Goal: Transaction & Acquisition: Obtain resource

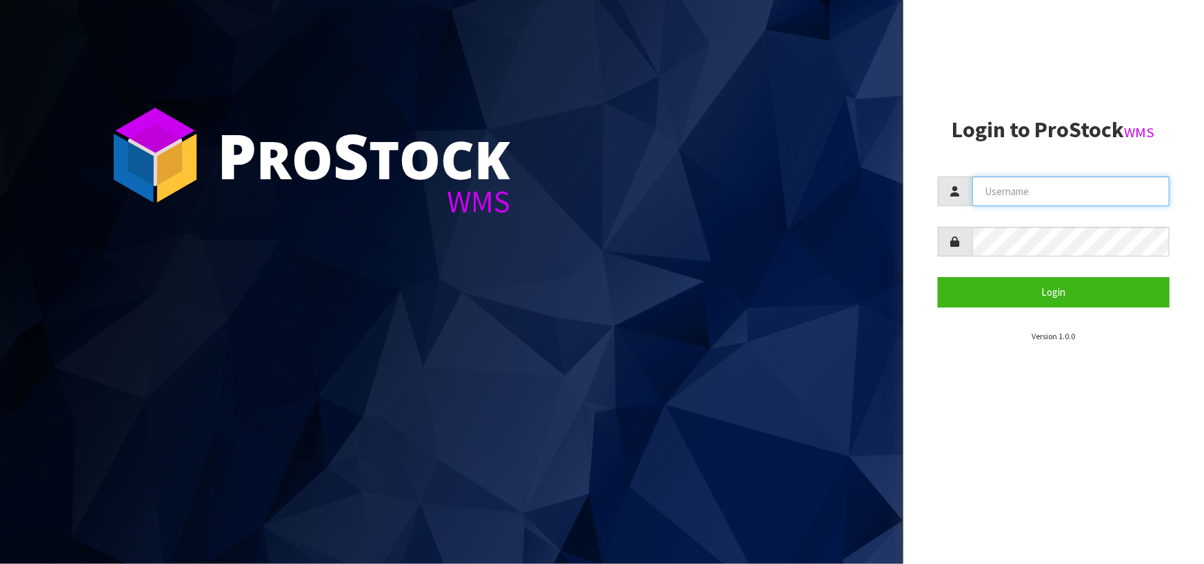
click at [1011, 201] on input "text" at bounding box center [1071, 191] width 198 height 30
type input "JuicePlus"
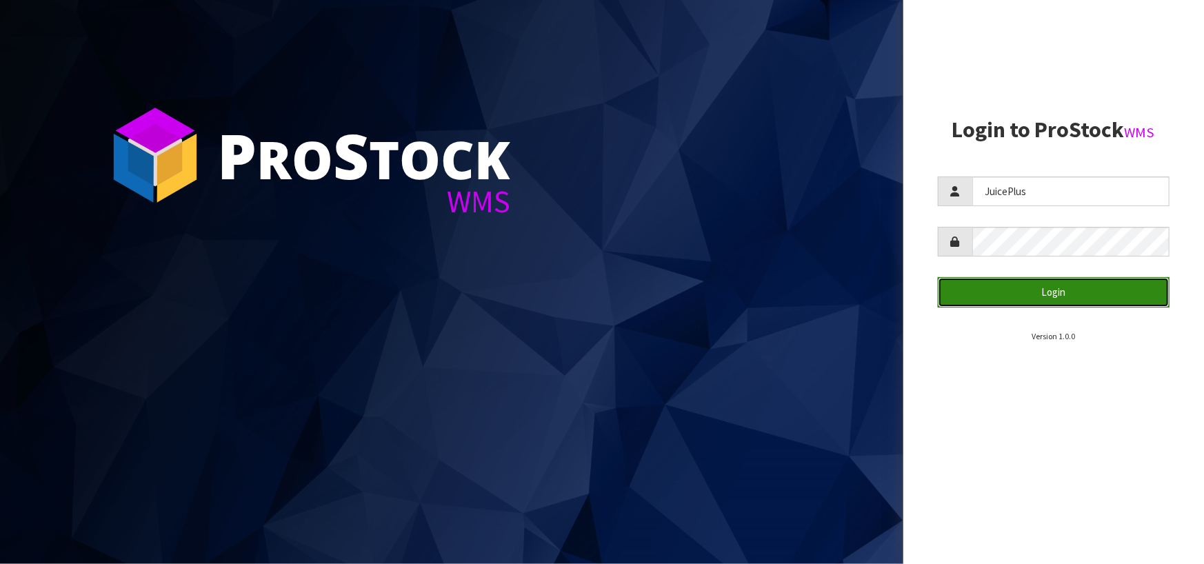
click at [1000, 280] on button "Login" at bounding box center [1053, 292] width 232 height 30
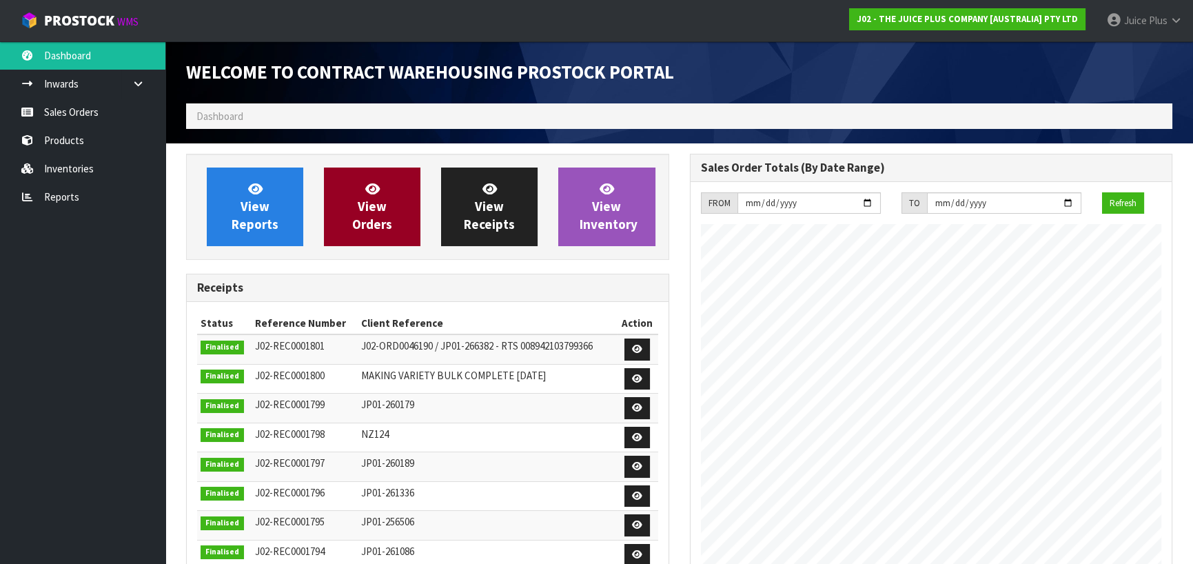
scroll to position [763, 503]
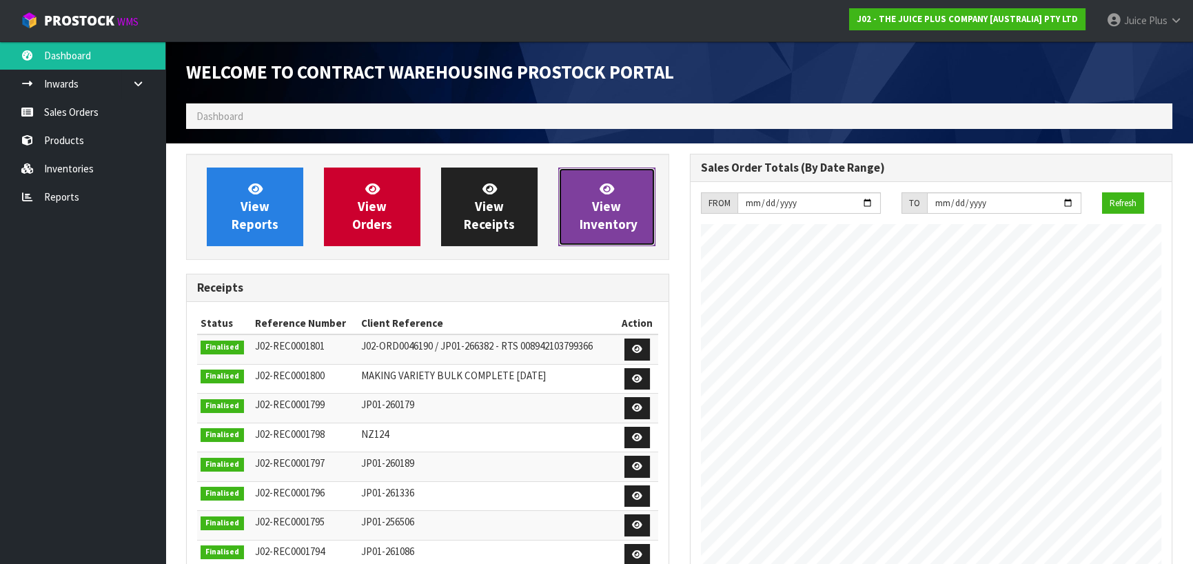
click at [595, 207] on span "View Inventory" at bounding box center [609, 207] width 58 height 52
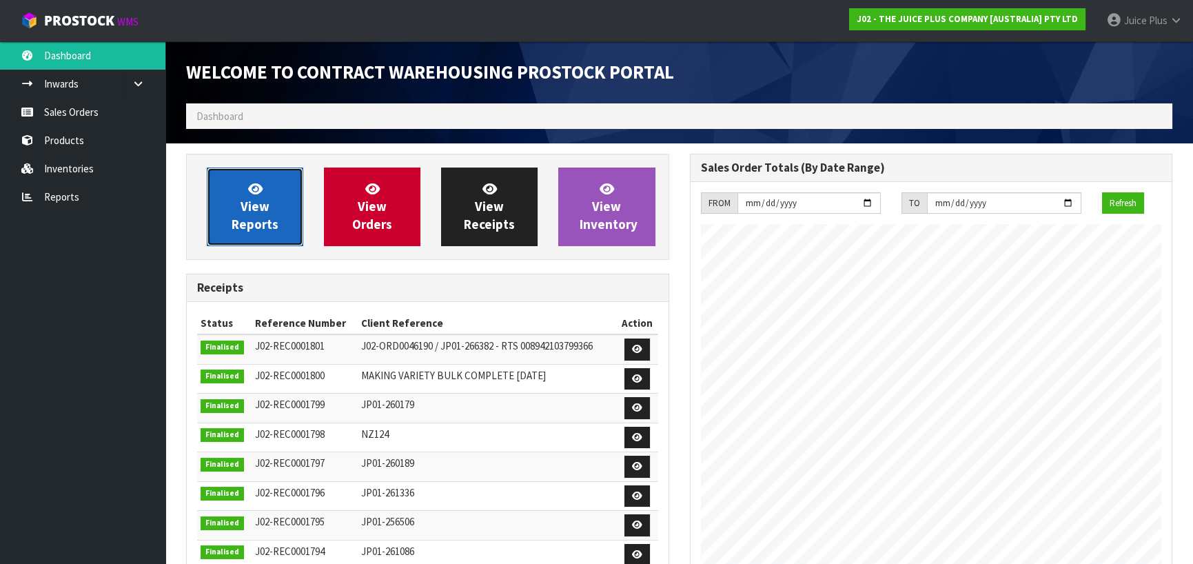
click at [272, 194] on link "View Reports" at bounding box center [255, 207] width 97 height 79
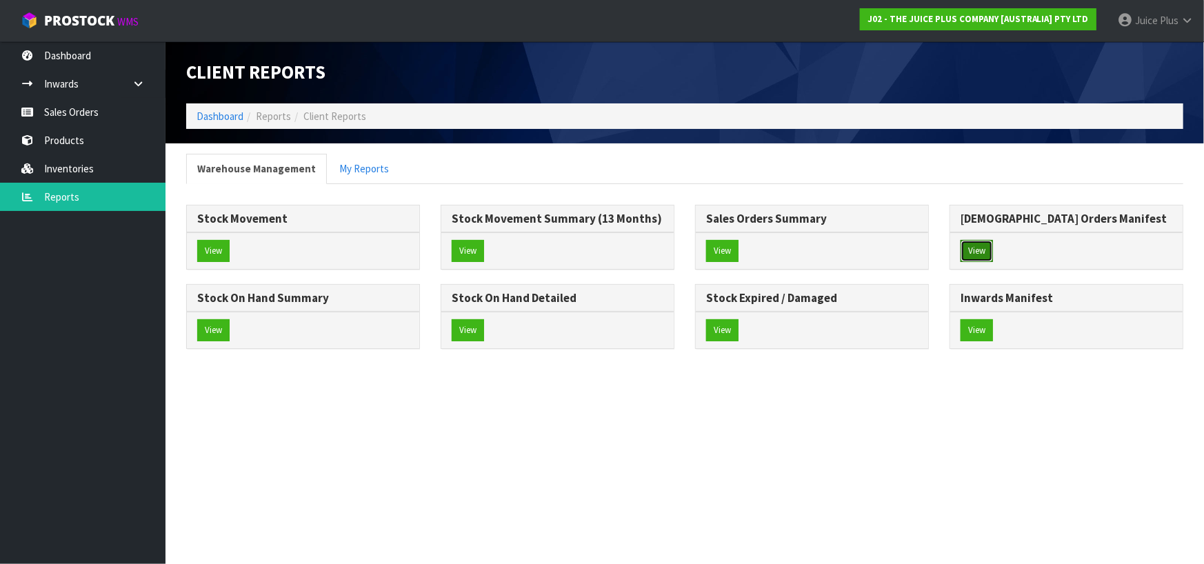
click at [980, 250] on button "View" at bounding box center [976, 251] width 32 height 22
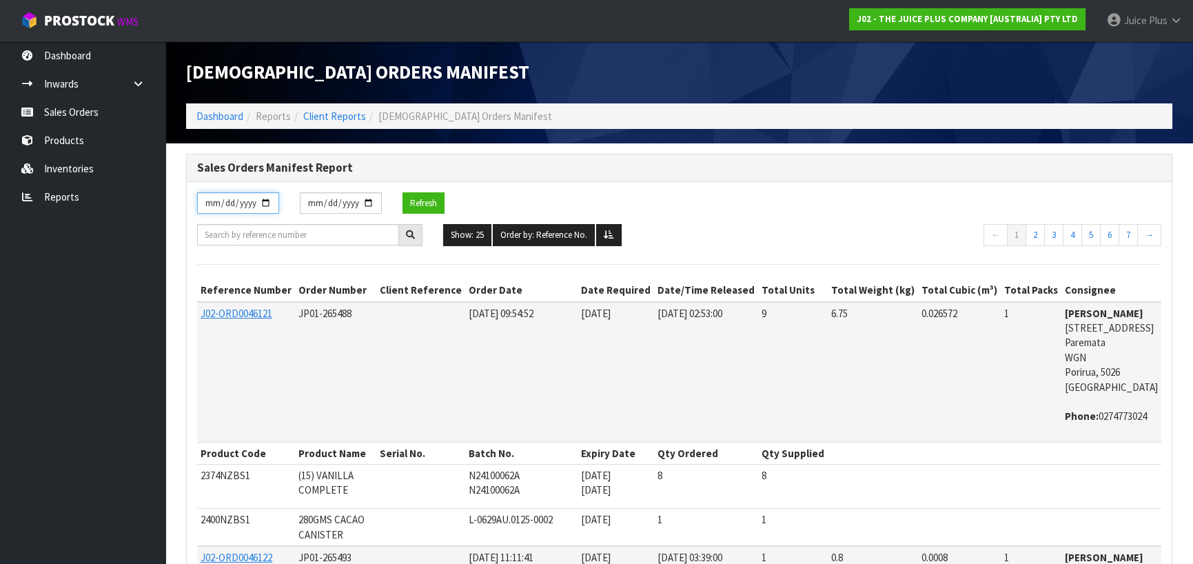
click at [269, 201] on input "[DATE]" at bounding box center [238, 202] width 82 height 21
type input "[DATE]"
click at [356, 232] on input "text" at bounding box center [298, 234] width 202 height 21
click at [386, 235] on input "text" at bounding box center [298, 234] width 202 height 21
paste input "JP01-251923"
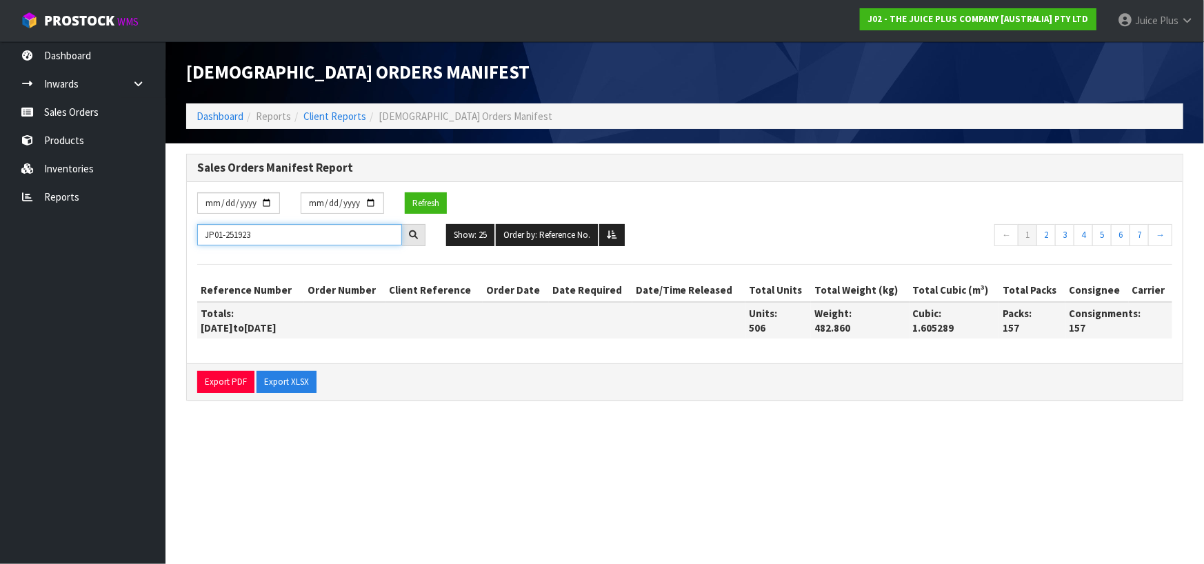
type input "JP01-251923"
click at [413, 233] on icon at bounding box center [413, 234] width 9 height 9
click at [281, 230] on input "JP01-251923" at bounding box center [299, 234] width 205 height 21
drag, startPoint x: 268, startPoint y: 233, endPoint x: 48, endPoint y: 220, distance: 220.3
click at [48, 220] on body "Toggle navigation ProStock WMS J02 - THE JUICE PLUS COMPANY [AUSTRALIA] PTY LTD…" at bounding box center [602, 282] width 1204 height 564
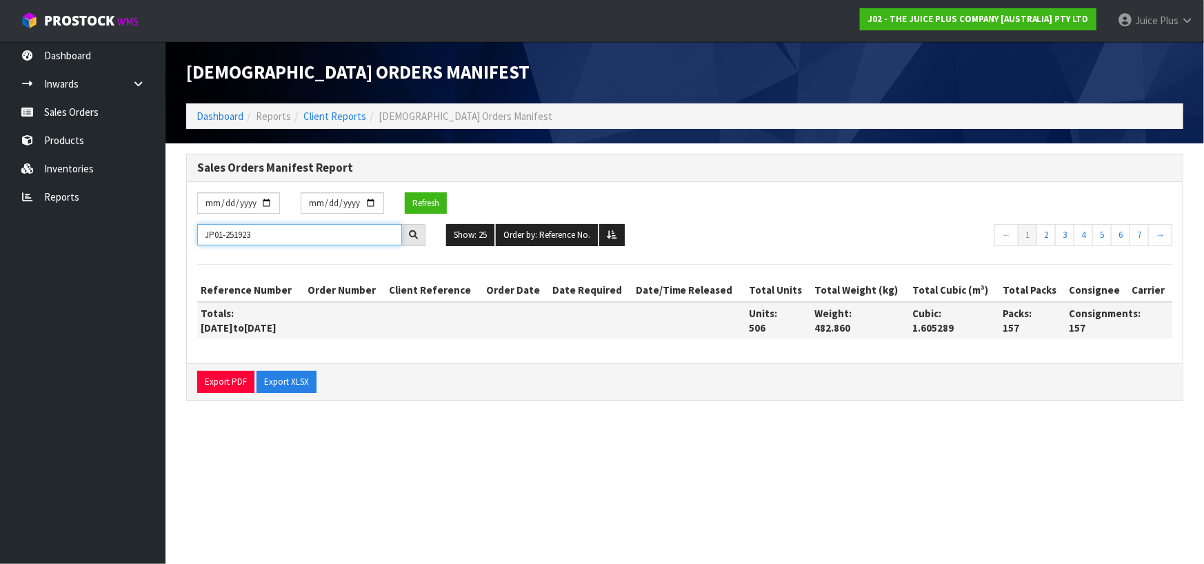
drag, startPoint x: 351, startPoint y: 227, endPoint x: 192, endPoint y: 233, distance: 159.3
click at [192, 233] on div "JP01-251923" at bounding box center [311, 235] width 249 height 22
drag, startPoint x: 287, startPoint y: 234, endPoint x: 163, endPoint y: 233, distance: 124.1
click at [163, 233] on body "Toggle navigation ProStock WMS J02 - THE JUICE PLUS COMPANY [AUSTRALIA] PTY LTD…" at bounding box center [602, 282] width 1204 height 564
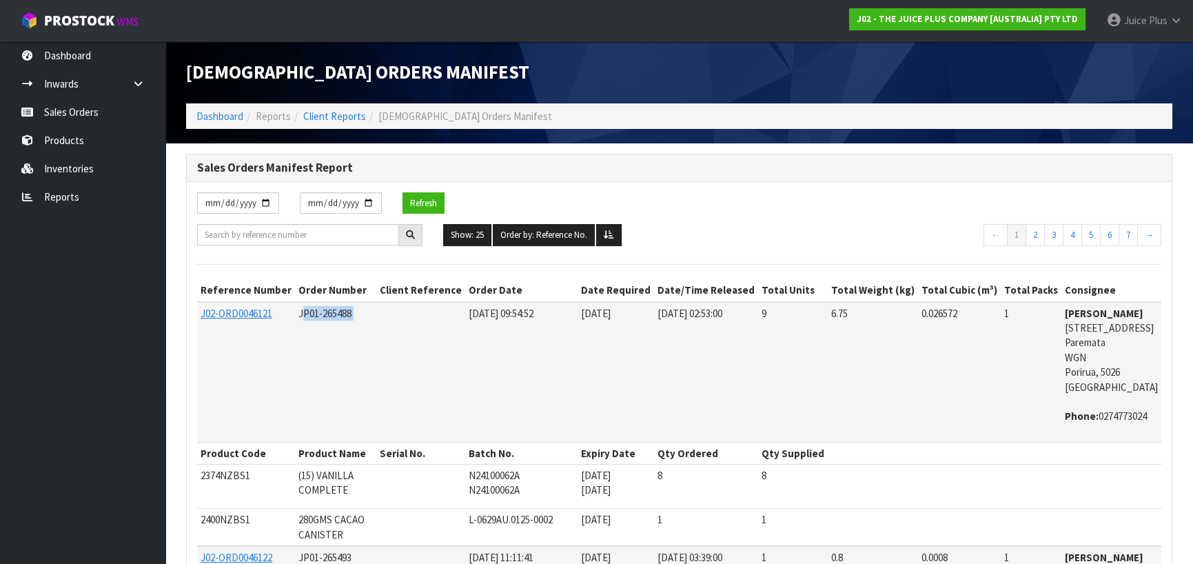
drag, startPoint x: 368, startPoint y: 311, endPoint x: 295, endPoint y: 316, distance: 73.2
click at [295, 316] on tr "J02-ORD0046121 JP01-265488 [DATE] 09:54:52 31/07/2025 [DATE] 02:53:00 9 6.75 0.…" at bounding box center [734, 372] width 1075 height 140
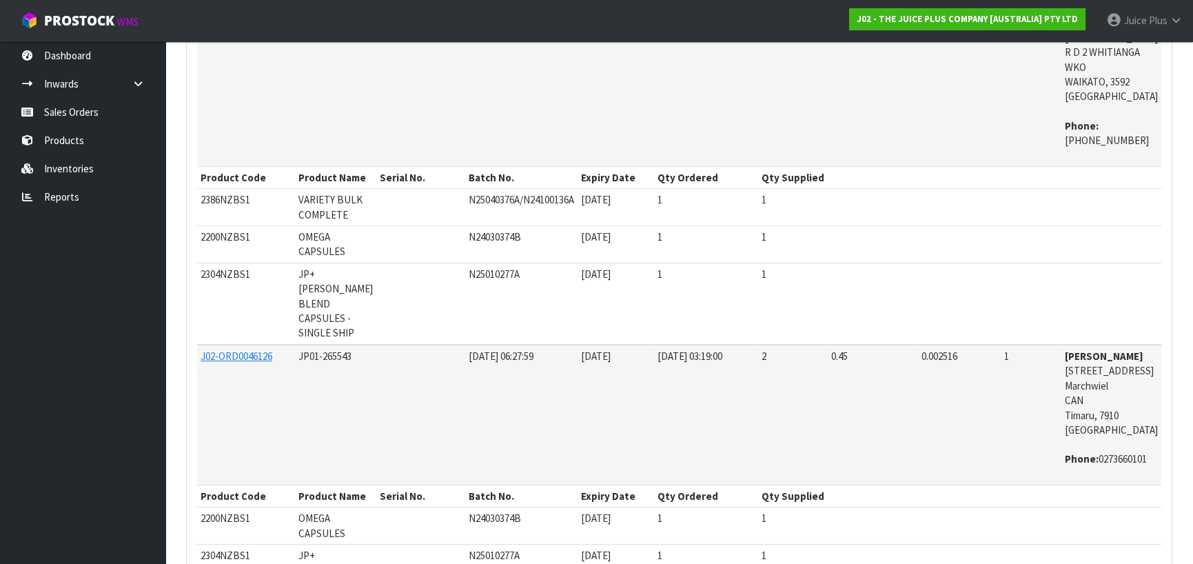
scroll to position [1241, 0]
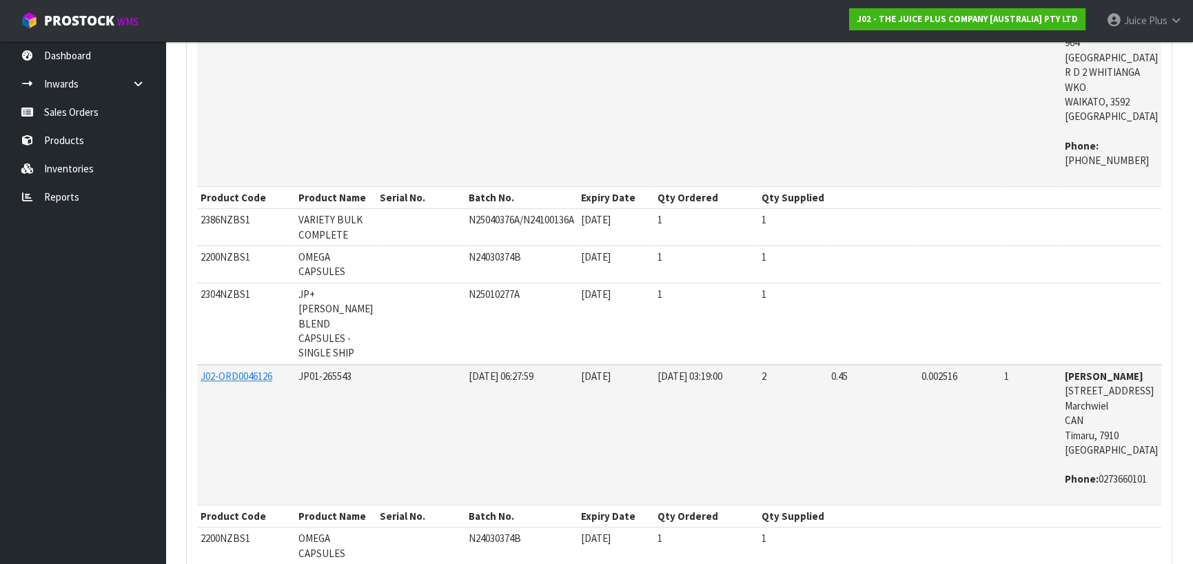
drag, startPoint x: 353, startPoint y: 203, endPoint x: 290, endPoint y: 199, distance: 63.6
click at [295, 186] on td "JP01-265531" at bounding box center [335, 102] width 81 height 170
copy span "JP01-265531"
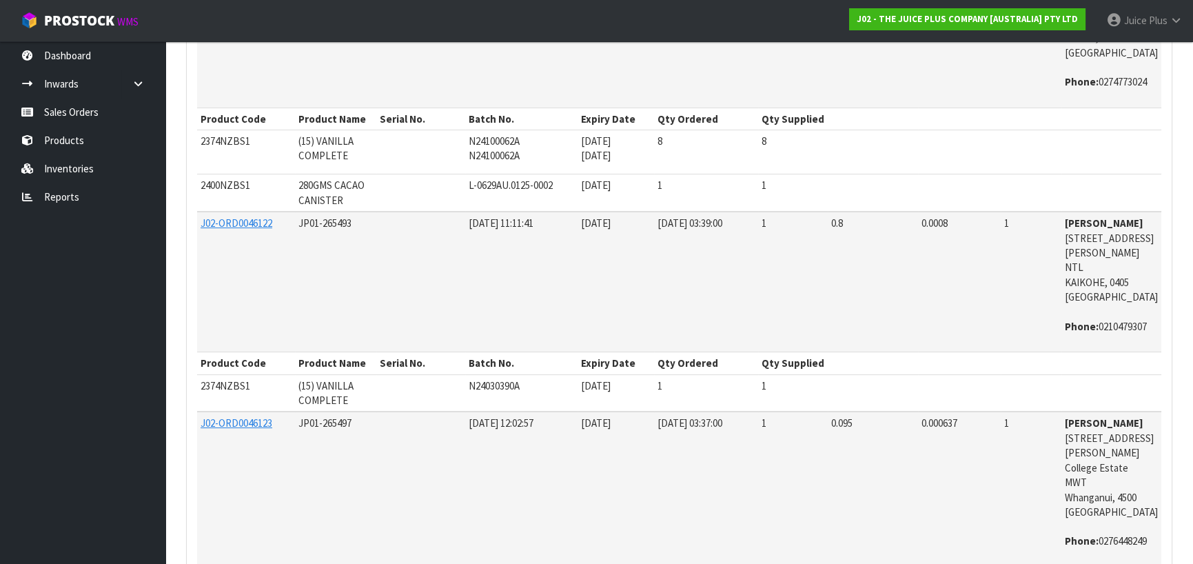
scroll to position [0, 0]
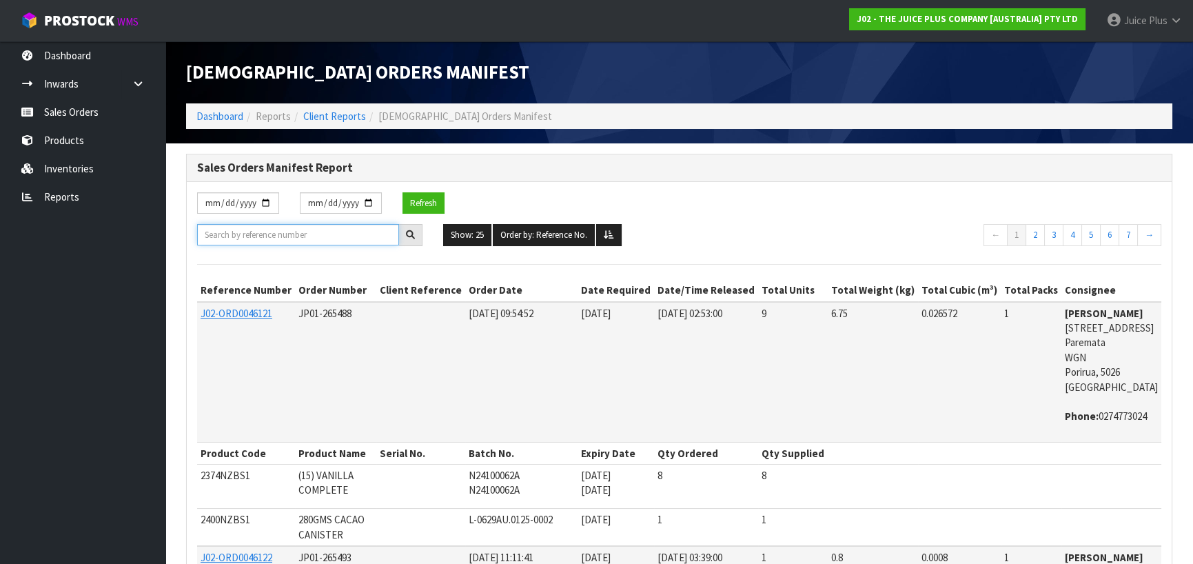
click at [277, 239] on input "text" at bounding box center [298, 234] width 202 height 21
paste input "JP01-265531"
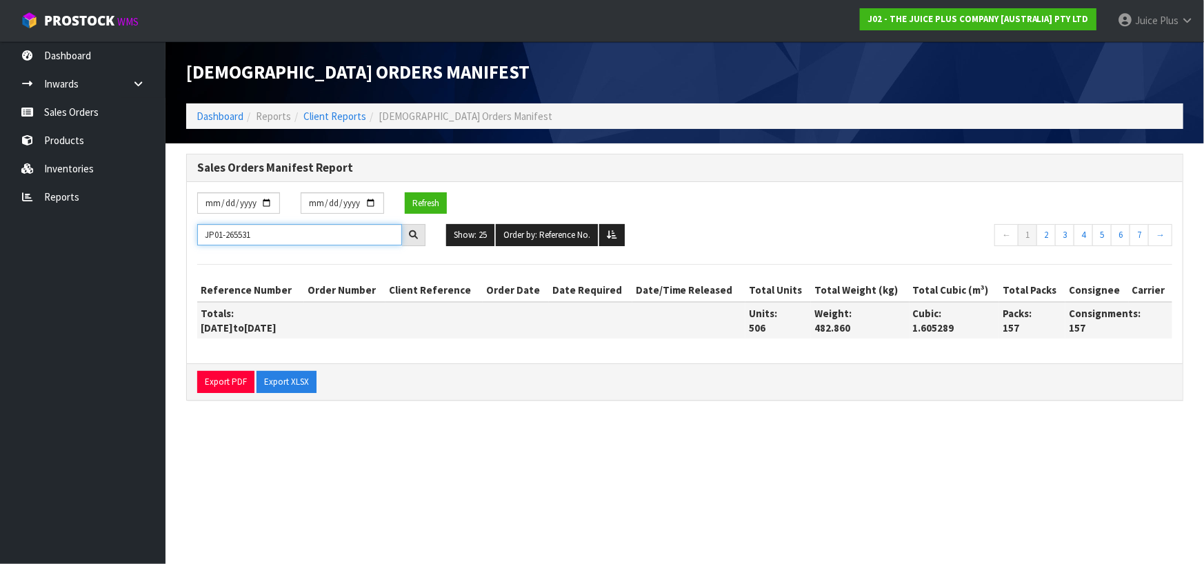
type input "JP01-265531"
click at [409, 232] on icon at bounding box center [413, 234] width 9 height 9
drag, startPoint x: 212, startPoint y: 238, endPoint x: 169, endPoint y: 238, distance: 42.7
click at [169, 238] on section "Sales Orders Manifest Report [DATE] [DATE] Refresh JP01-265531 Show: 25 5 10 25…" at bounding box center [684, 284] width 1038 height 282
click at [554, 196] on div "[DATE] [DATE] Refresh" at bounding box center [684, 208] width 995 height 32
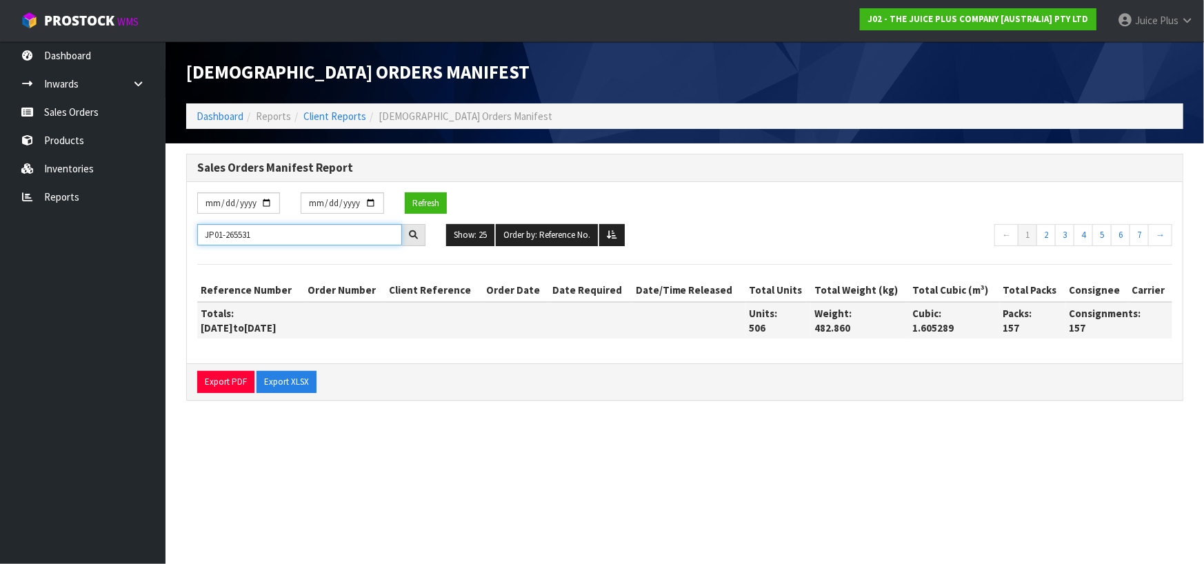
drag, startPoint x: 329, startPoint y: 233, endPoint x: 178, endPoint y: 233, distance: 151.0
click at [176, 234] on div "Sales Orders Manifest Report [DATE] [DATE] Refresh JP01-265531 Show: 25 5 10 25…" at bounding box center [684, 284] width 1017 height 261
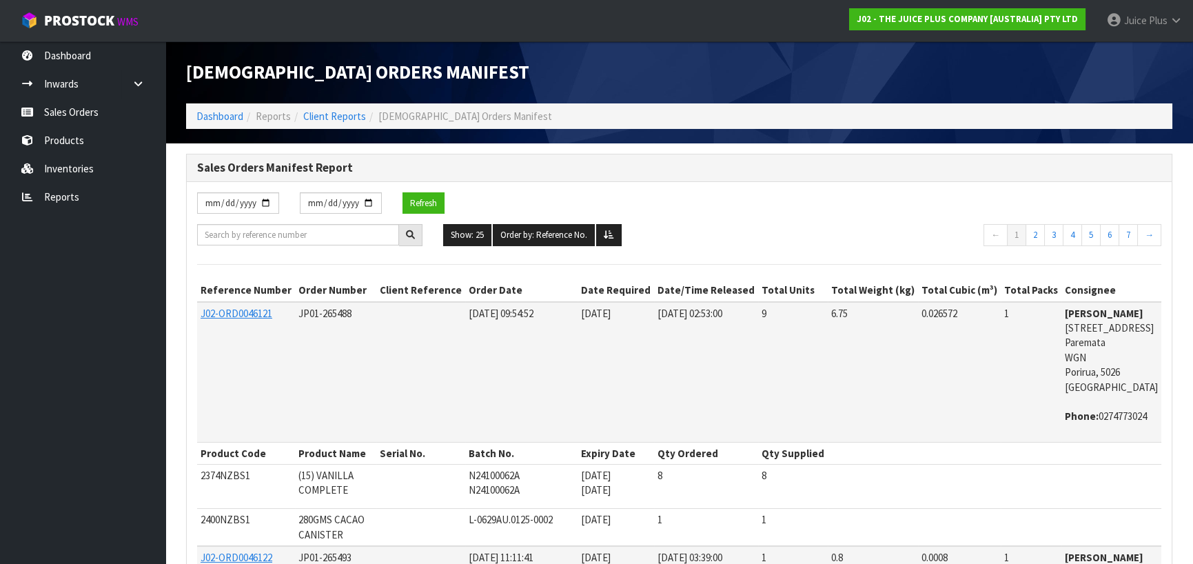
click at [600, 208] on div "[DATE] [DATE] Refresh" at bounding box center [679, 208] width 985 height 32
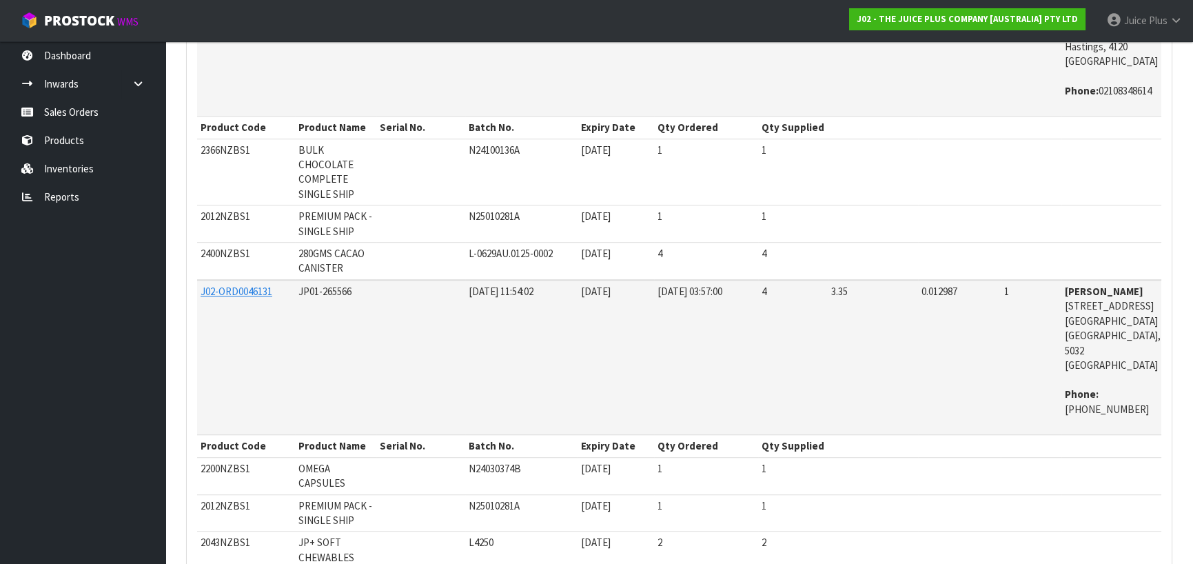
scroll to position [3309, 0]
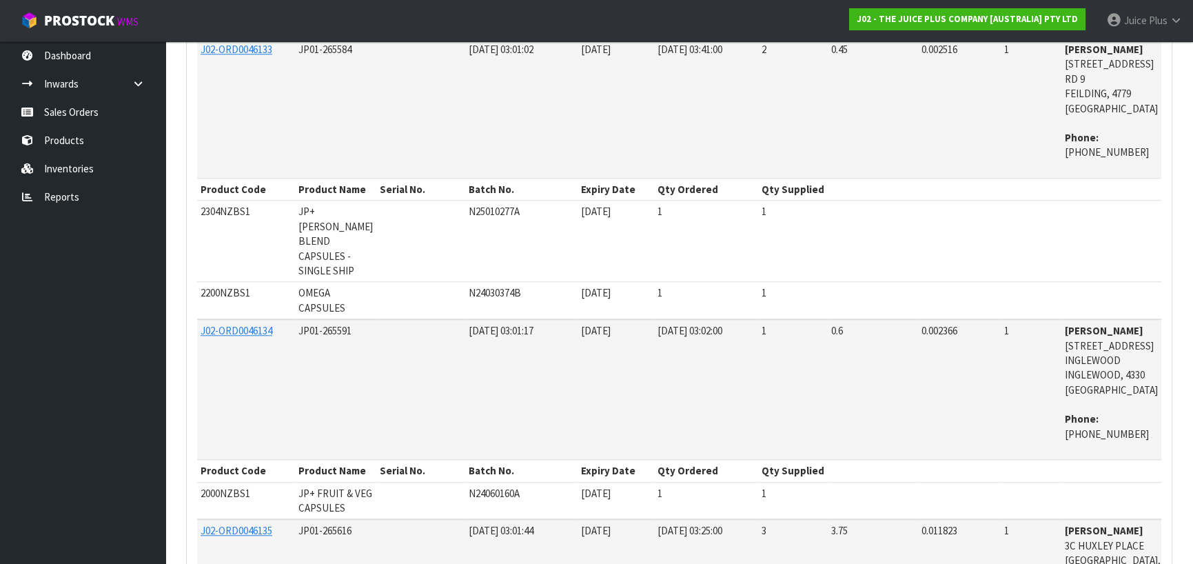
drag, startPoint x: 339, startPoint y: 352, endPoint x: 293, endPoint y: 353, distance: 46.2
copy span "JP01-265575"
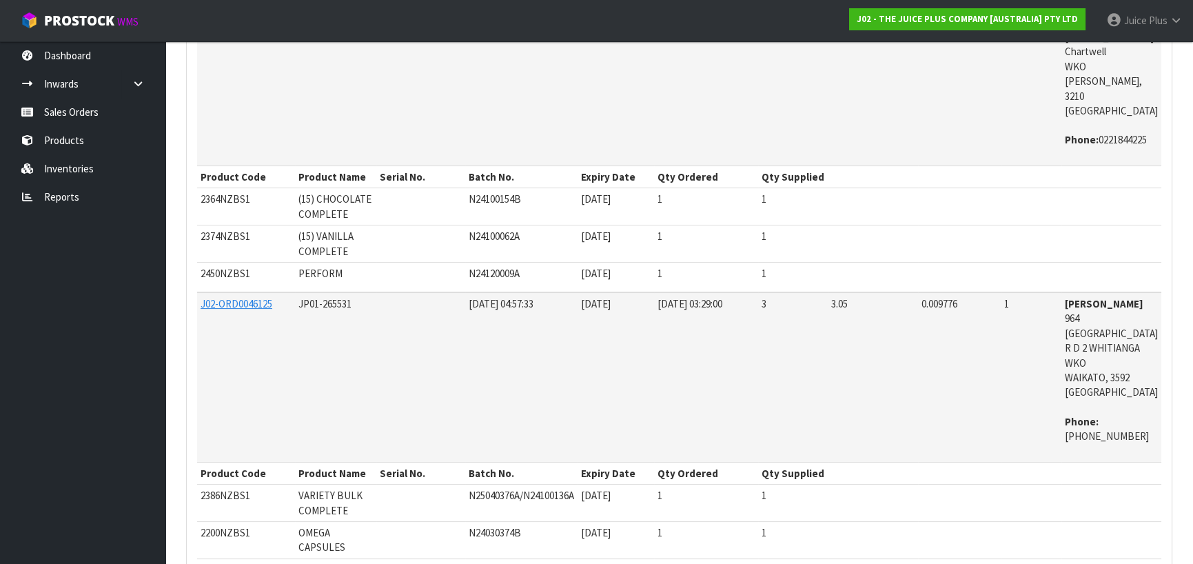
scroll to position [0, 0]
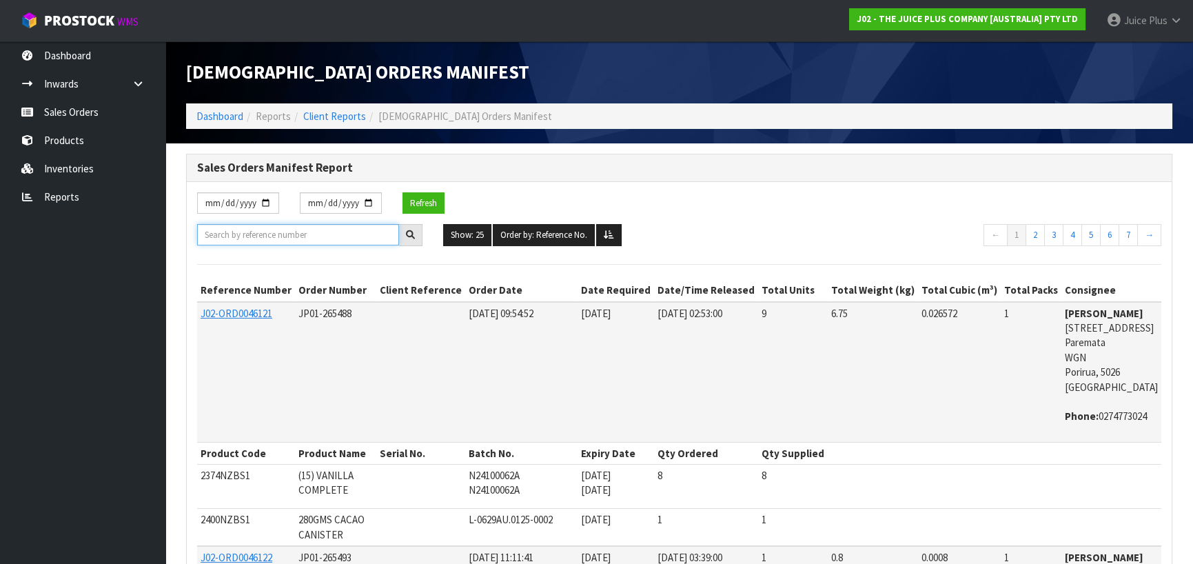
click at [318, 239] on input "text" at bounding box center [298, 234] width 202 height 21
paste input "JP01-265575"
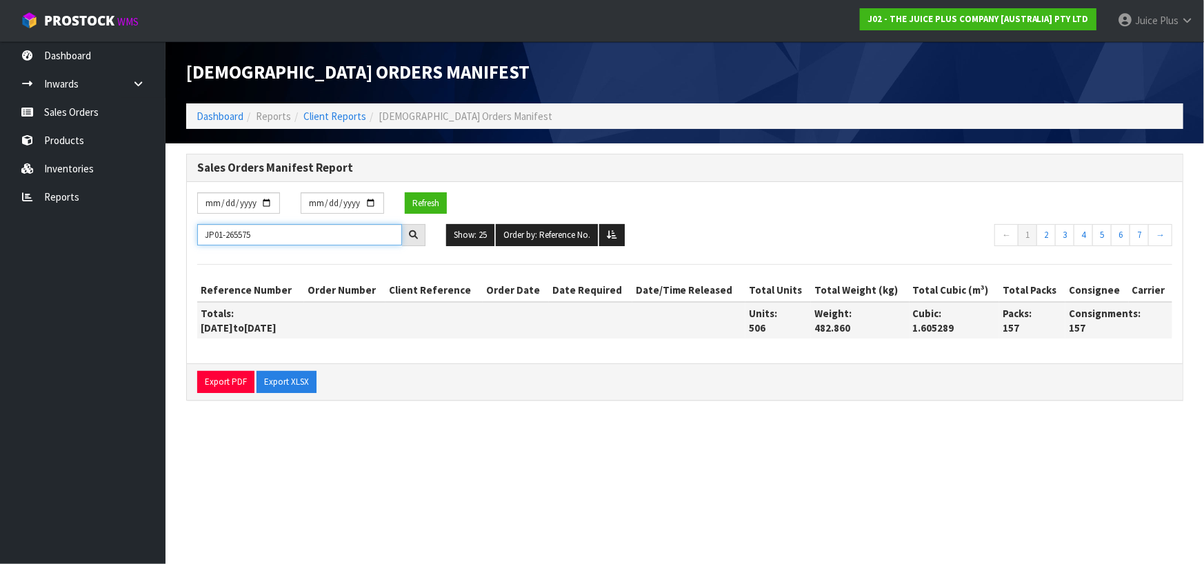
type input "JP01-265575"
drag, startPoint x: 321, startPoint y: 239, endPoint x: 109, endPoint y: 261, distance: 212.7
click at [109, 261] on body "Toggle navigation ProStock WMS J02 - THE JUICE PLUS COMPANY [AUSTRALIA] PTY LTD…" at bounding box center [602, 282] width 1204 height 564
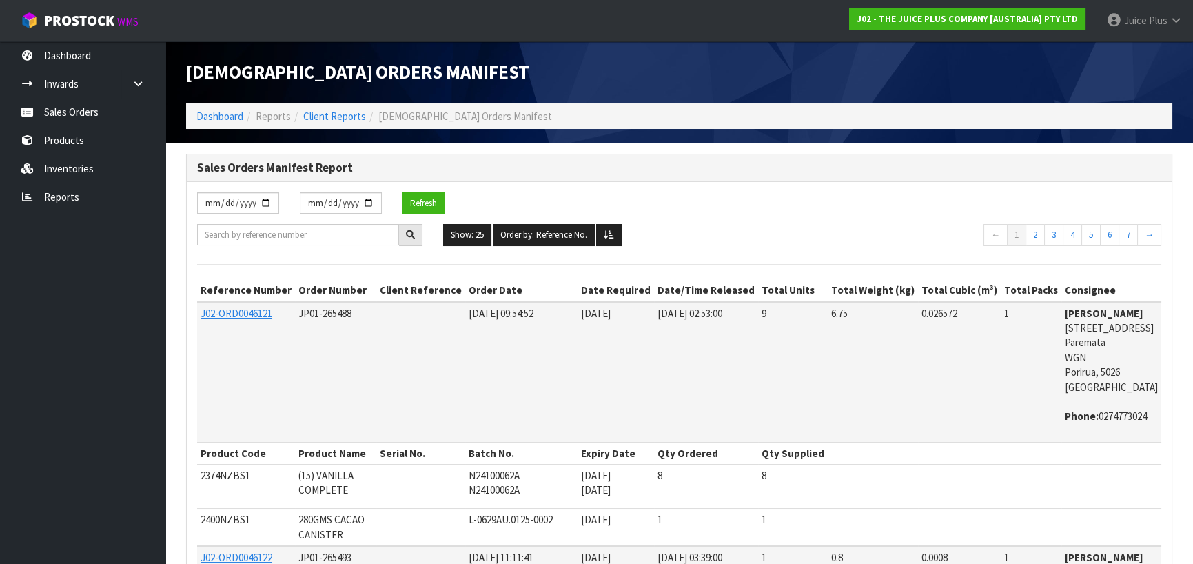
click at [656, 197] on div "[DATE] [DATE] Refresh" at bounding box center [679, 208] width 985 height 32
click at [312, 230] on input "text" at bounding box center [298, 234] width 202 height 21
click at [281, 243] on input "text" at bounding box center [298, 234] width 202 height 21
paste input "J02-ORD0045354"
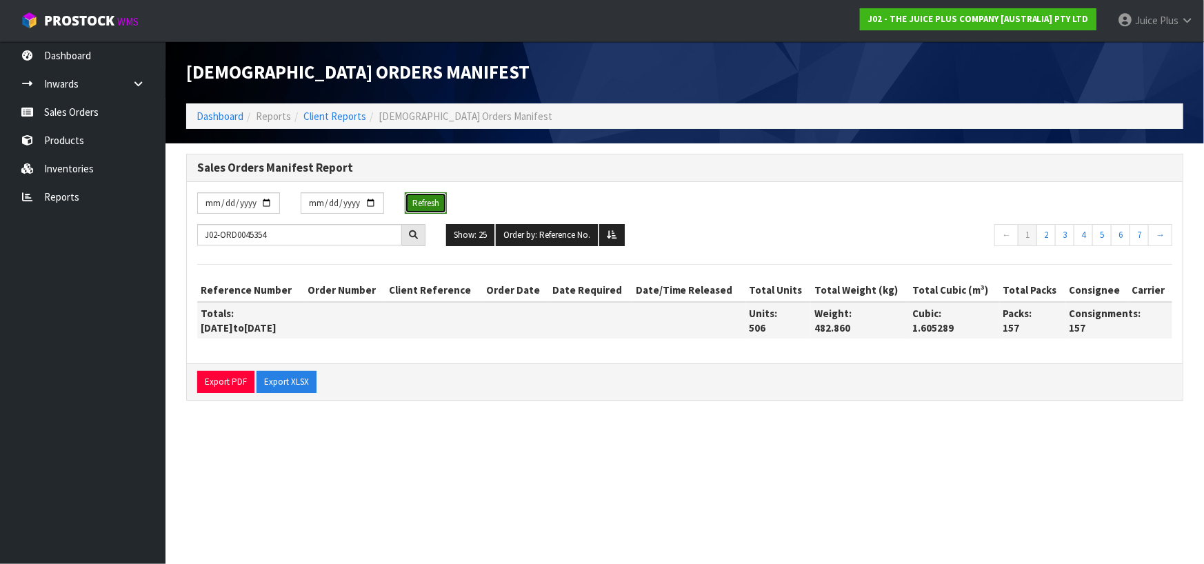
click at [423, 205] on button "Refresh" at bounding box center [426, 203] width 42 height 22
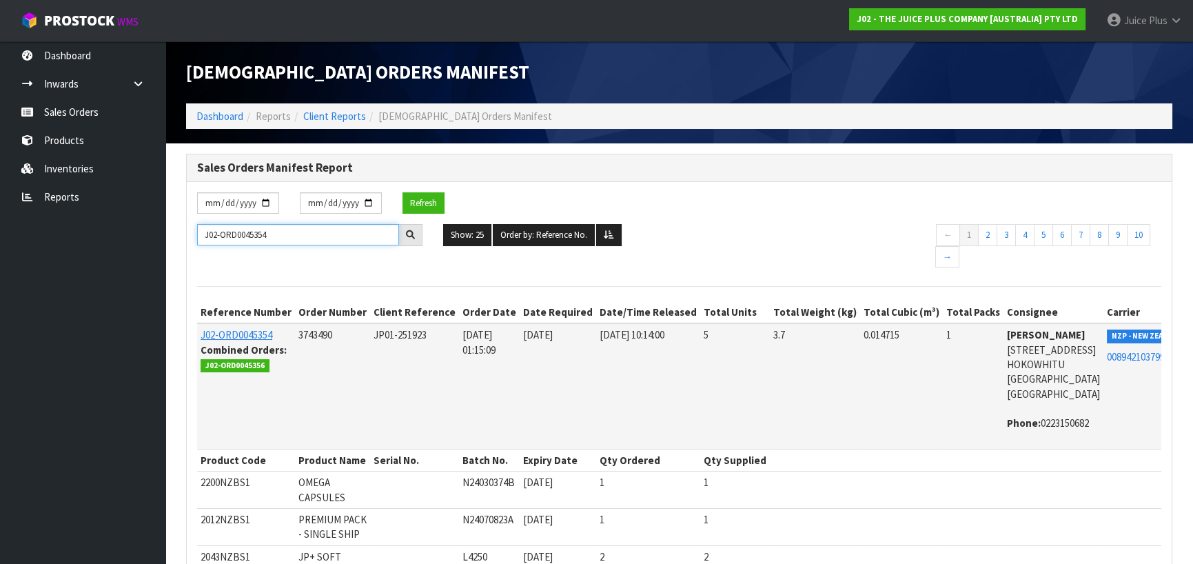
drag, startPoint x: 205, startPoint y: 233, endPoint x: 74, endPoint y: 232, distance: 130.3
click at [74, 232] on body "Toggle navigation ProStock WMS J02 - THE JUICE PLUS COMPANY [AUSTRALIA] PTY LTD…" at bounding box center [596, 282] width 1193 height 564
click at [266, 234] on input "J02-ORD0045354" at bounding box center [298, 234] width 202 height 21
click at [303, 267] on div "J02-ORD0045354 Show: 25 5 10 25 50 100 ALL Order by: Reference No. Reference No…" at bounding box center [679, 247] width 985 height 47
drag, startPoint x: 287, startPoint y: 233, endPoint x: 145, endPoint y: 230, distance: 142.0
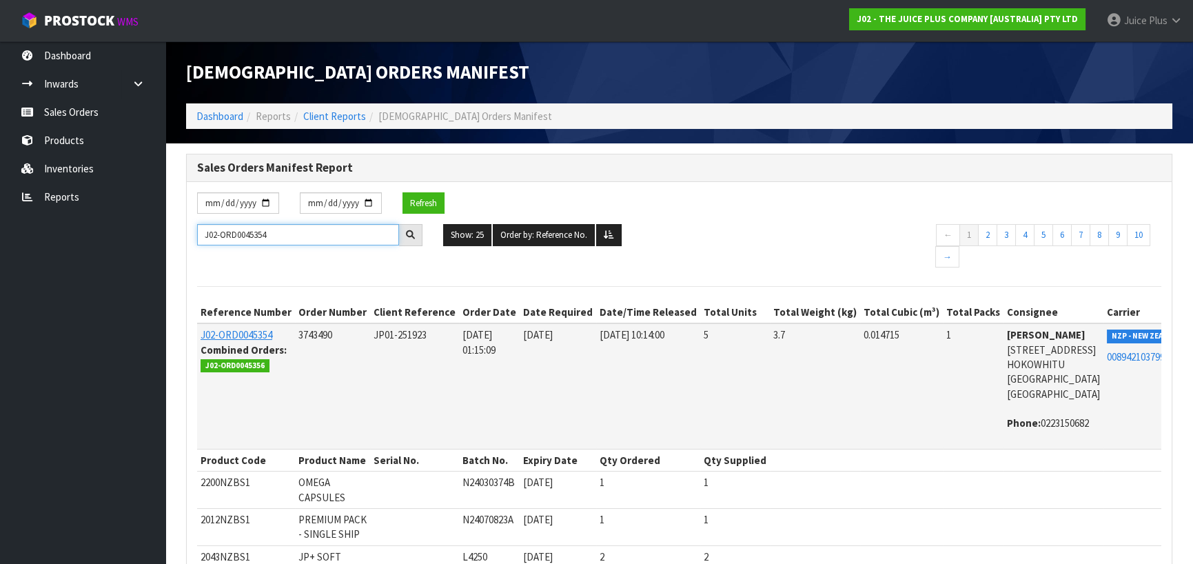
click at [145, 230] on body "Toggle navigation ProStock WMS J02 - THE JUICE PLUS COMPANY [AUSTRALIA] PTY LTD…" at bounding box center [596, 282] width 1193 height 564
paste input "P01-258575"
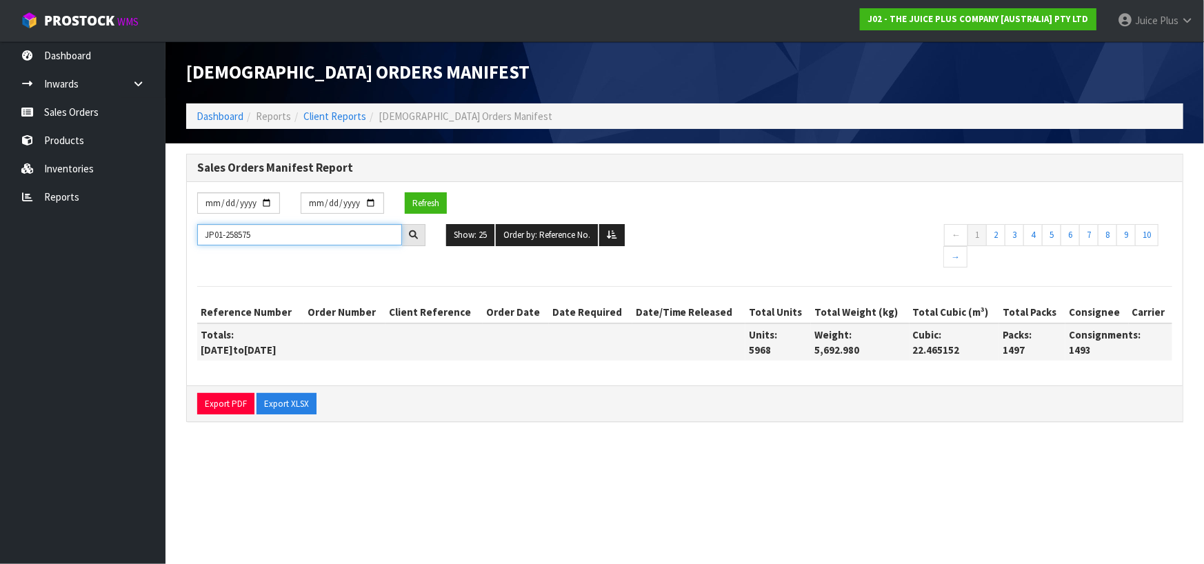
type input "JP01-258575"
click at [407, 234] on div at bounding box center [413, 235] width 23 height 22
click at [418, 232] on div at bounding box center [413, 235] width 23 height 22
click at [423, 204] on button "Refresh" at bounding box center [426, 203] width 42 height 22
drag, startPoint x: 293, startPoint y: 230, endPoint x: 37, endPoint y: 237, distance: 255.8
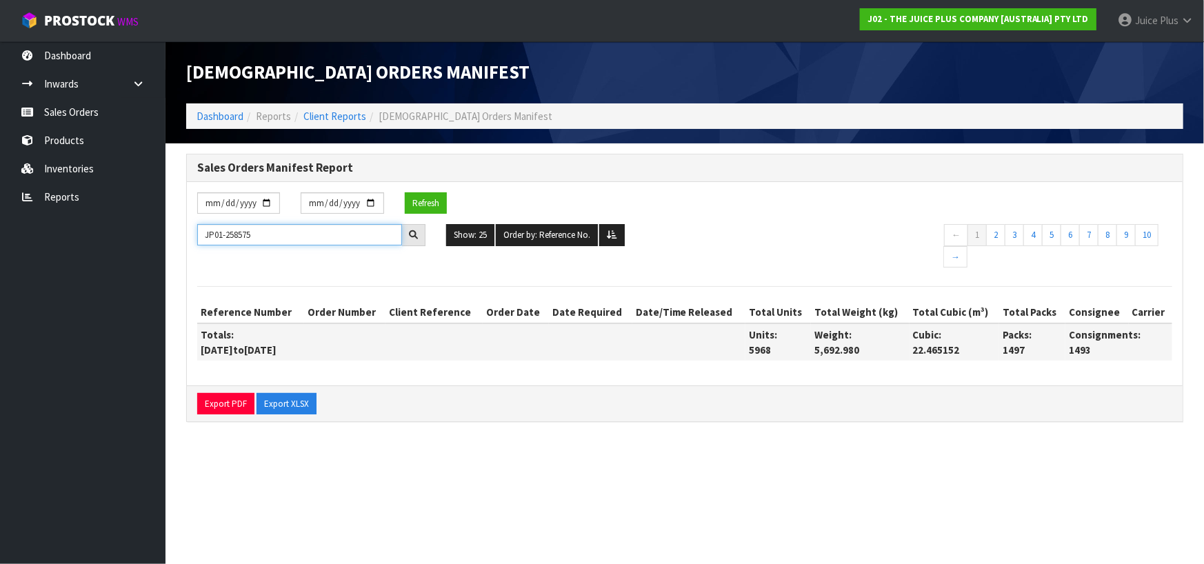
click at [14, 245] on body "Toggle navigation ProStock WMS J02 - THE JUICE PLUS COMPANY [AUSTRALIA] PTY LTD…" at bounding box center [602, 282] width 1204 height 564
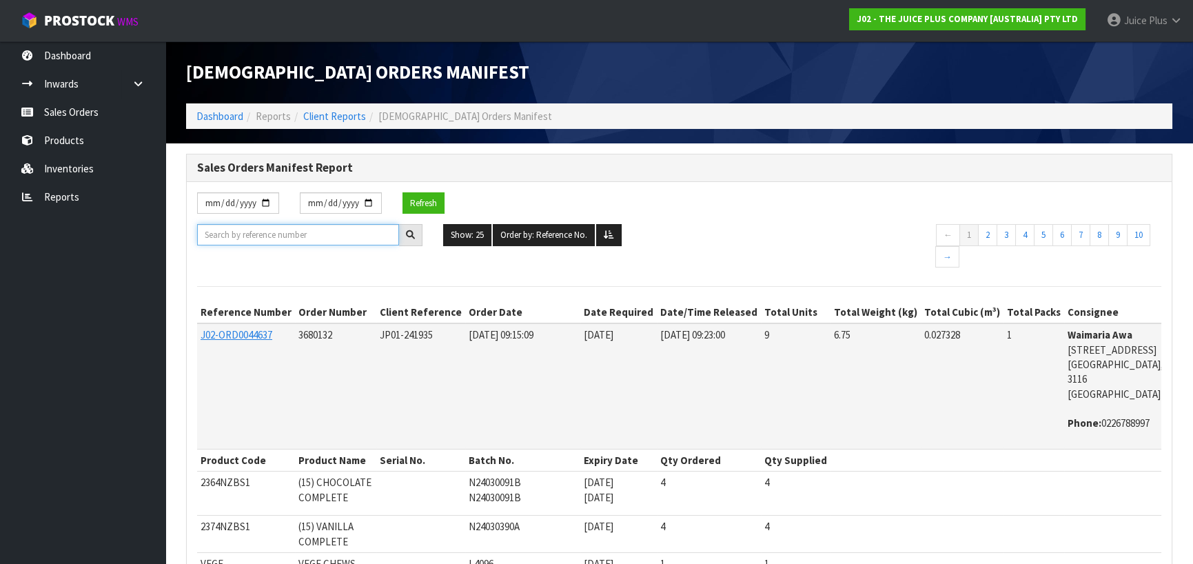
click at [287, 230] on input "text" at bounding box center [298, 234] width 202 height 21
paste input "JP01-258581"
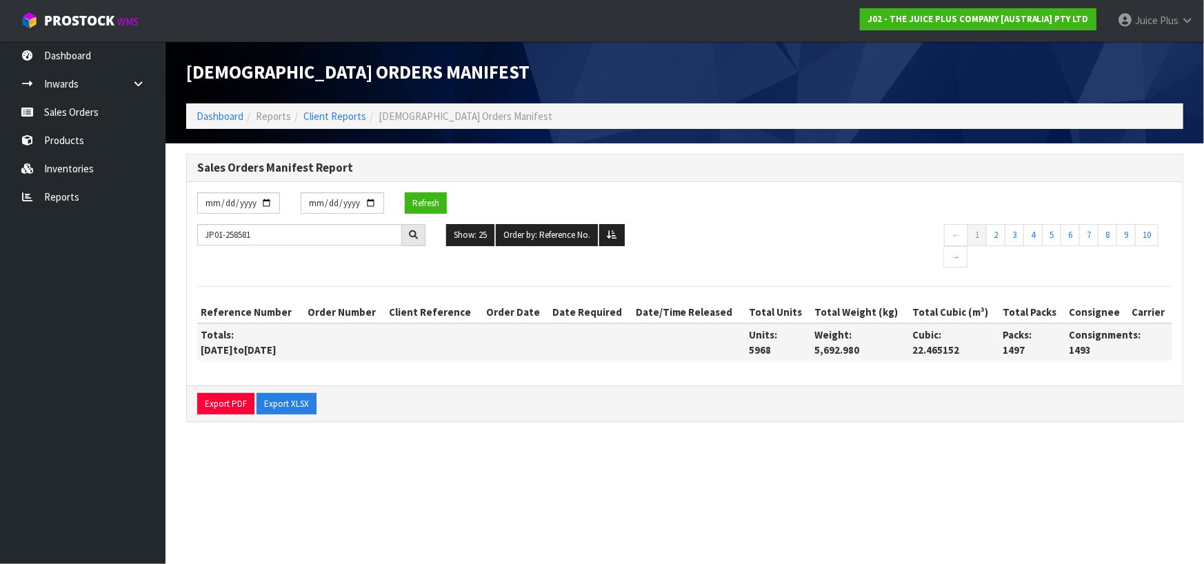
click at [414, 233] on icon at bounding box center [413, 234] width 9 height 9
click at [433, 199] on button "Refresh" at bounding box center [426, 203] width 42 height 22
drag, startPoint x: 225, startPoint y: 232, endPoint x: 201, endPoint y: 232, distance: 24.8
click at [201, 232] on input "JP01-258581" at bounding box center [299, 234] width 205 height 21
paste input "4"
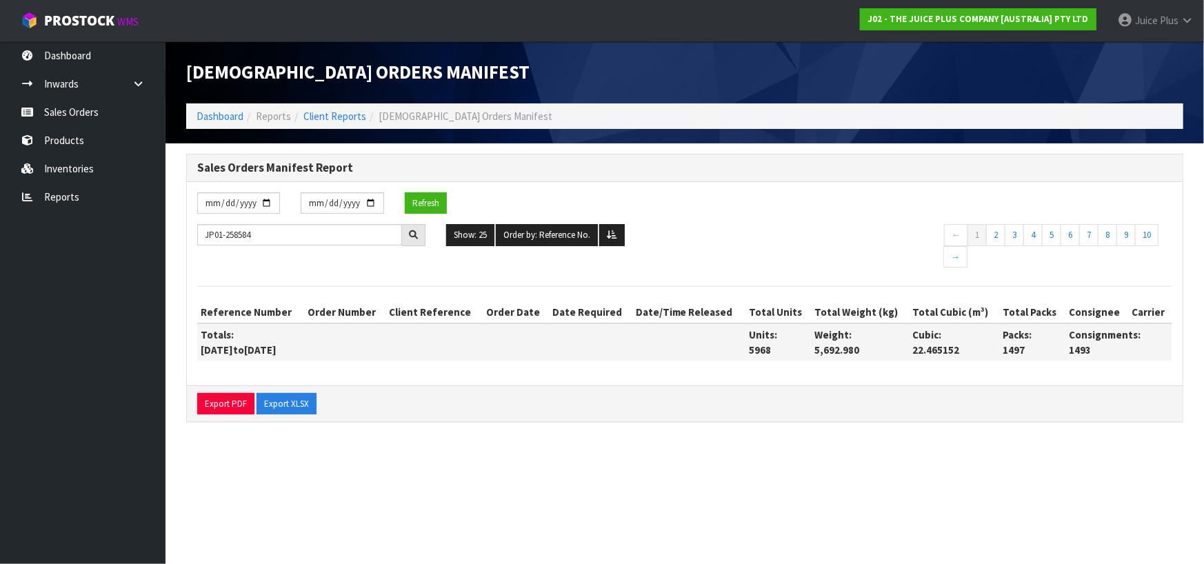
click at [411, 230] on icon at bounding box center [413, 234] width 9 height 9
click at [423, 200] on button "Refresh" at bounding box center [426, 203] width 42 height 22
drag, startPoint x: 272, startPoint y: 234, endPoint x: 114, endPoint y: 233, distance: 157.9
click at [114, 233] on body "Toggle navigation ProStock WMS J02 - THE JUICE PLUS COMPANY [AUSTRALIA] PTY LTD…" at bounding box center [602, 282] width 1204 height 564
paste input "1995"
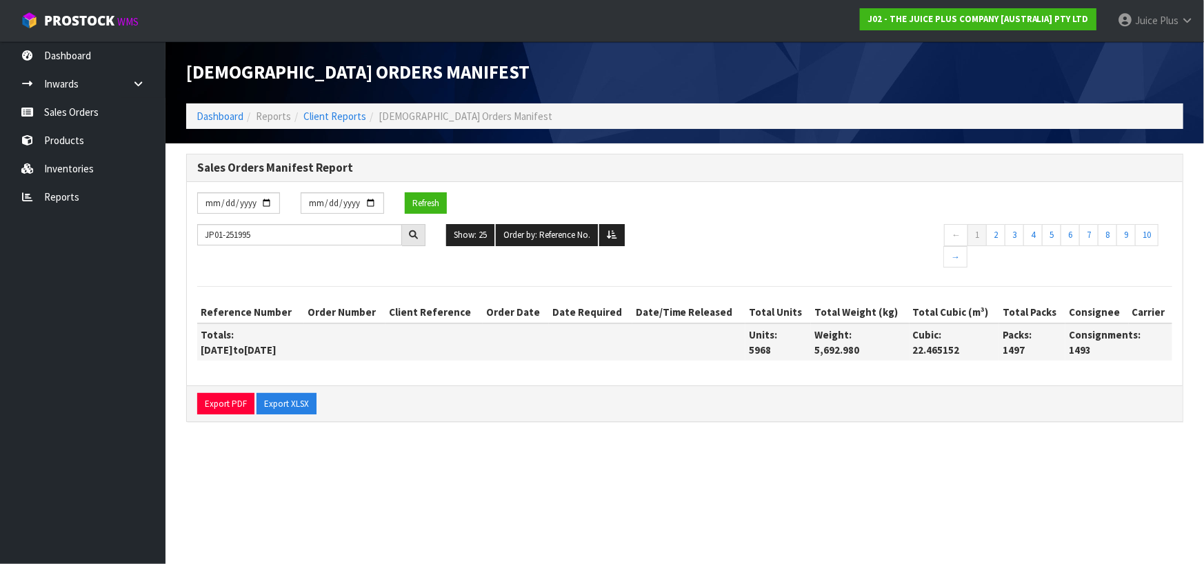
drag, startPoint x: 414, startPoint y: 238, endPoint x: 432, endPoint y: 226, distance: 21.4
click at [414, 237] on icon at bounding box center [413, 234] width 9 height 9
click at [436, 206] on button "Refresh" at bounding box center [426, 203] width 42 height 22
drag, startPoint x: 265, startPoint y: 227, endPoint x: 223, endPoint y: 223, distance: 42.9
click at [163, 223] on body "Toggle navigation ProStock WMS J02 - THE JUICE PLUS COMPANY [AUSTRALIA] PTY LTD…" at bounding box center [602, 282] width 1204 height 564
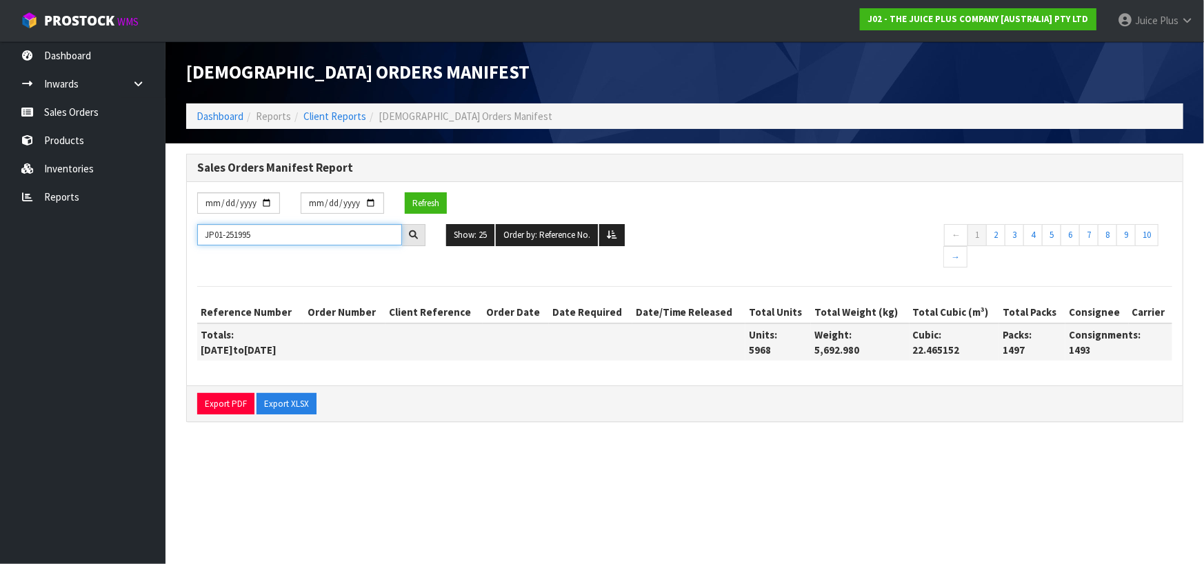
paste input "4192"
click at [420, 235] on div at bounding box center [413, 235] width 23 height 22
click at [430, 201] on button "Refresh" at bounding box center [426, 203] width 42 height 22
drag, startPoint x: 271, startPoint y: 239, endPoint x: 264, endPoint y: 226, distance: 14.8
click at [104, 227] on body "Toggle navigation ProStock WMS J02 - THE JUICE PLUS COMPANY [AUSTRALIA] PTY LTD…" at bounding box center [602, 282] width 1204 height 564
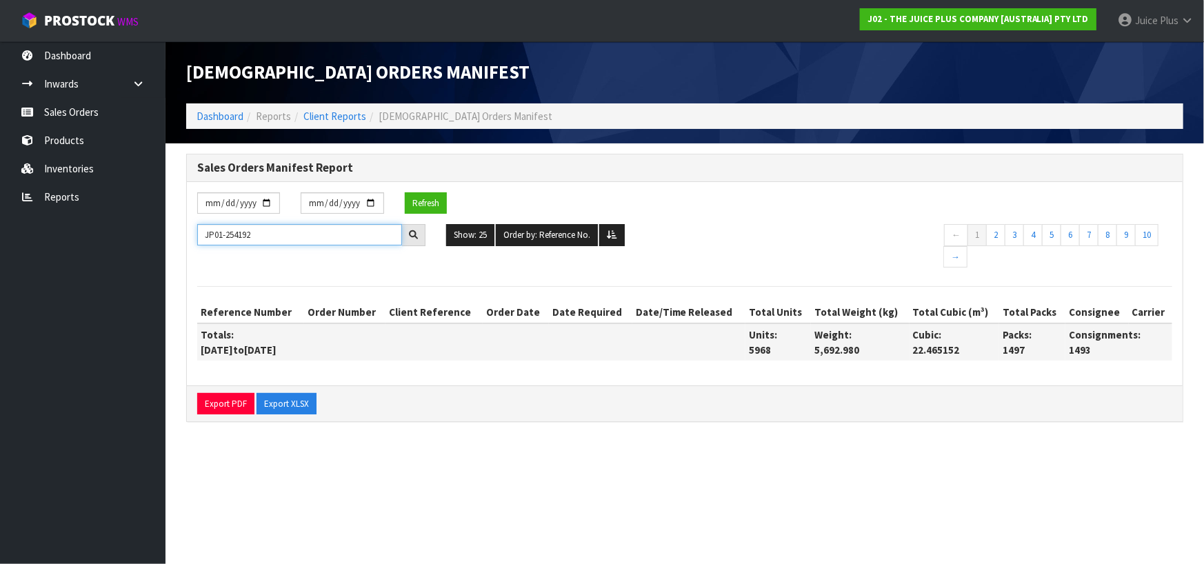
paste input "5596"
click at [423, 240] on div at bounding box center [413, 235] width 23 height 22
click at [429, 207] on button "Refresh" at bounding box center [426, 203] width 42 height 22
click at [273, 223] on div "[DATE] [DATE] Refresh" at bounding box center [311, 208] width 249 height 32
drag, startPoint x: 266, startPoint y: 227, endPoint x: 193, endPoint y: 240, distance: 74.2
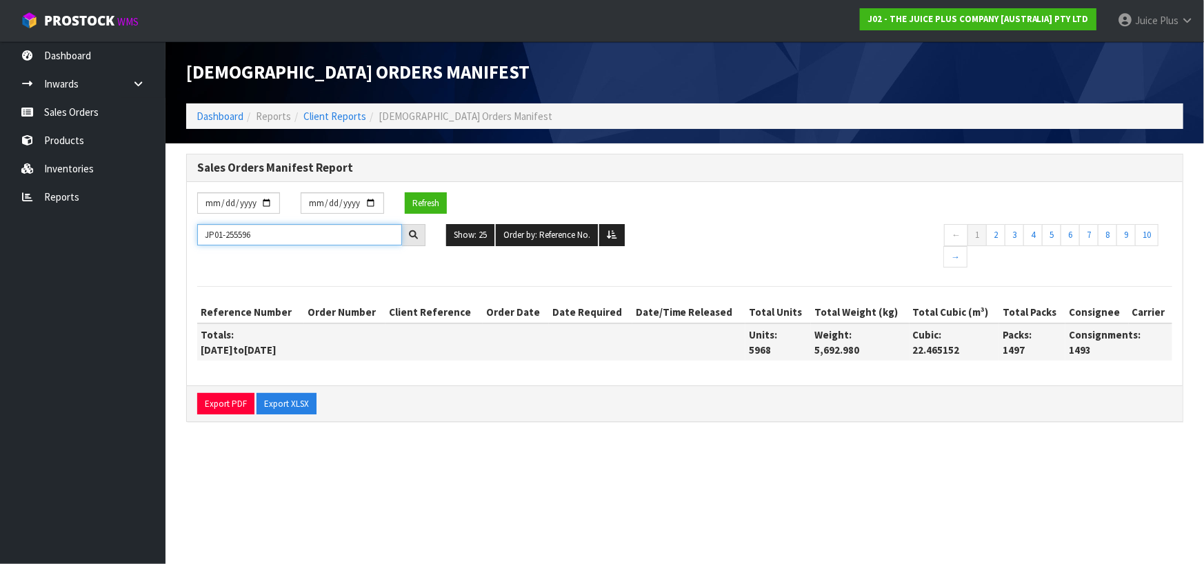
click at [181, 240] on div "Sales Orders Manifest Report [DATE] [DATE] Refresh JP01-255596 Show: 25 5 10 25…" at bounding box center [684, 295] width 1017 height 283
paste input "6564"
click at [420, 237] on div at bounding box center [413, 235] width 23 height 22
click at [427, 196] on button "Refresh" at bounding box center [426, 203] width 42 height 22
drag, startPoint x: 248, startPoint y: 228, endPoint x: 112, endPoint y: 219, distance: 136.8
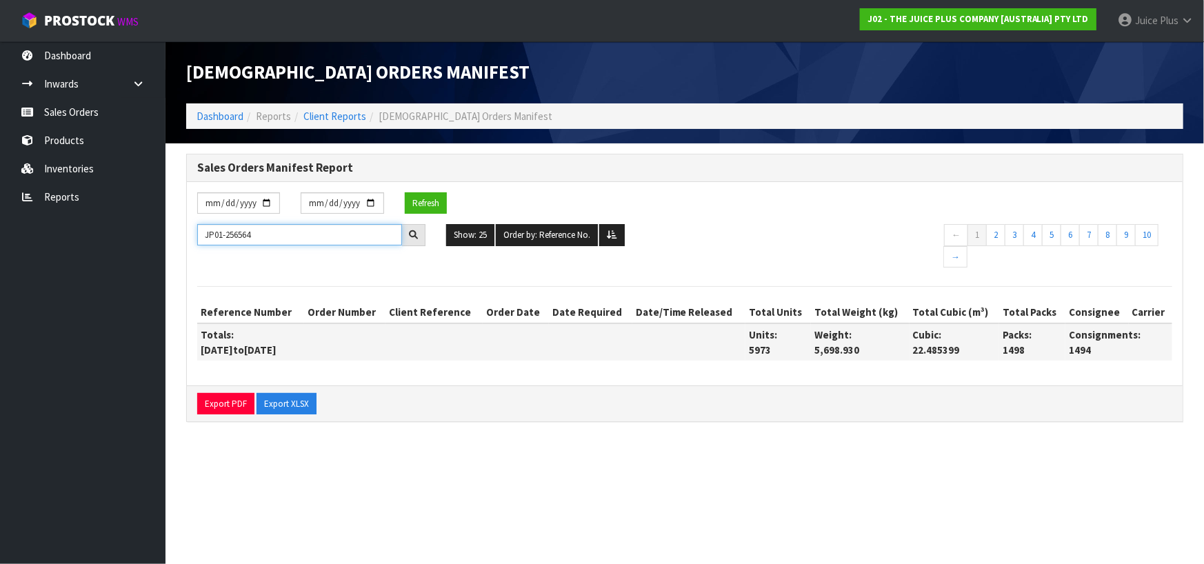
click at [112, 219] on body "Toggle navigation ProStock WMS J02 - THE JUICE PLUS COMPANY [AUSTRALIA] PTY LTD…" at bounding box center [602, 282] width 1204 height 564
paste input "02-ORD0045605"
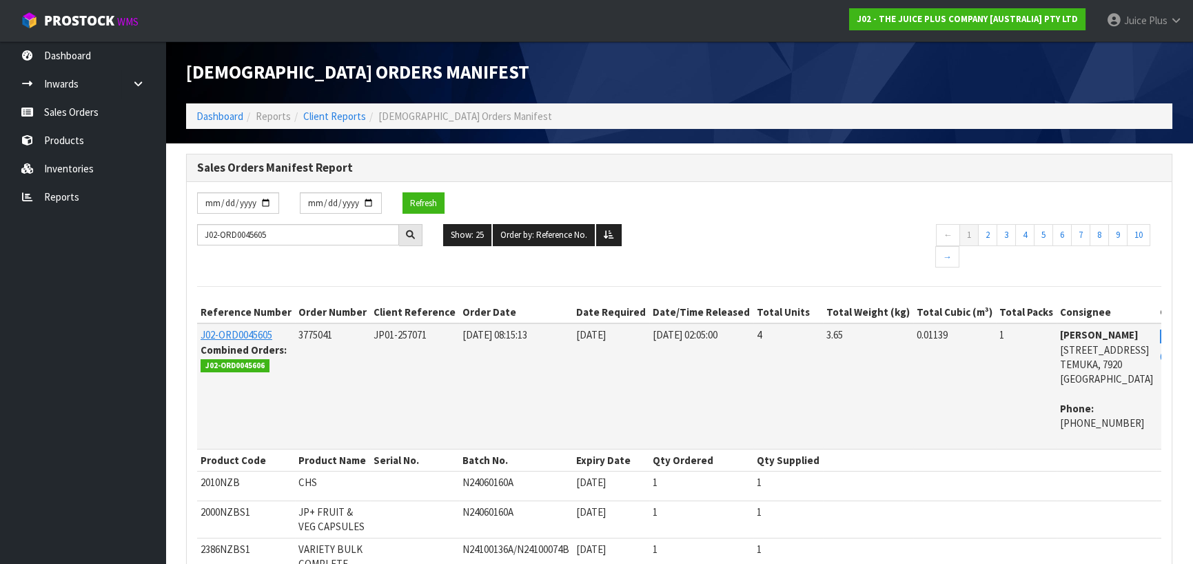
click at [412, 234] on icon at bounding box center [410, 234] width 9 height 9
drag, startPoint x: 279, startPoint y: 365, endPoint x: 201, endPoint y: 372, distance: 78.8
click at [201, 372] on li "J02-ORD0045606" at bounding box center [246, 364] width 91 height 14
copy span "J02-ORD0045606"
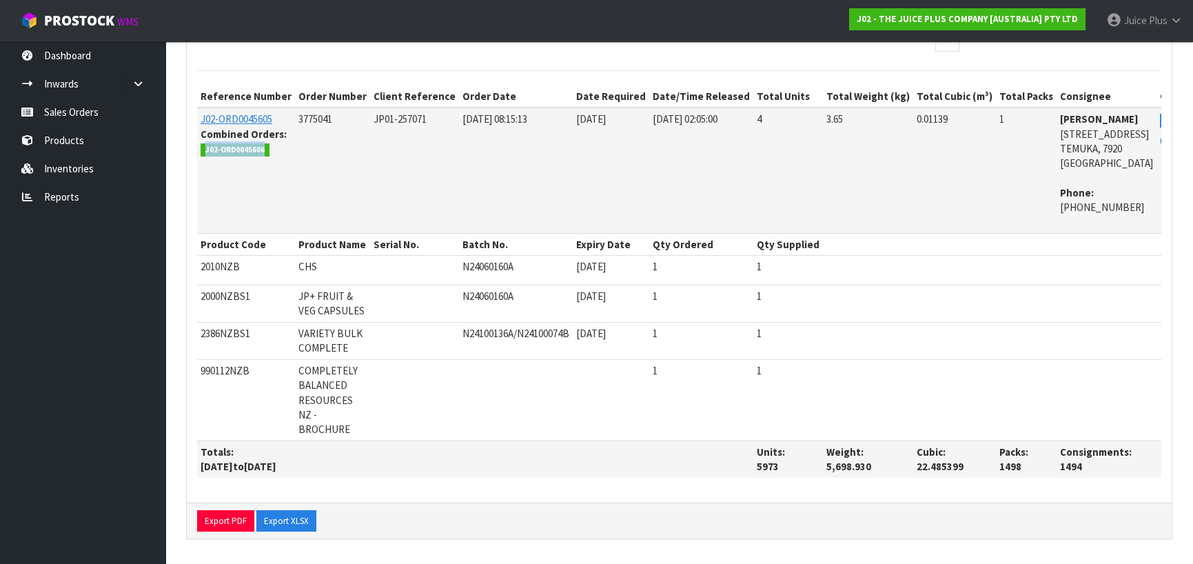
scroll to position [77, 0]
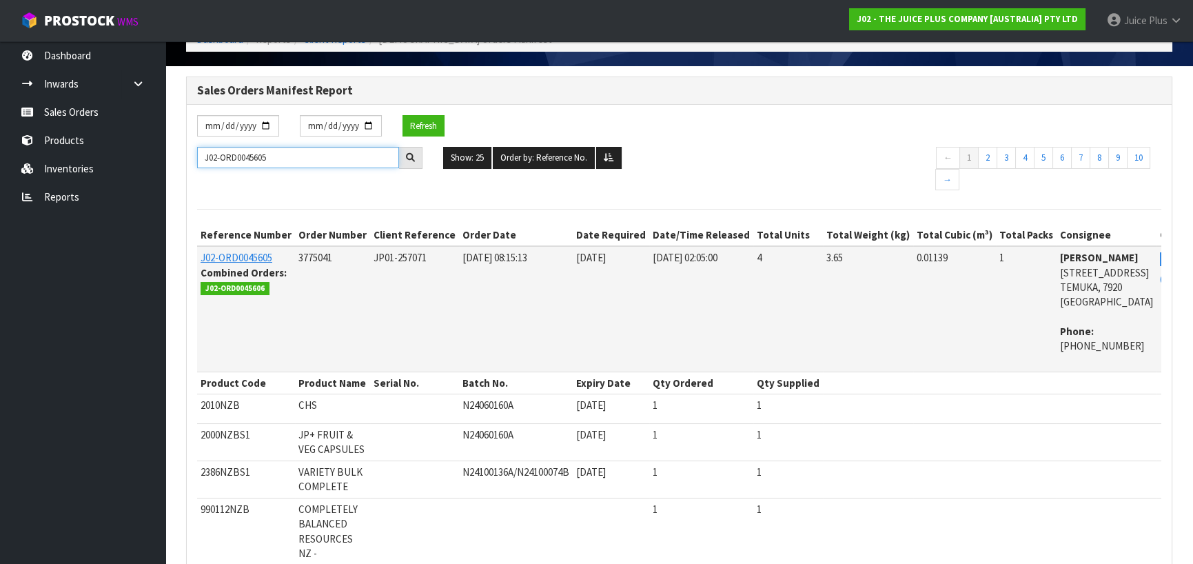
click at [338, 153] on input "J02-ORD0045605" at bounding box center [298, 157] width 202 height 21
drag, startPoint x: 297, startPoint y: 154, endPoint x: 140, endPoint y: 154, distance: 157.2
click at [140, 154] on body "Toggle navigation ProStock WMS J02 - THE JUICE PLUS COMPANY [AUSTRALIA] PTY LTD…" at bounding box center [596, 205] width 1193 height 564
paste input "354"
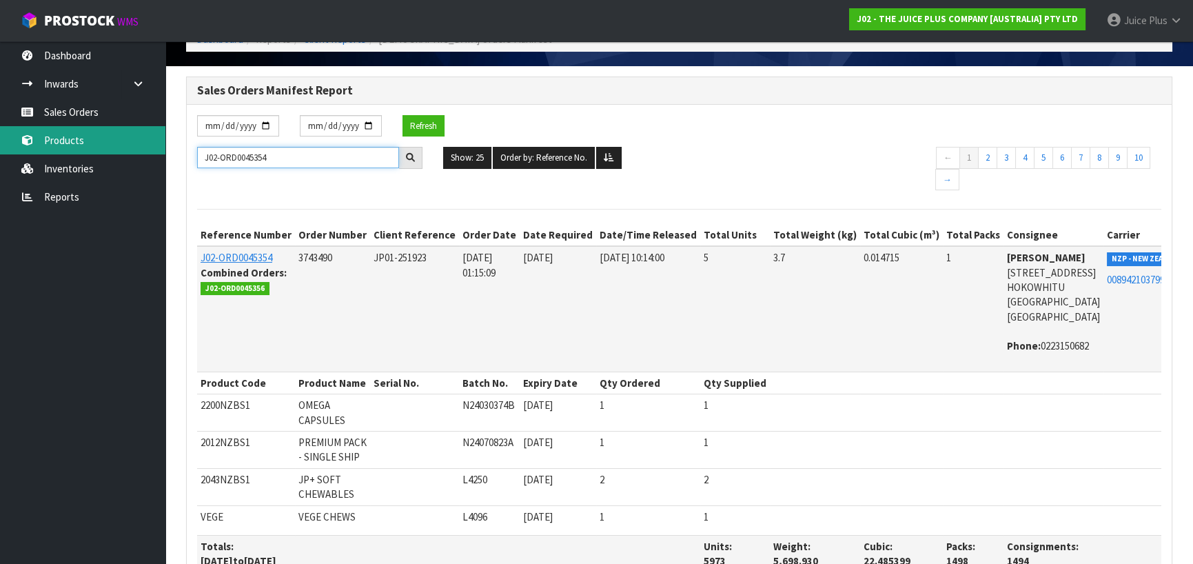
drag, startPoint x: 234, startPoint y: 154, endPoint x: 90, endPoint y: 143, distance: 144.5
click at [90, 143] on body "Toggle navigation ProStock WMS J02 - THE JUICE PLUS COMPANY [AUSTRALIA] PTY LTD…" at bounding box center [596, 205] width 1193 height 564
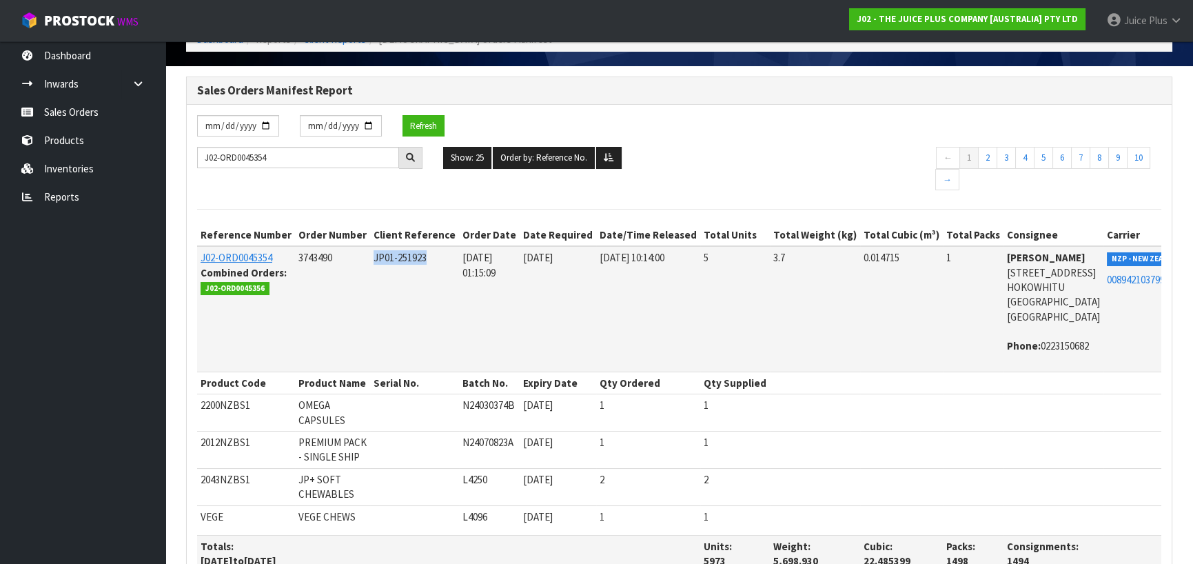
drag, startPoint x: 442, startPoint y: 251, endPoint x: 389, endPoint y: 256, distance: 53.3
click at [379, 256] on td "JP01-251923" at bounding box center [414, 308] width 89 height 125
copy span "JP01-251923"
drag, startPoint x: 266, startPoint y: 283, endPoint x: 203, endPoint y: 286, distance: 63.5
click at [203, 286] on span "J02-ORD0045356" at bounding box center [235, 289] width 69 height 14
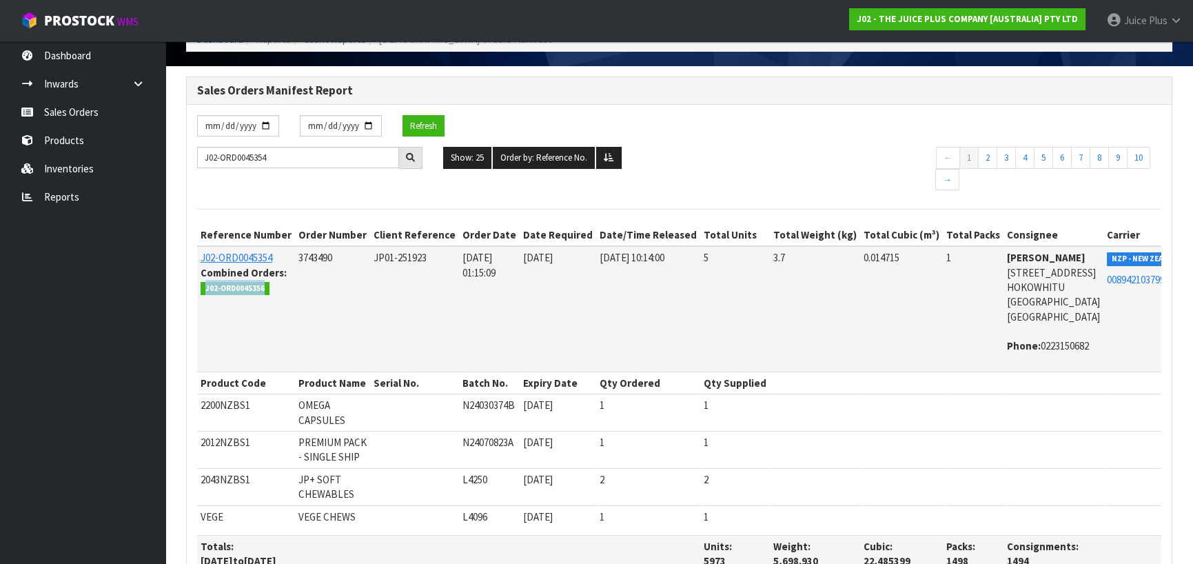
copy span "J02-ORD0045356"
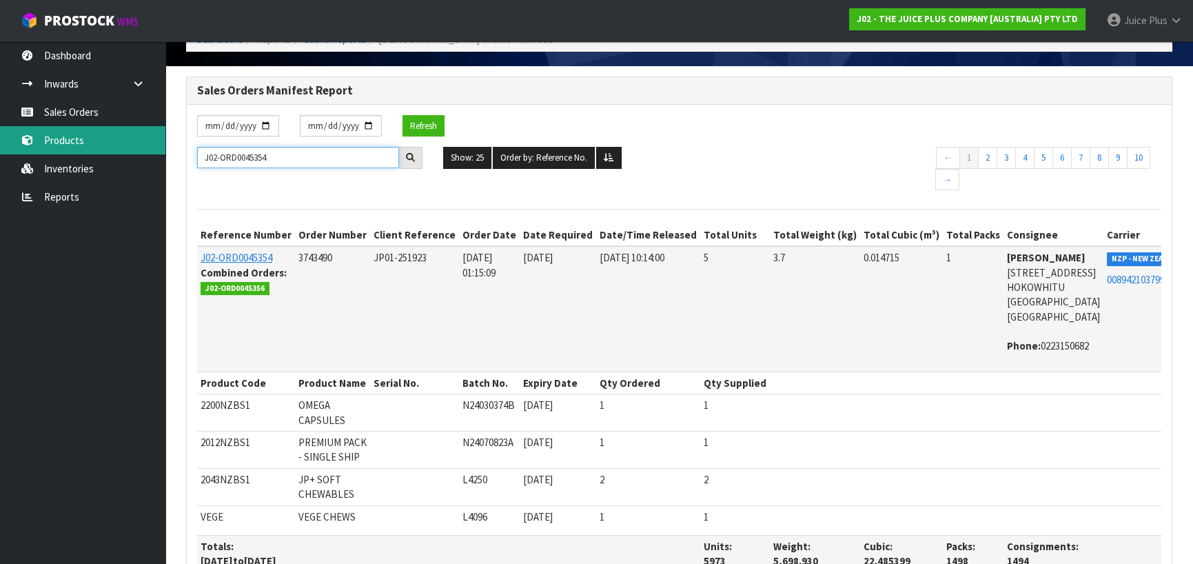
drag, startPoint x: 315, startPoint y: 156, endPoint x: 164, endPoint y: 144, distance: 151.4
click at [164, 144] on body "Toggle navigation ProStock WMS J02 - THE JUICE PLUS COMPANY [AUSTRALIA] PTY LTD…" at bounding box center [596, 205] width 1193 height 564
paste input "6"
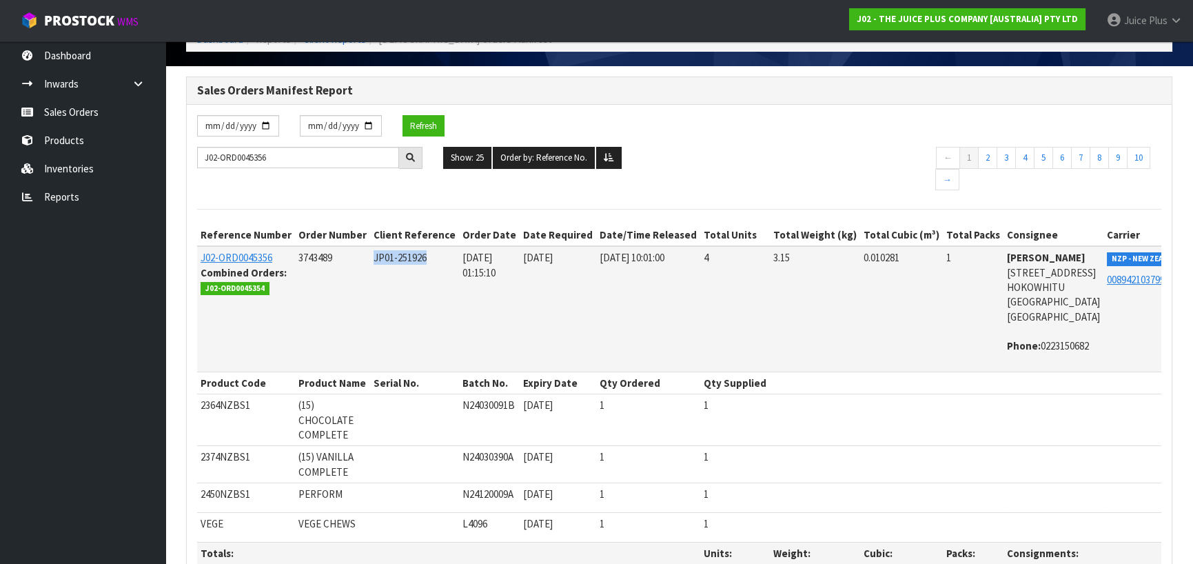
drag, startPoint x: 414, startPoint y: 254, endPoint x: 367, endPoint y: 255, distance: 46.9
click at [367, 255] on tr "J02-ORD0045356 Combined Orders: J02-ORD0045354 3743489 JP01-251926 [DATE] 01:15…" at bounding box center [704, 308] width 1015 height 125
copy tr "JP01-251926"
drag, startPoint x: 267, startPoint y: 155, endPoint x: 194, endPoint y: 168, distance: 74.1
click at [72, 152] on body "Toggle navigation ProStock WMS J02 - THE JUICE PLUS COMPANY [AUSTRALIA] PTY LTD…" at bounding box center [596, 205] width 1193 height 564
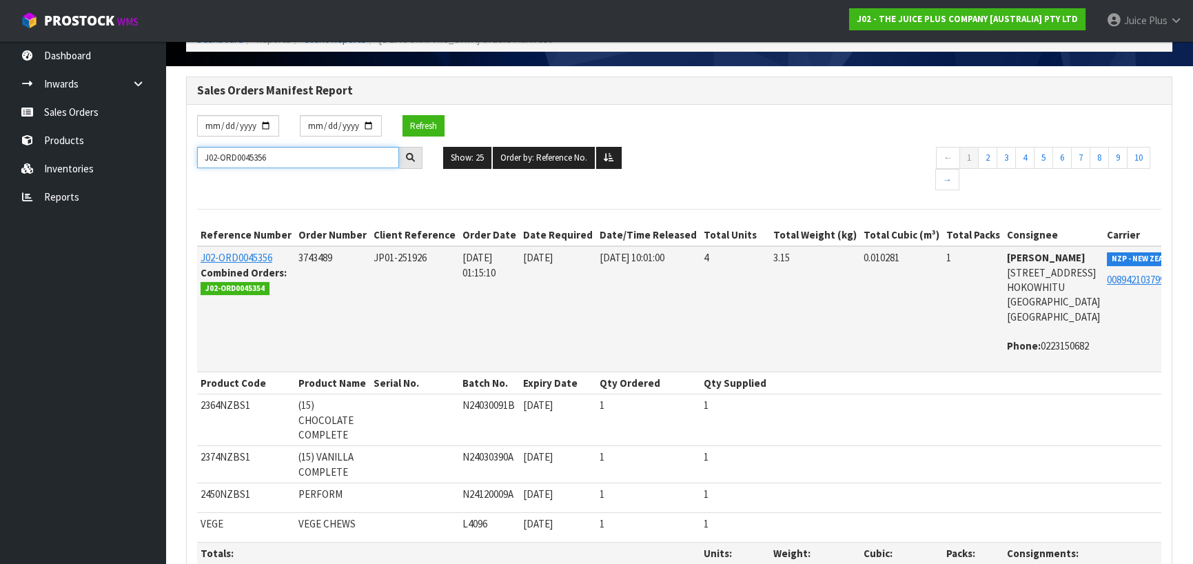
paste input "475"
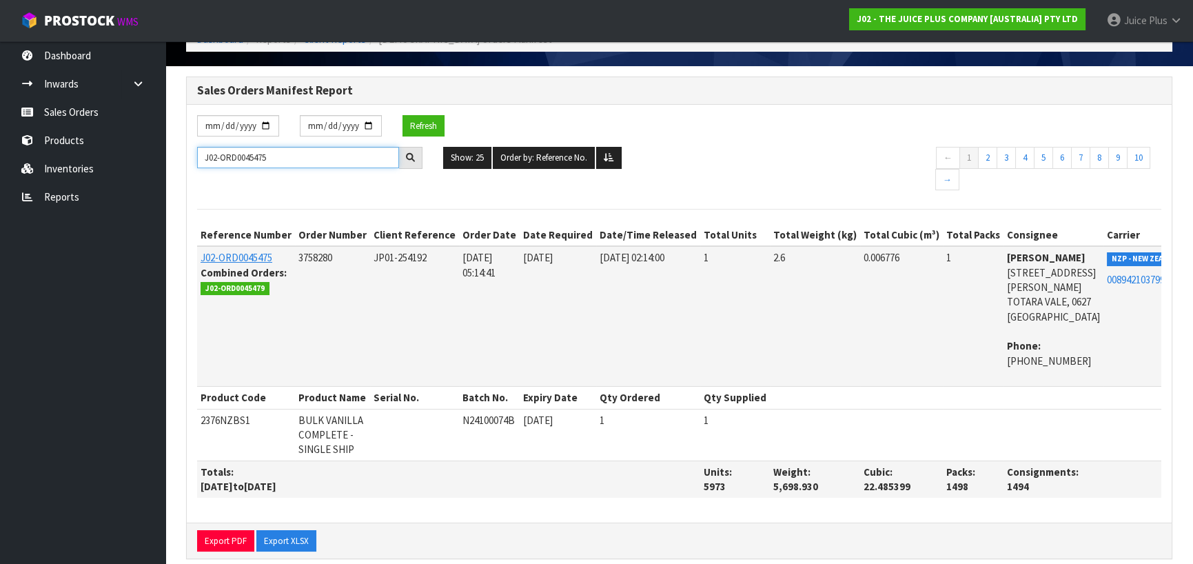
drag, startPoint x: 283, startPoint y: 153, endPoint x: 286, endPoint y: 165, distance: 12.7
click at [147, 154] on body "Toggle navigation ProStock WMS J02 - THE JUICE PLUS COMPANY [AUSTRALIA] PTY LTD…" at bounding box center [596, 205] width 1193 height 564
drag, startPoint x: 439, startPoint y: 254, endPoint x: 377, endPoint y: 257, distance: 62.1
click at [377, 257] on td "JP01-254192" at bounding box center [414, 316] width 89 height 140
copy span "JP01-254192"
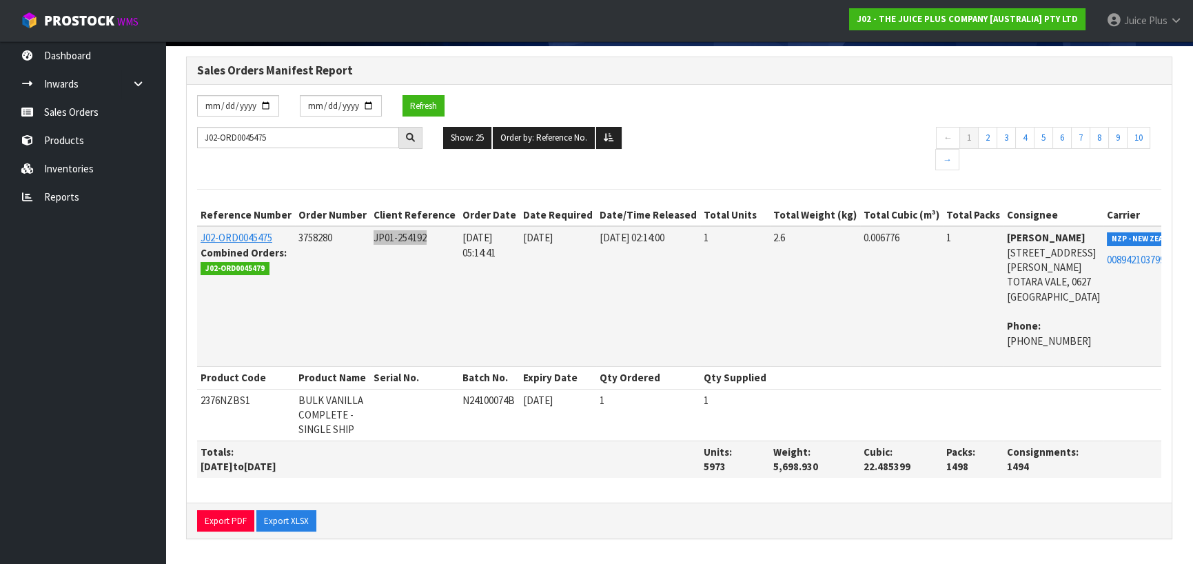
scroll to position [125, 0]
copy span "J02-ORD0045479"
drag, startPoint x: 262, startPoint y: 240, endPoint x: 200, endPoint y: 239, distance: 62.1
click at [200, 239] on td "J02-ORD0045475 Combined Orders: J02-ORD0045479" at bounding box center [246, 296] width 98 height 140
drag, startPoint x: 303, startPoint y: 120, endPoint x: 188, endPoint y: 110, distance: 114.9
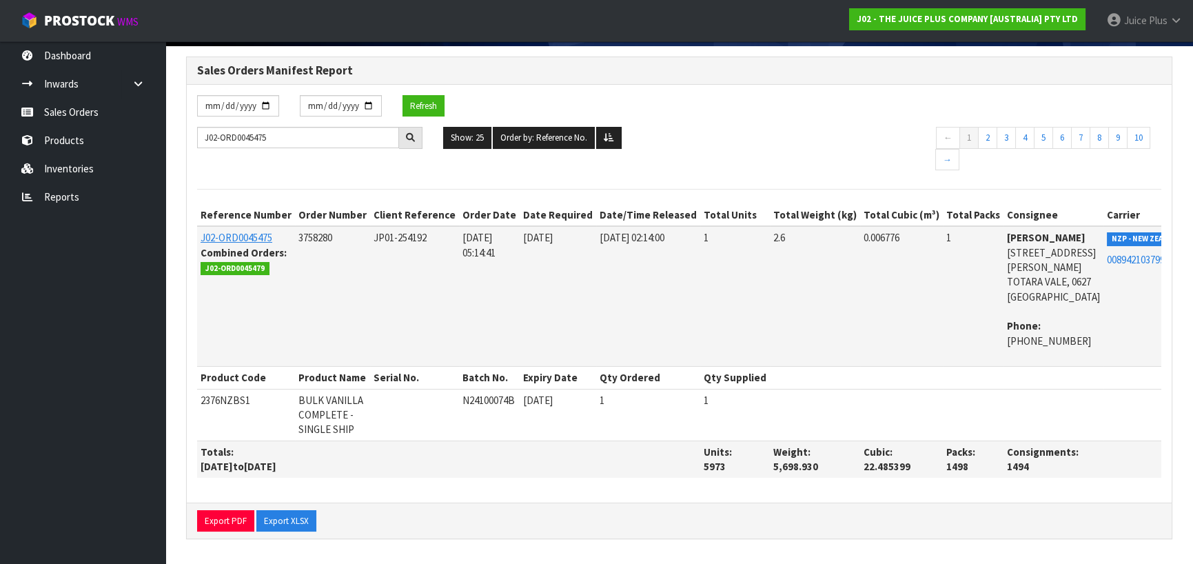
click at [188, 127] on div "J02-ORD0045475 Show: 25 5 10 25 50 100 ALL Order by: Reference No. Reference No…" at bounding box center [679, 150] width 985 height 47
drag, startPoint x: 285, startPoint y: 110, endPoint x: 167, endPoint y: 106, distance: 118.6
click at [154, 106] on body "Toggle navigation ProStock WMS J02 - THE JUICE PLUS COMPANY [AUSTRALIA] PTY LTD…" at bounding box center [596, 185] width 1193 height 564
paste input "9"
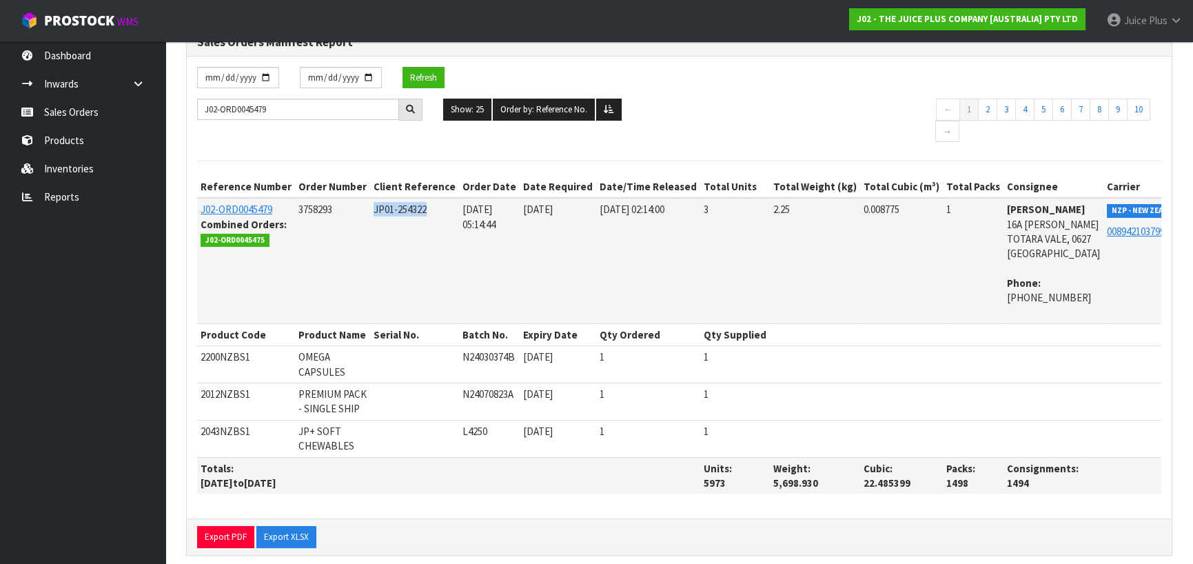
drag, startPoint x: 435, startPoint y: 205, endPoint x: 372, endPoint y: 208, distance: 63.5
click at [372, 208] on tr "J02-ORD0045479 Combined Orders: J02-ORD0045475 3758293 JP01-254322 [DATE] 05:14…" at bounding box center [704, 260] width 1015 height 125
copy tr "JP01-254322"
drag, startPoint x: 293, startPoint y: 108, endPoint x: 186, endPoint y: 103, distance: 107.0
click at [187, 103] on div "J02-ORD0045479" at bounding box center [310, 110] width 246 height 22
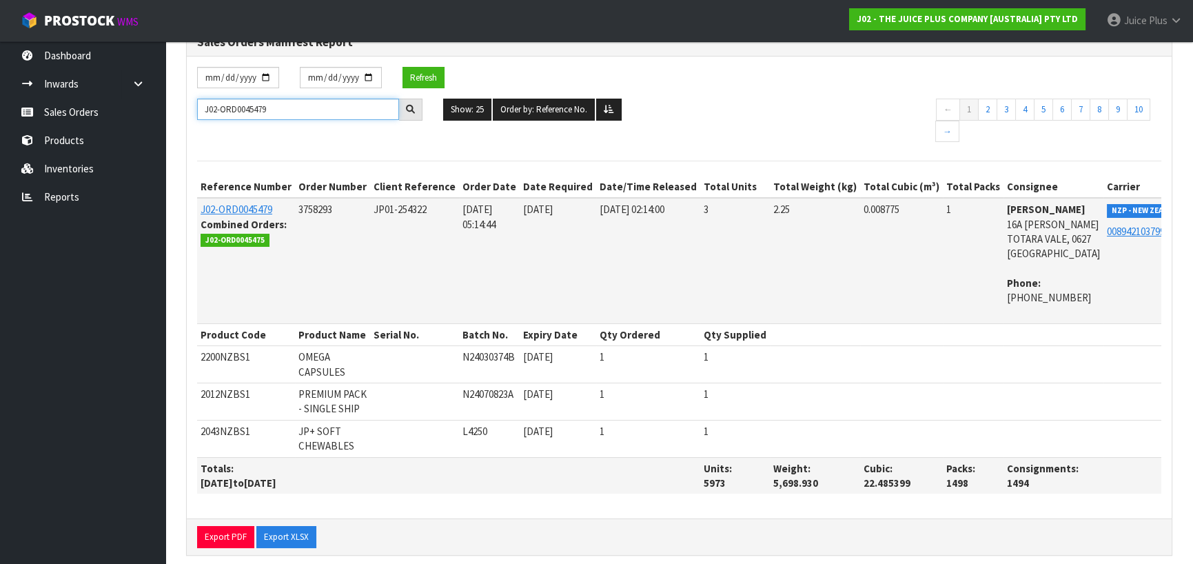
paste input "51"
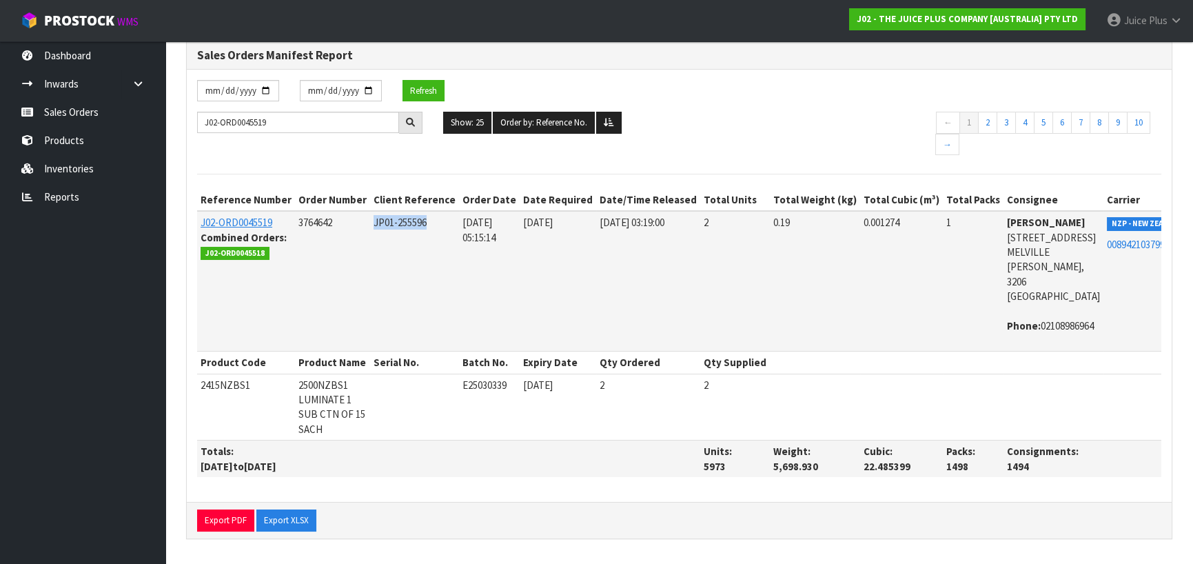
drag, startPoint x: 427, startPoint y: 210, endPoint x: 387, endPoint y: 211, distance: 39.3
click at [387, 211] on td "JP01-255596" at bounding box center [414, 281] width 89 height 140
copy span "JP01-255596"
click at [321, 226] on td "3764642" at bounding box center [332, 281] width 75 height 140
drag, startPoint x: 263, startPoint y: 239, endPoint x: 201, endPoint y: 240, distance: 61.4
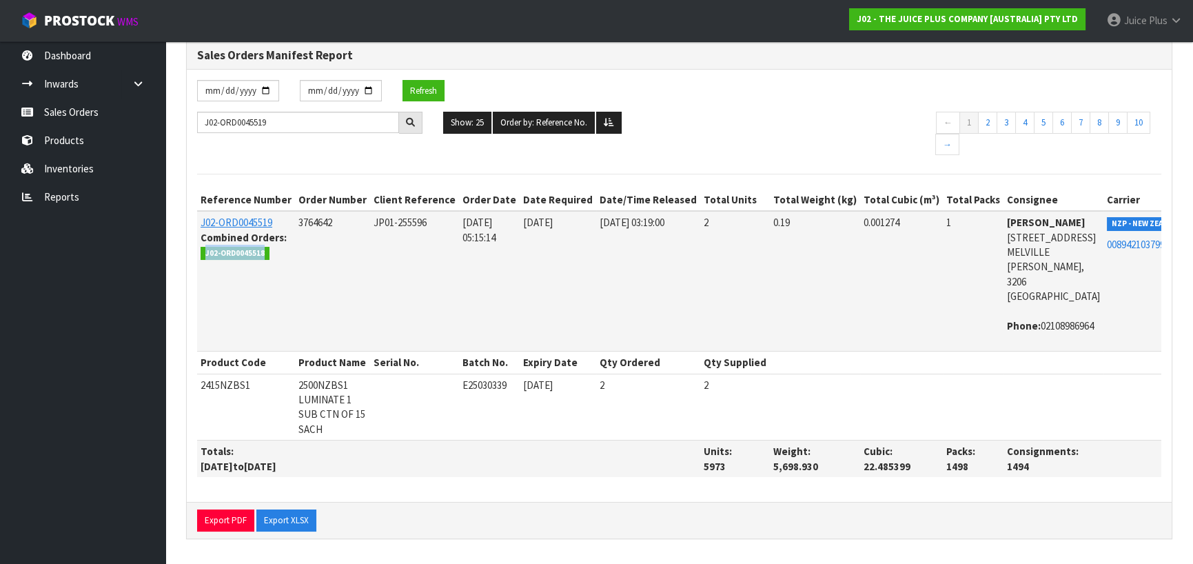
click at [201, 247] on span "J02-ORD0045518" at bounding box center [235, 254] width 69 height 14
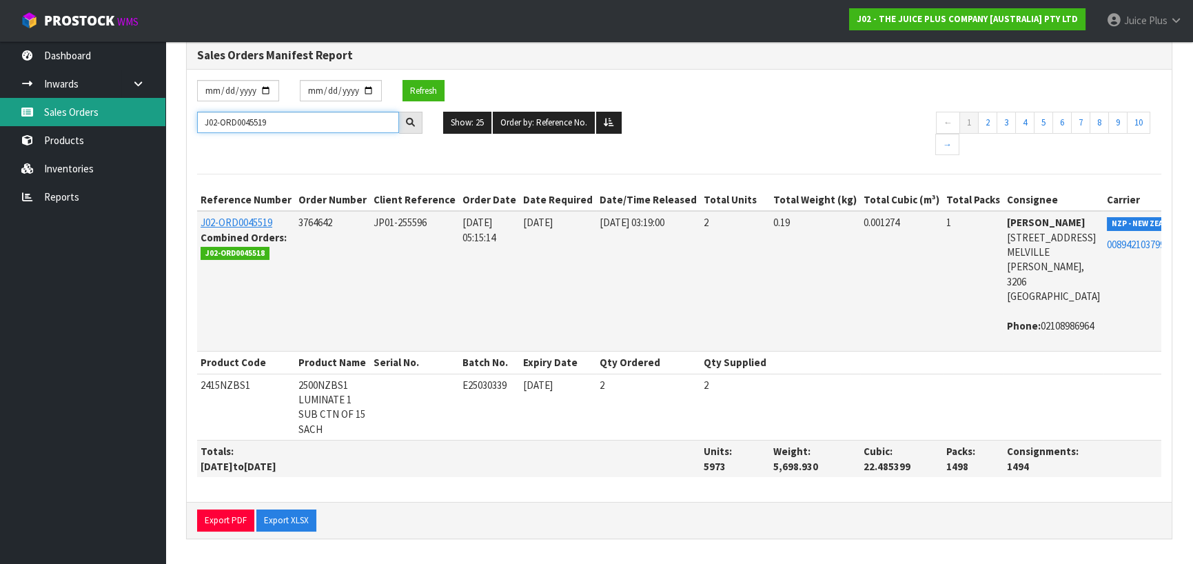
drag, startPoint x: 283, startPoint y: 112, endPoint x: 134, endPoint y: 103, distance: 149.2
click at [118, 103] on body "Toggle navigation ProStock WMS J02 - THE JUICE PLUS COMPANY [AUSTRALIA] PTY LTD…" at bounding box center [596, 170] width 1193 height 564
paste input "8"
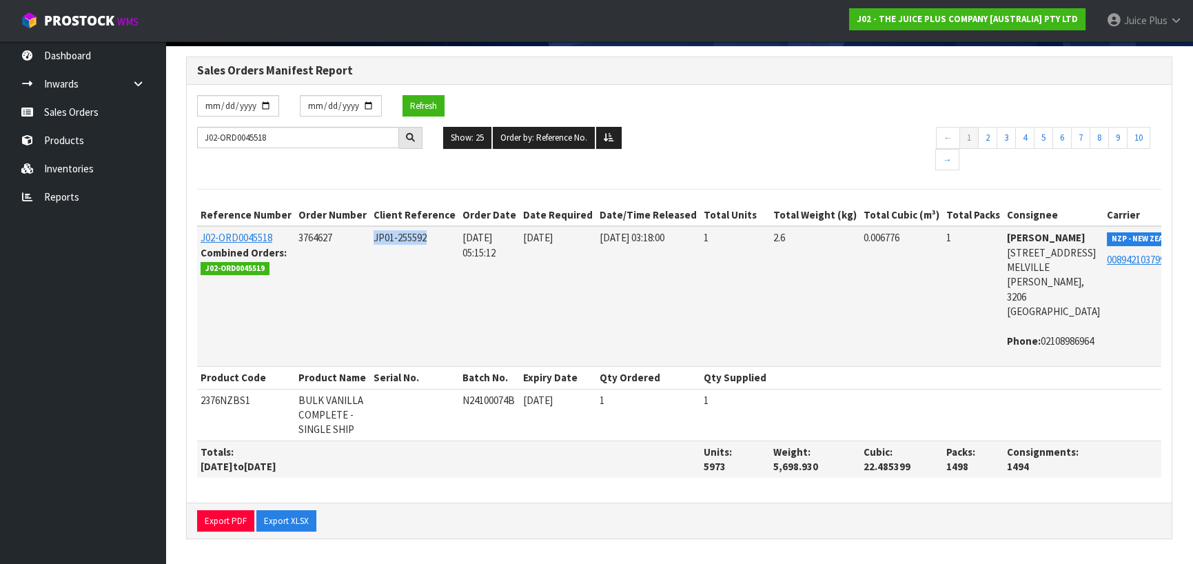
drag, startPoint x: 444, startPoint y: 211, endPoint x: 385, endPoint y: 211, distance: 58.6
click at [372, 226] on tr "J02-ORD0045518 Combined Orders: J02-ORD0045519 3764627 JP01-255592 [DATE] 05:15…" at bounding box center [704, 296] width 1015 height 140
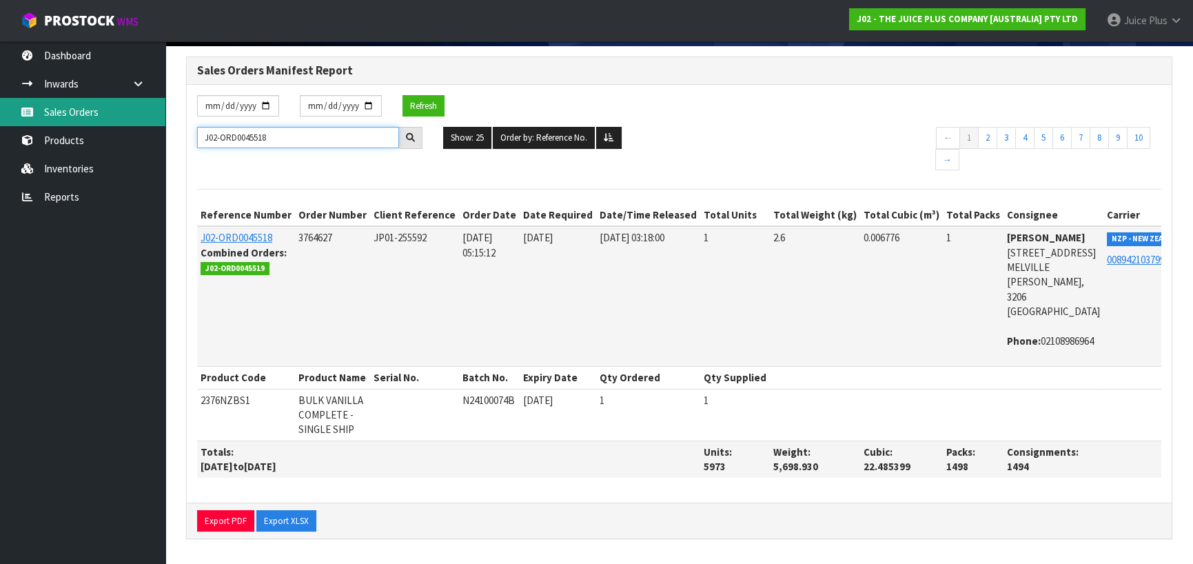
drag, startPoint x: 322, startPoint y: 104, endPoint x: 34, endPoint y: 103, distance: 287.4
click at [30, 104] on body "Toggle navigation ProStock WMS J02 - THE JUICE PLUS COMPANY [AUSTRALIA] PTY LTD…" at bounding box center [596, 185] width 1193 height 564
click at [299, 127] on input "J02-ORD0045518" at bounding box center [298, 137] width 202 height 21
drag, startPoint x: 300, startPoint y: 109, endPoint x: 167, endPoint y: 110, distance: 133.0
click at [90, 110] on body "Toggle navigation ProStock WMS J02 - THE JUICE PLUS COMPANY [AUSTRALIA] PTY LTD…" at bounding box center [596, 185] width 1193 height 564
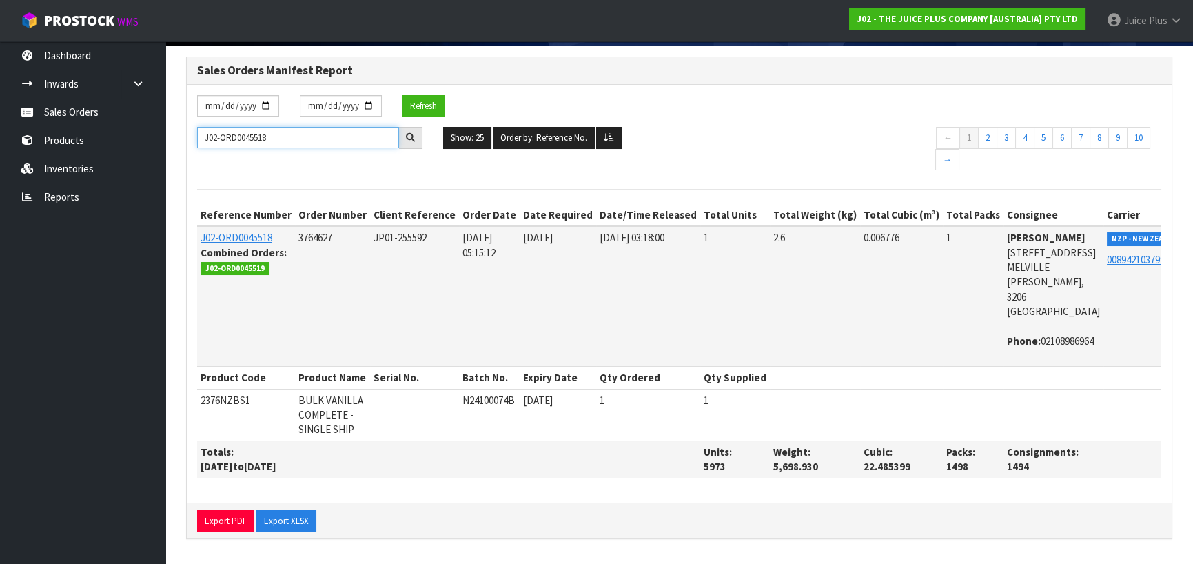
paste input "51"
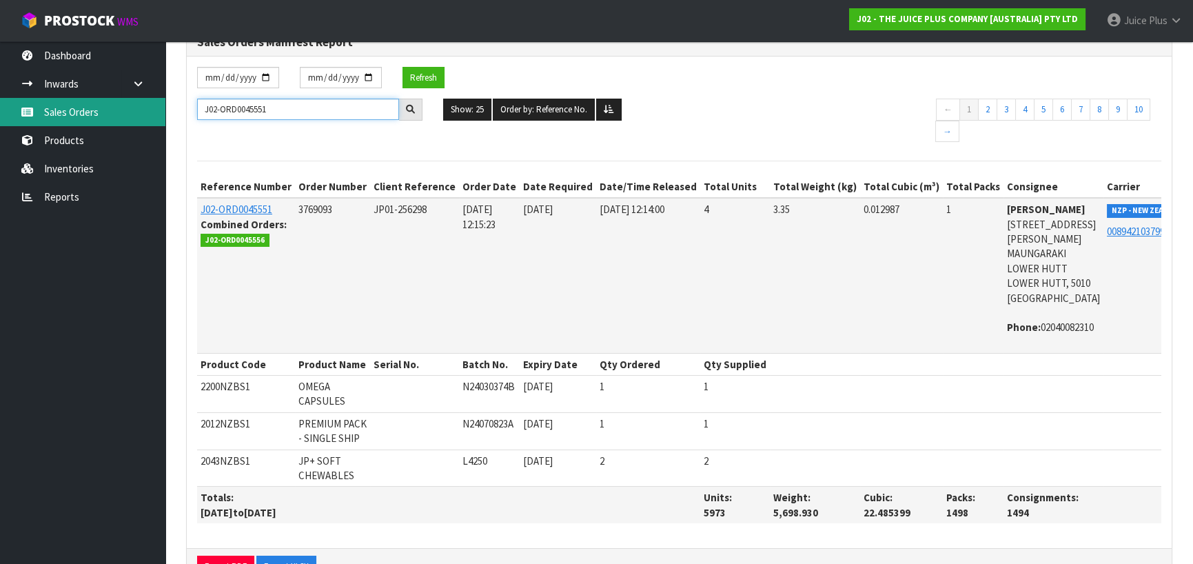
drag, startPoint x: 257, startPoint y: 106, endPoint x: 107, endPoint y: 106, distance: 150.3
click at [105, 106] on body "Toggle navigation ProStock WMS J02 - THE JUICE PLUS COMPANY [AUSTRALIA] PTY LTD…" at bounding box center [596, 157] width 1193 height 564
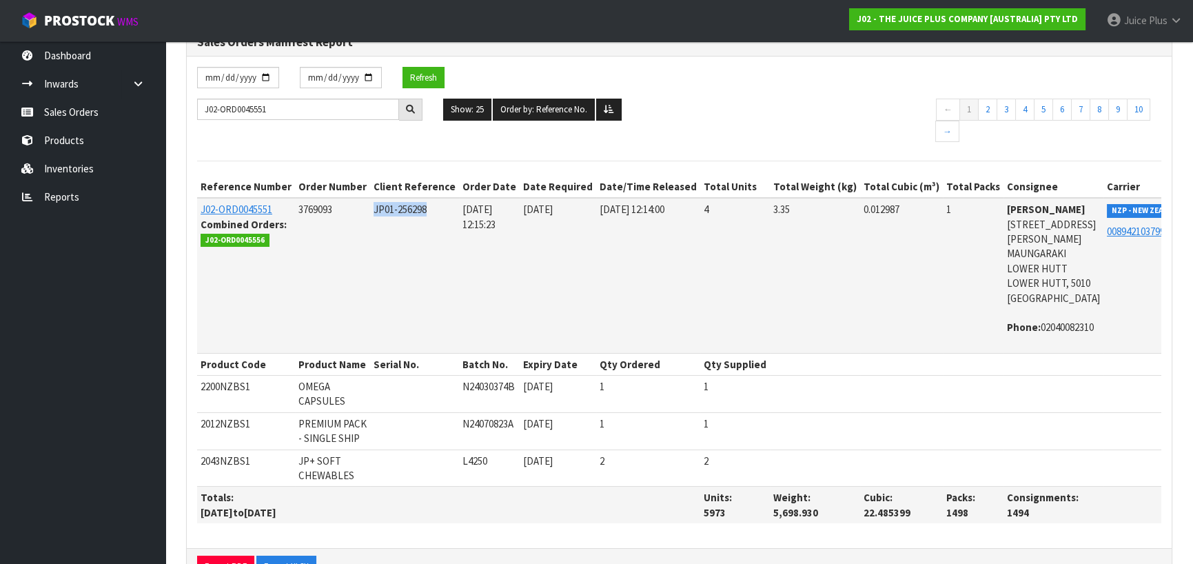
drag, startPoint x: 432, startPoint y: 220, endPoint x: 371, endPoint y: 219, distance: 61.4
click at [371, 219] on td "JP01-256298" at bounding box center [414, 275] width 89 height 155
drag, startPoint x: 265, startPoint y: 239, endPoint x: 219, endPoint y: 240, distance: 46.2
click at [205, 239] on span "J02-ORD0045556" at bounding box center [235, 241] width 69 height 14
drag, startPoint x: 322, startPoint y: 101, endPoint x: 218, endPoint y: 110, distance: 104.5
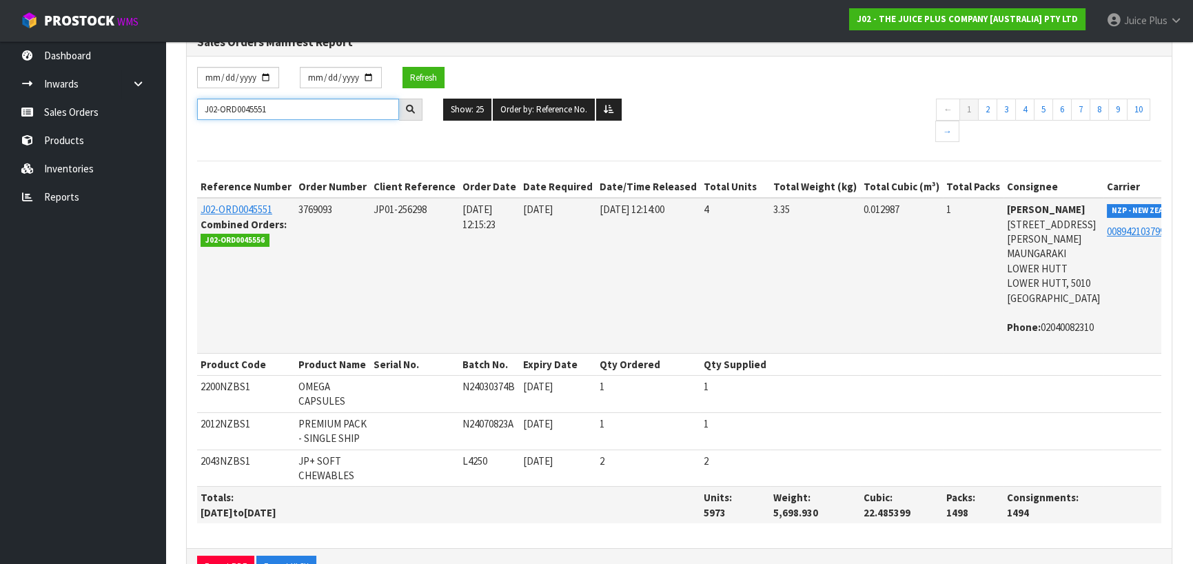
click at [169, 102] on section "Sales Orders Manifest Report [DATE] [DATE] Refresh J02-ORD0045551 Show: 25 5 10…" at bounding box center [679, 314] width 1028 height 592
paste input "6"
drag, startPoint x: 429, startPoint y: 213, endPoint x: 367, endPoint y: 207, distance: 62.3
click at [367, 207] on tr "J02-ORD0045556 Combined Orders: J02-ORD0045551 3769729 JP01-256326 [DATE] 07:15…" at bounding box center [704, 275] width 1015 height 155
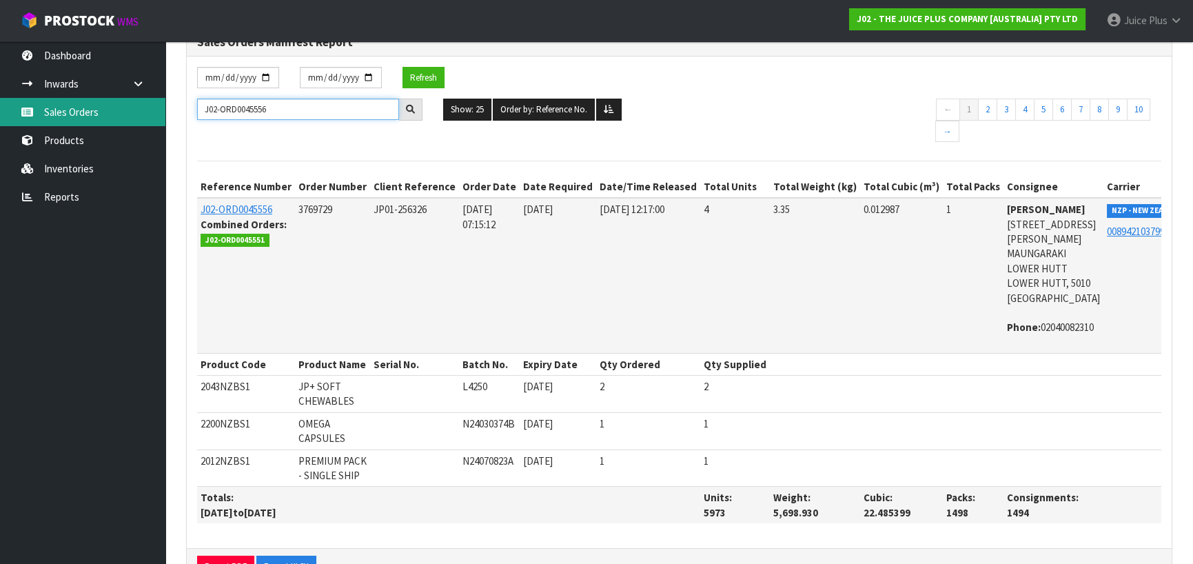
drag, startPoint x: 313, startPoint y: 116, endPoint x: 163, endPoint y: 110, distance: 149.7
click at [158, 110] on body "Toggle navigation ProStock WMS J02 - THE JUICE PLUS COMPANY [AUSTRALIA] PTY LTD…" at bounding box center [596, 157] width 1193 height 564
paste input "79"
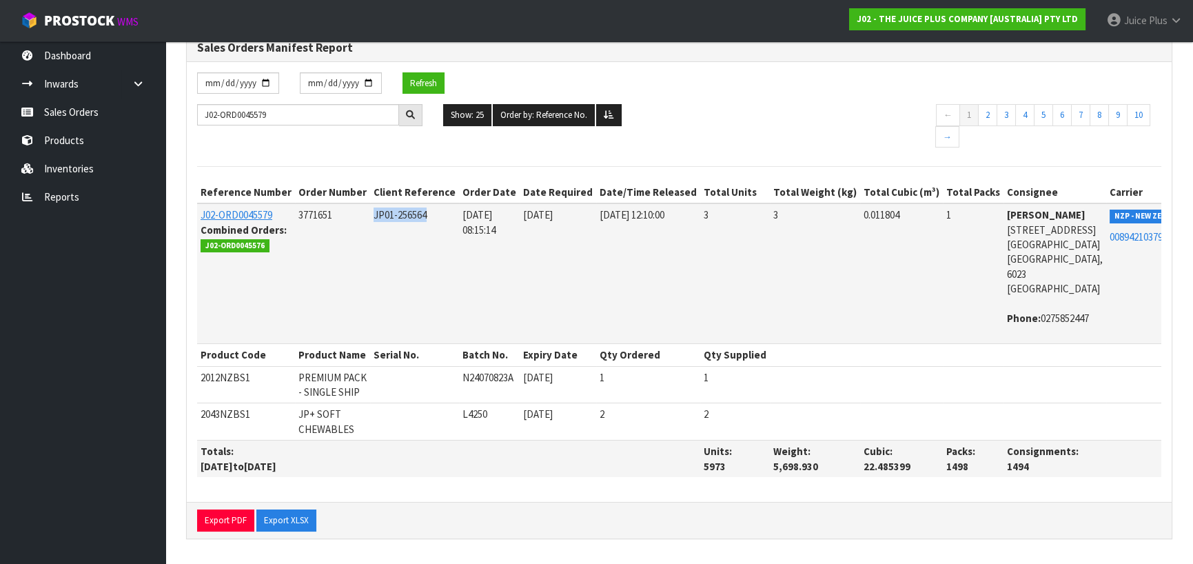
drag, startPoint x: 438, startPoint y: 213, endPoint x: 380, endPoint y: 216, distance: 58.0
click at [380, 216] on td "JP01-256564" at bounding box center [414, 273] width 89 height 140
drag, startPoint x: 263, startPoint y: 237, endPoint x: 203, endPoint y: 241, distance: 60.1
click at [203, 241] on span "J02-ORD0045576" at bounding box center [235, 246] width 69 height 14
drag, startPoint x: 318, startPoint y: 99, endPoint x: 203, endPoint y: 99, distance: 115.1
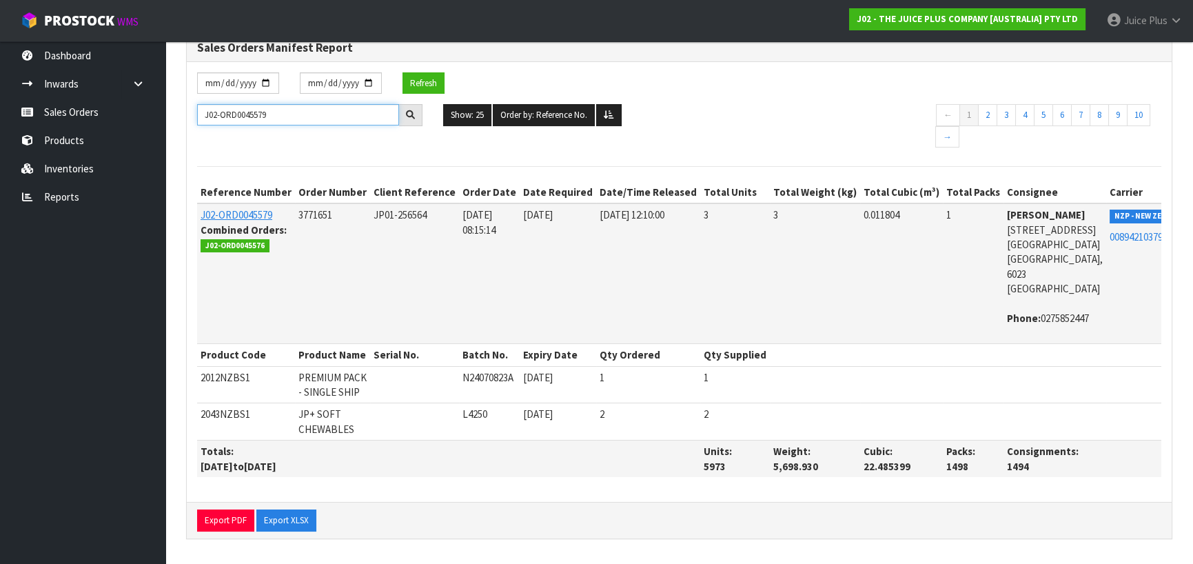
click at [203, 104] on input "J02-ORD0045579" at bounding box center [298, 114] width 202 height 21
paste input "6"
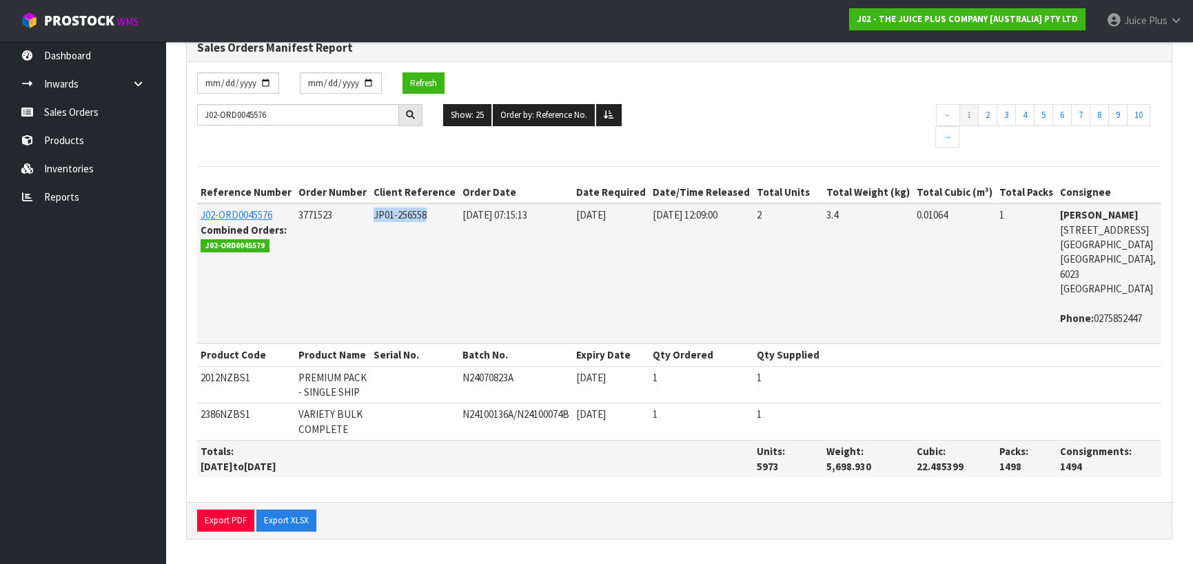
drag, startPoint x: 427, startPoint y: 204, endPoint x: 363, endPoint y: 214, distance: 64.9
click at [370, 214] on td "JP01-256558" at bounding box center [414, 273] width 89 height 140
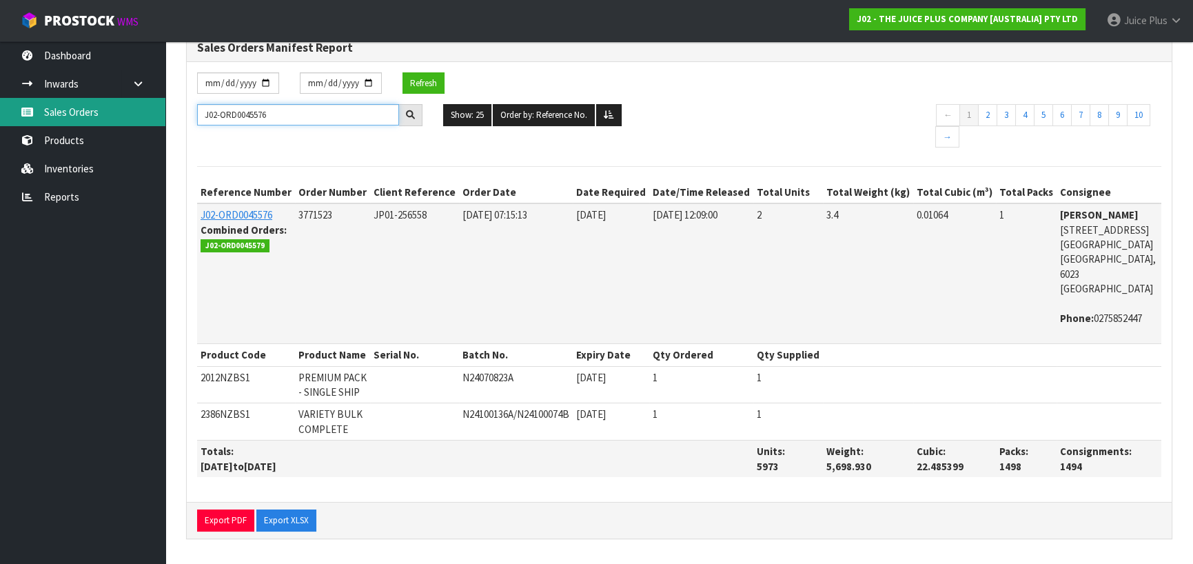
drag, startPoint x: 323, startPoint y: 105, endPoint x: 0, endPoint y: 108, distance: 322.6
click at [0, 108] on body "Toggle navigation ProStock WMS J02 - THE JUICE PLUS COMPANY [AUSTRALIA] PTY LTD…" at bounding box center [596, 162] width 1193 height 564
paste input "605"
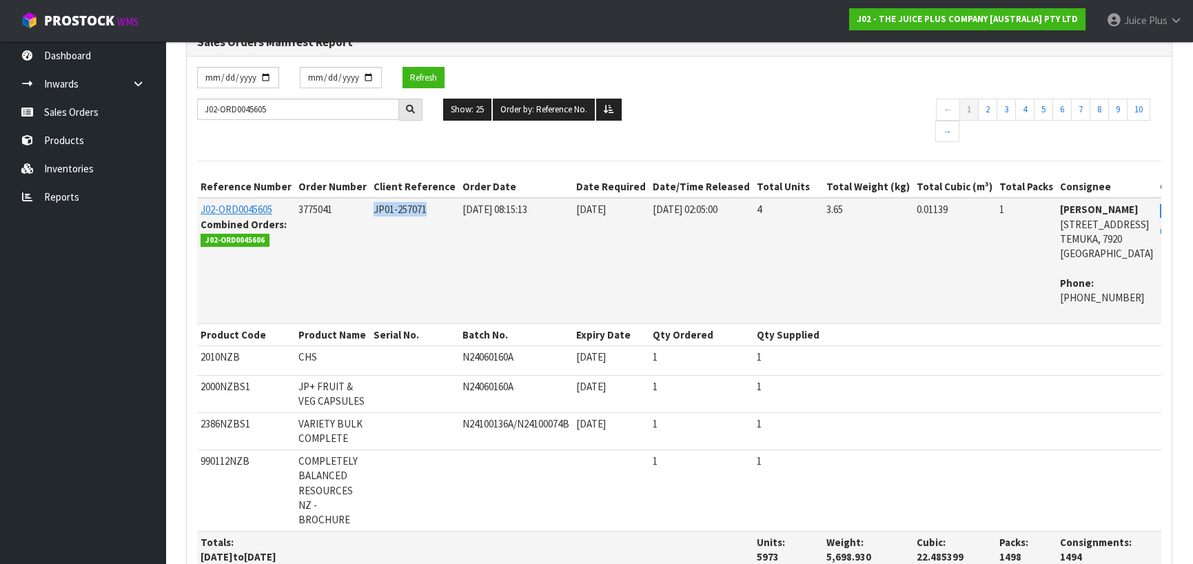
drag, startPoint x: 400, startPoint y: 212, endPoint x: 629, endPoint y: 202, distance: 229.8
click at [370, 212] on td "JP01-257071" at bounding box center [414, 260] width 89 height 125
drag, startPoint x: 264, startPoint y: 240, endPoint x: 201, endPoint y: 240, distance: 63.4
click at [201, 240] on span "J02-ORD0045606" at bounding box center [235, 241] width 69 height 14
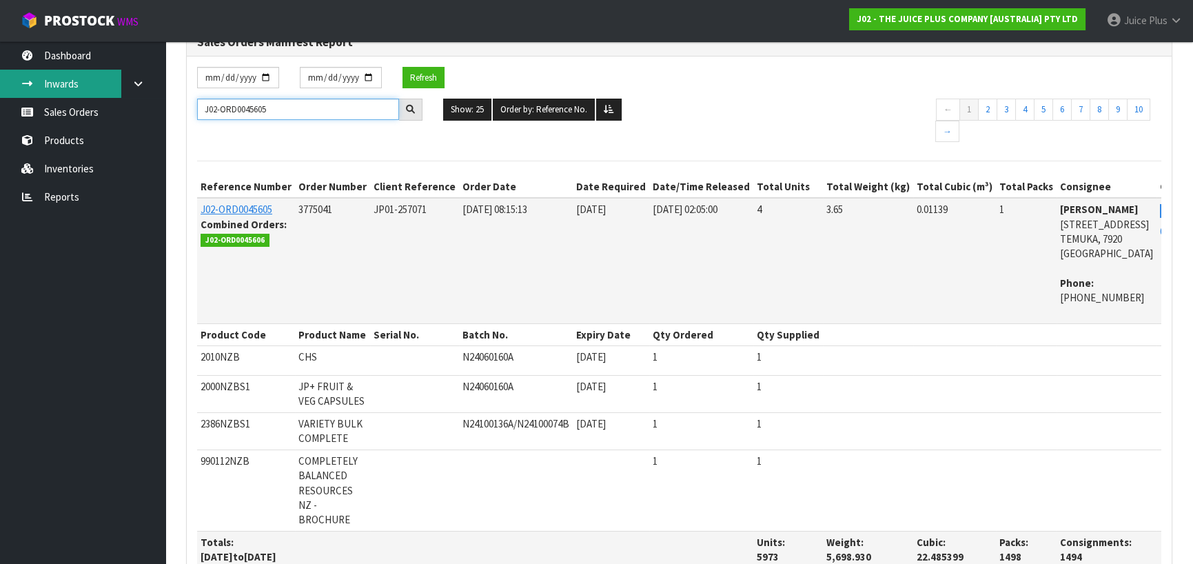
drag, startPoint x: 314, startPoint y: 107, endPoint x: 89, endPoint y: 88, distance: 226.2
click at [89, 88] on body "Toggle navigation ProStock WMS J02 - THE JUICE PLUS COMPANY [AUSTRALIA] PTY LTD…" at bounding box center [596, 157] width 1193 height 564
paste input "6"
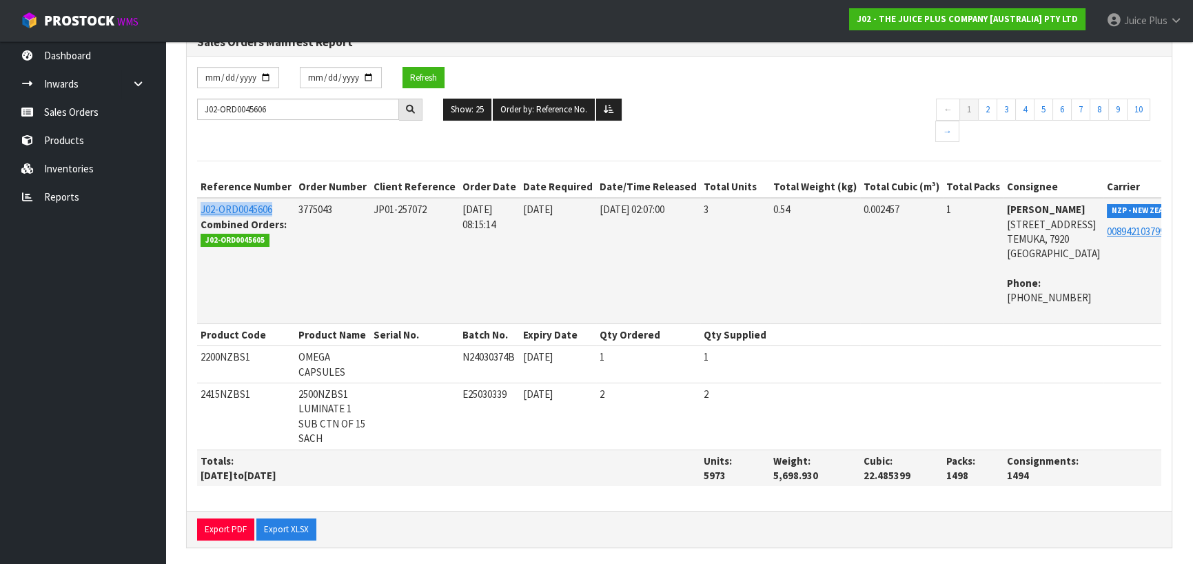
drag, startPoint x: 281, startPoint y: 209, endPoint x: 199, endPoint y: 208, distance: 82.0
click at [199, 208] on td "J02-ORD0045606 Combined Orders: J02-ORD0045605" at bounding box center [246, 260] width 98 height 125
drag, startPoint x: 436, startPoint y: 205, endPoint x: 403, endPoint y: 209, distance: 33.3
click at [383, 212] on td "JP01-257072" at bounding box center [414, 260] width 89 height 125
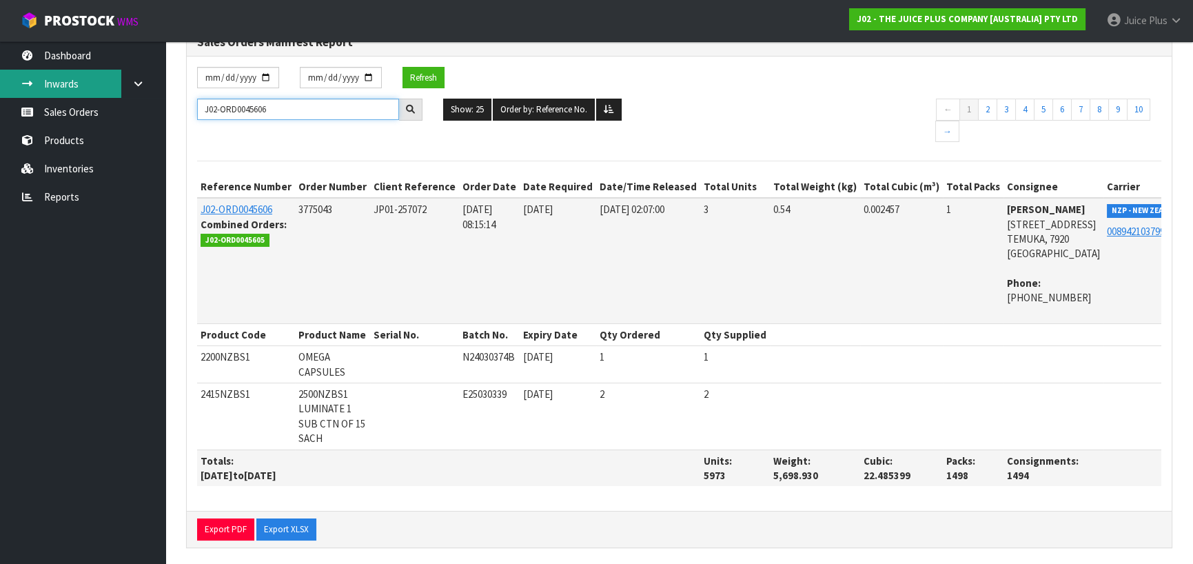
drag, startPoint x: 324, startPoint y: 109, endPoint x: 99, endPoint y: 86, distance: 226.6
click at [99, 86] on body "Toggle navigation ProStock WMS J02 - THE JUICE PLUS COMPANY [AUSTRALIA] PTY LTD…" at bounding box center [596, 157] width 1193 height 564
paste input "P01-258575"
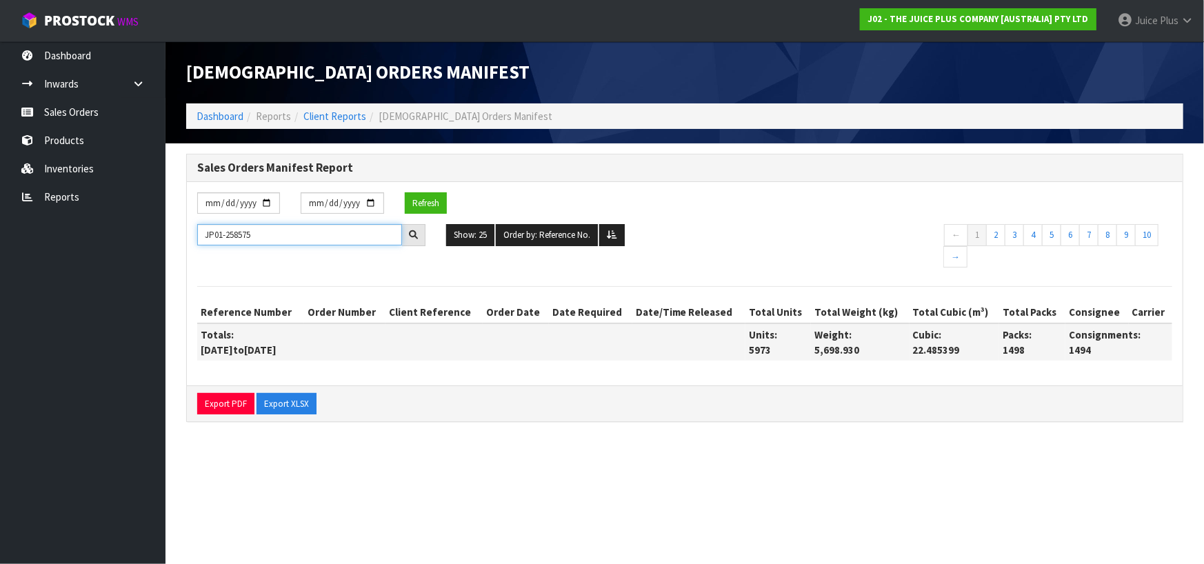
type input "JP01-258575"
drag, startPoint x: 302, startPoint y: 234, endPoint x: 146, endPoint y: 234, distance: 155.8
click at [146, 234] on body "Toggle navigation ProStock WMS J02 - THE JUICE PLUS COMPANY [AUSTRALIA] PTY LTD…" at bounding box center [602, 282] width 1204 height 564
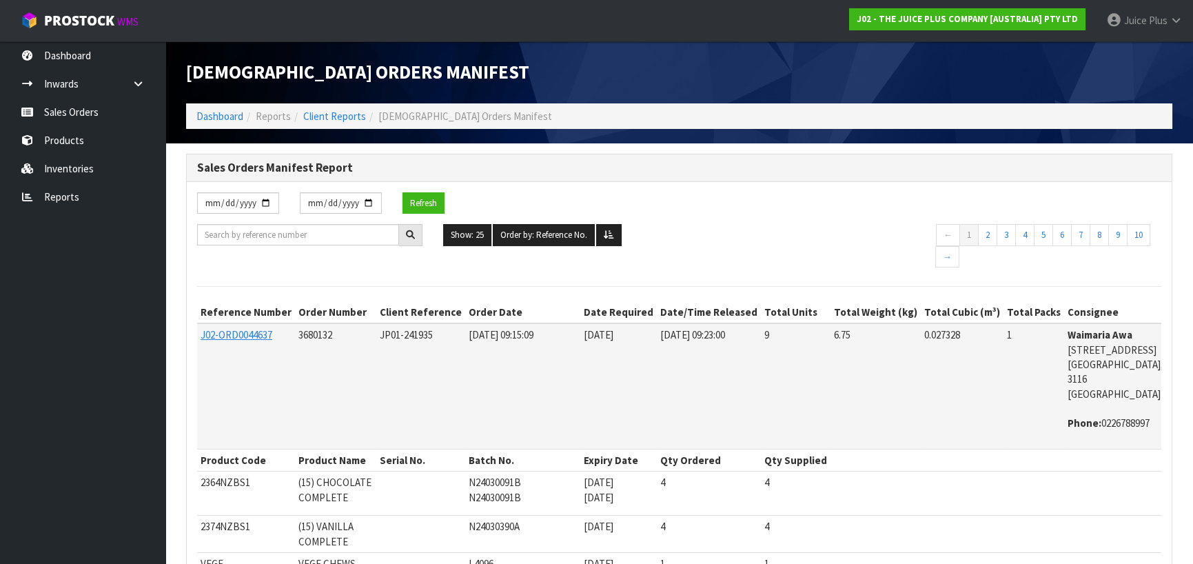
click at [339, 269] on div "Show: 25 5 10 25 50 100 ALL Order by: Reference No. Reference No. Order No. Ord…" at bounding box center [679, 247] width 985 height 47
click at [780, 215] on div "[DATE] [DATE] Refresh" at bounding box center [679, 208] width 985 height 32
click at [567, 233] on button "Order by: Reference No." at bounding box center [544, 235] width 102 height 22
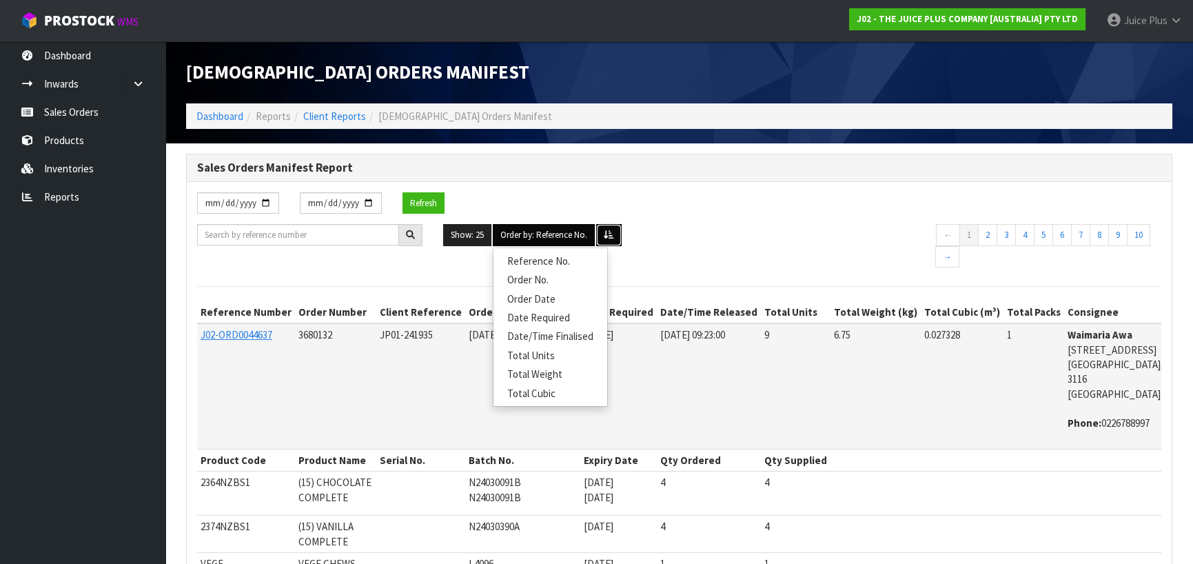
click at [611, 230] on icon at bounding box center [609, 234] width 10 height 9
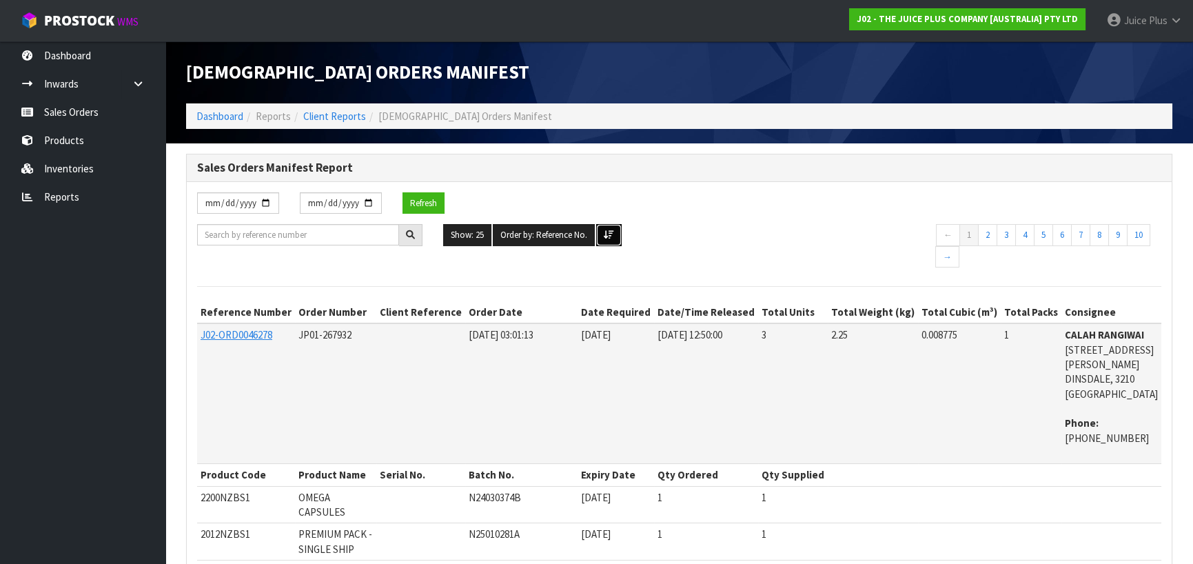
click at [611, 230] on icon at bounding box center [609, 234] width 10 height 9
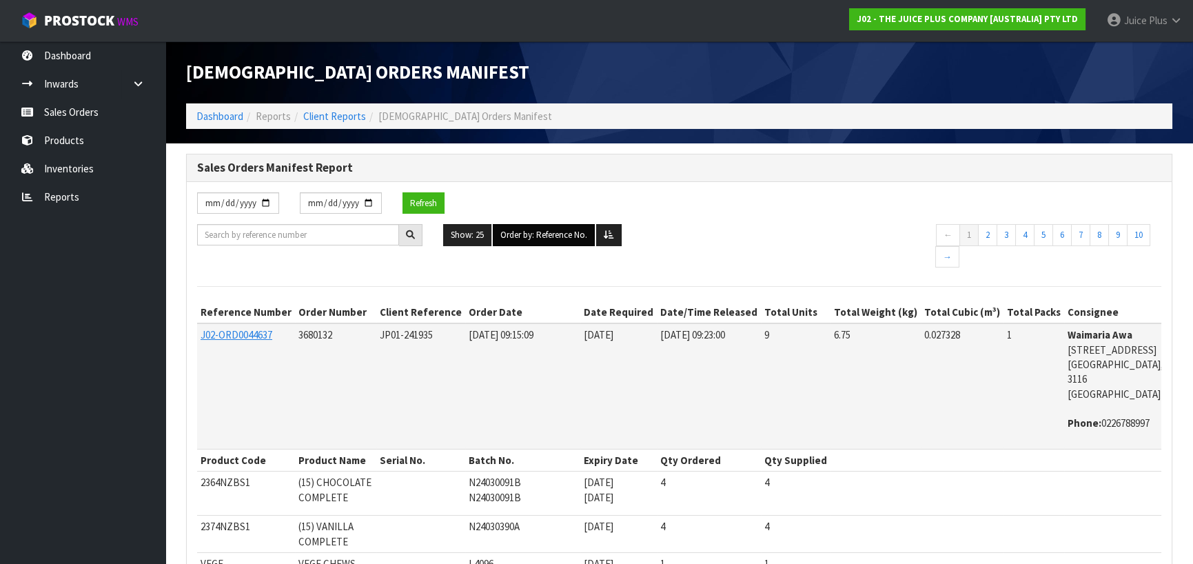
click at [554, 240] on button "Order by: Reference No." at bounding box center [544, 235] width 102 height 22
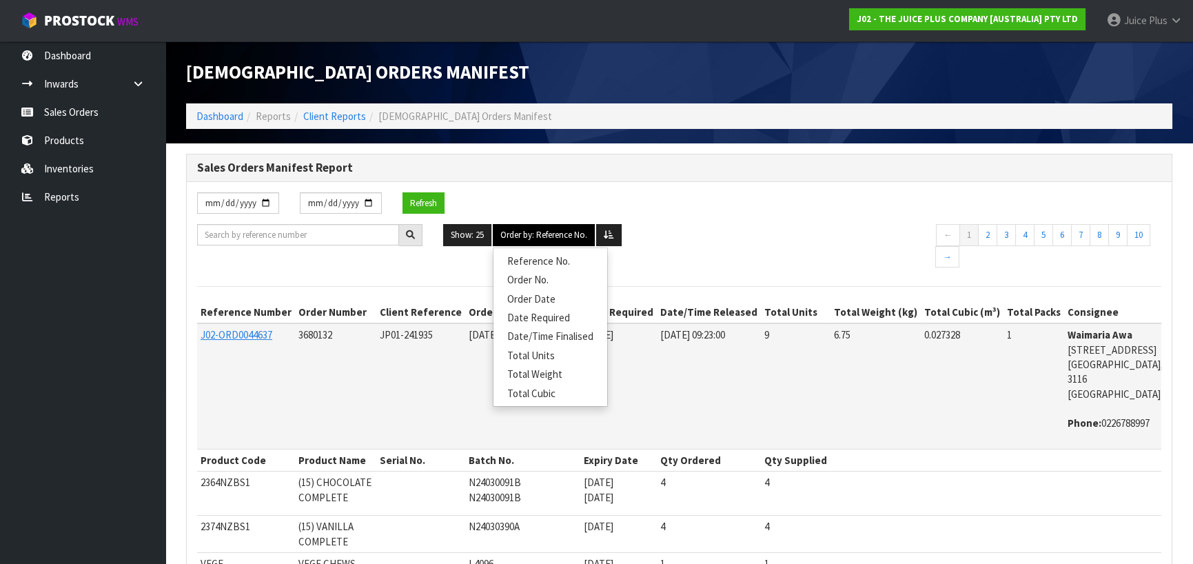
click at [554, 240] on button "Order by: Reference No." at bounding box center [544, 235] width 102 height 22
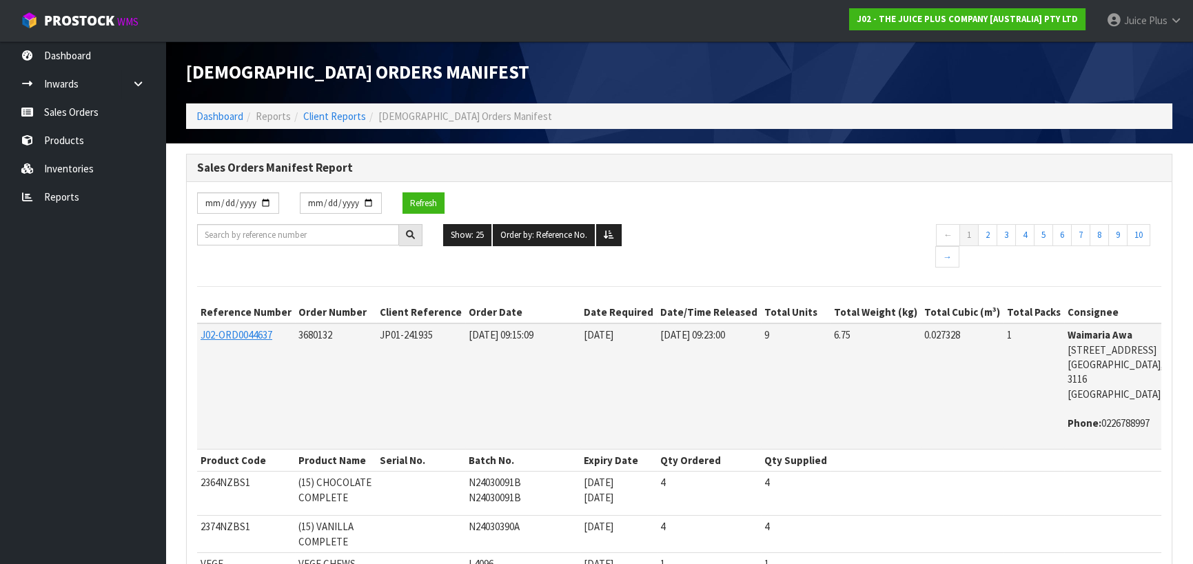
click at [693, 230] on ul "Show: 25 5 10 25 50 100 ALL Order by: Reference No. Reference No. Order No. Ord…" at bounding box center [679, 235] width 472 height 22
click at [349, 238] on input "text" at bounding box center [298, 234] width 202 height 21
paste input "00894210379930444360"
type input "00894210379930444360"
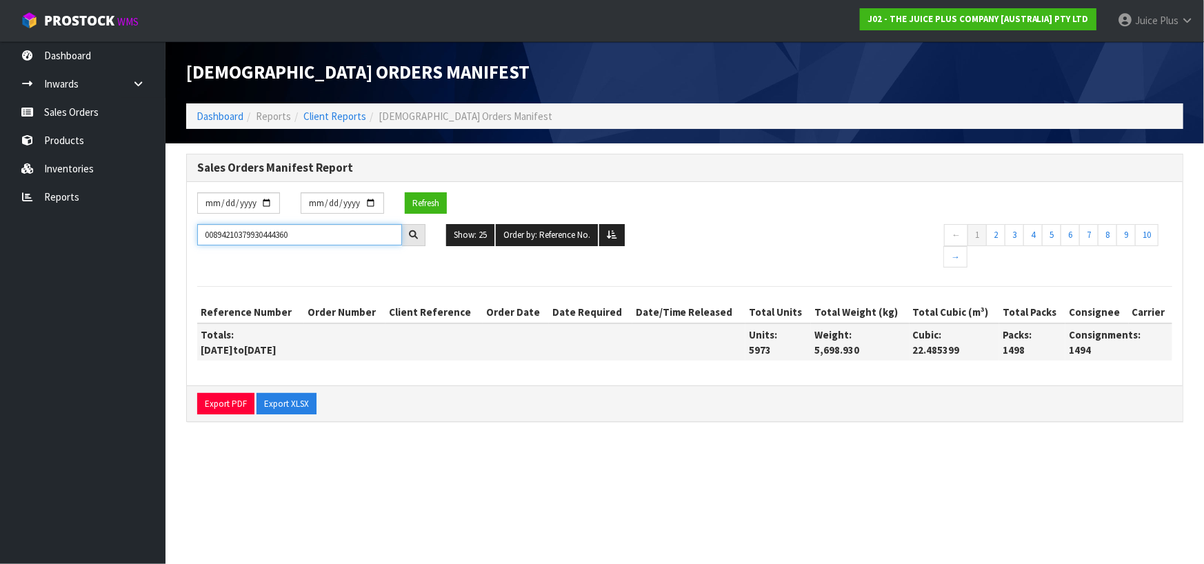
drag, startPoint x: 373, startPoint y: 237, endPoint x: 8, endPoint y: 222, distance: 365.7
click at [0, 222] on body "Toggle navigation ProStock WMS J02 - THE JUICE PLUS COMPANY [AUSTRALIA] PTY LTD…" at bounding box center [602, 282] width 1204 height 564
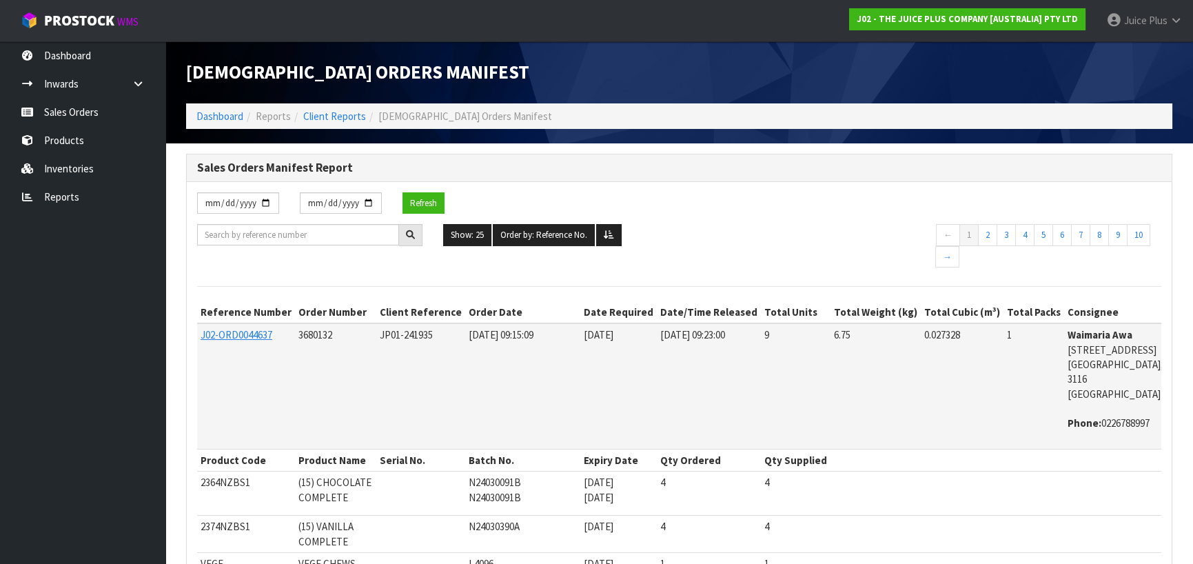
click at [261, 233] on input "text" at bounding box center [298, 234] width 202 height 21
paste input "J02-ORD0045371"
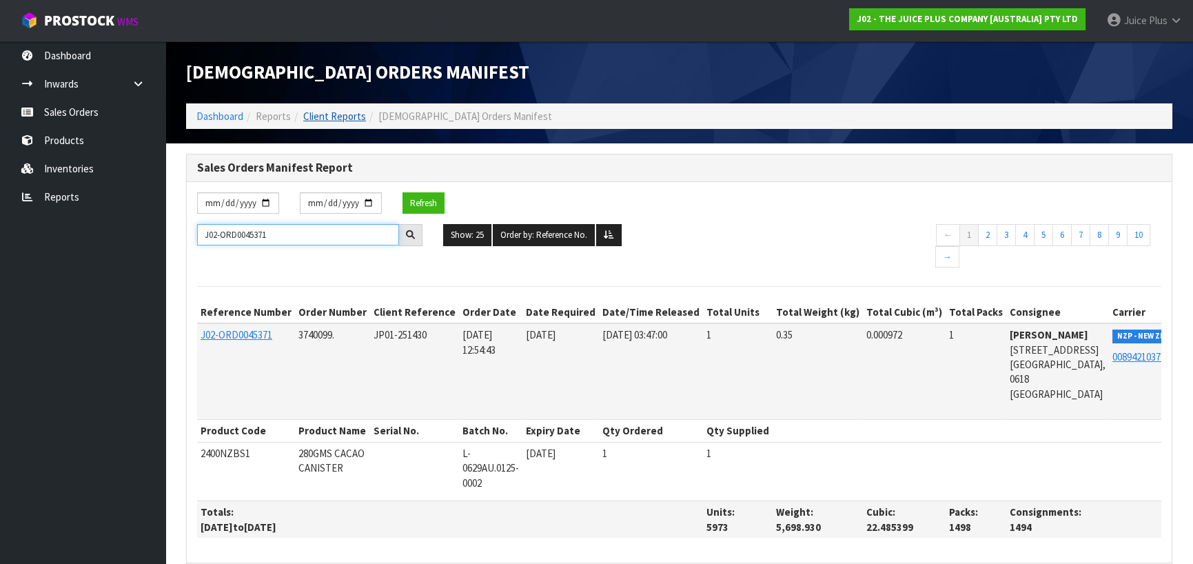
type input "J02-ORD0045371"
click at [333, 114] on link "Client Reports" at bounding box center [334, 116] width 63 height 13
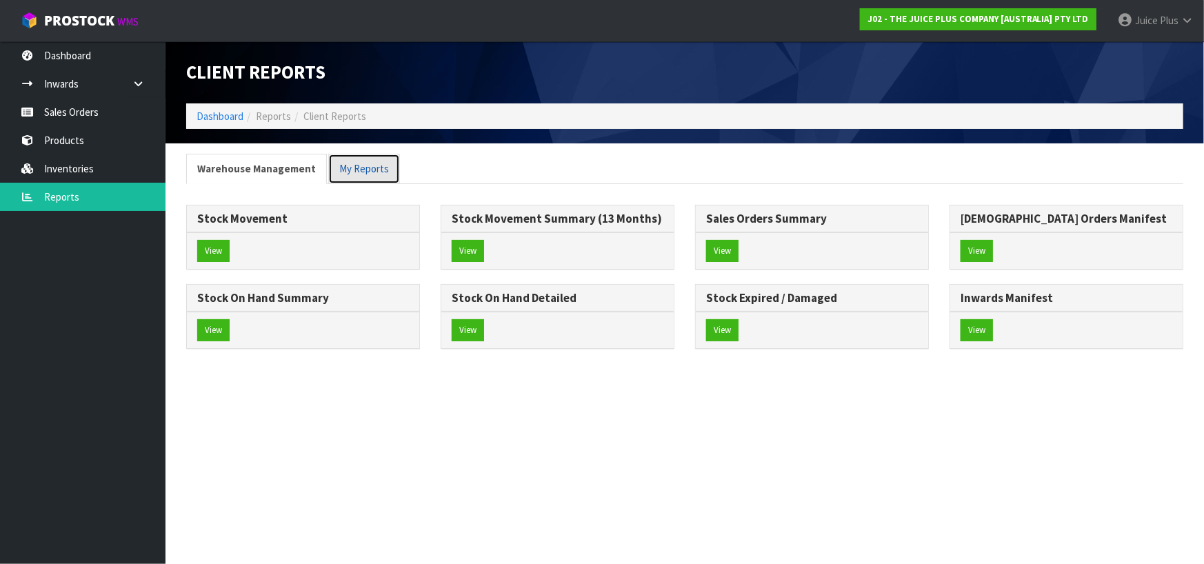
click at [349, 174] on link "My Reports" at bounding box center [364, 169] width 72 height 30
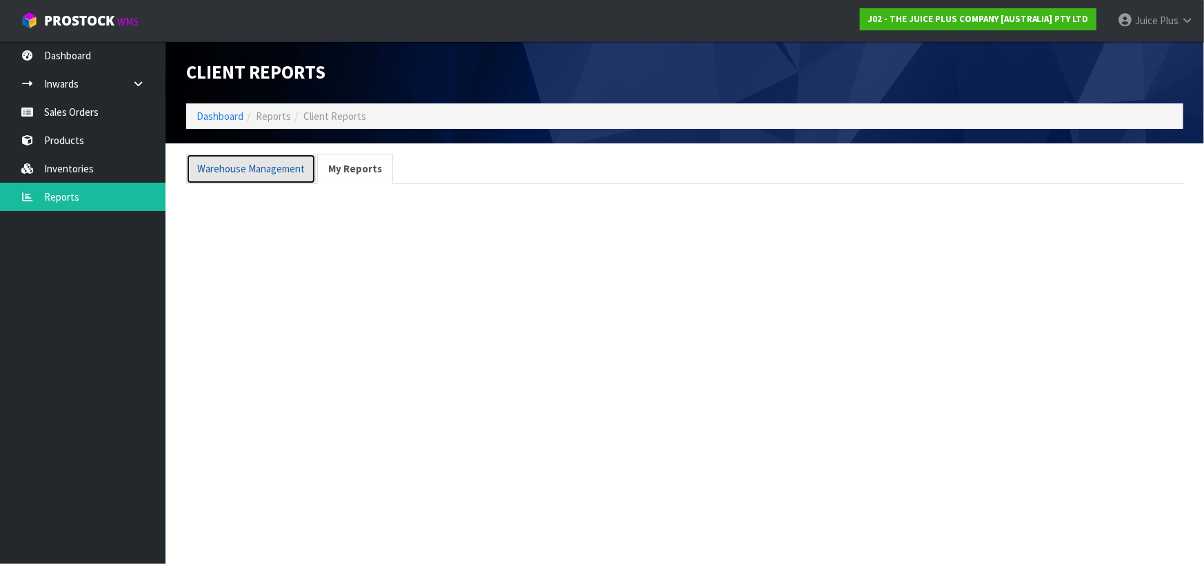
click at [276, 170] on link "Warehouse Management" at bounding box center [251, 169] width 130 height 30
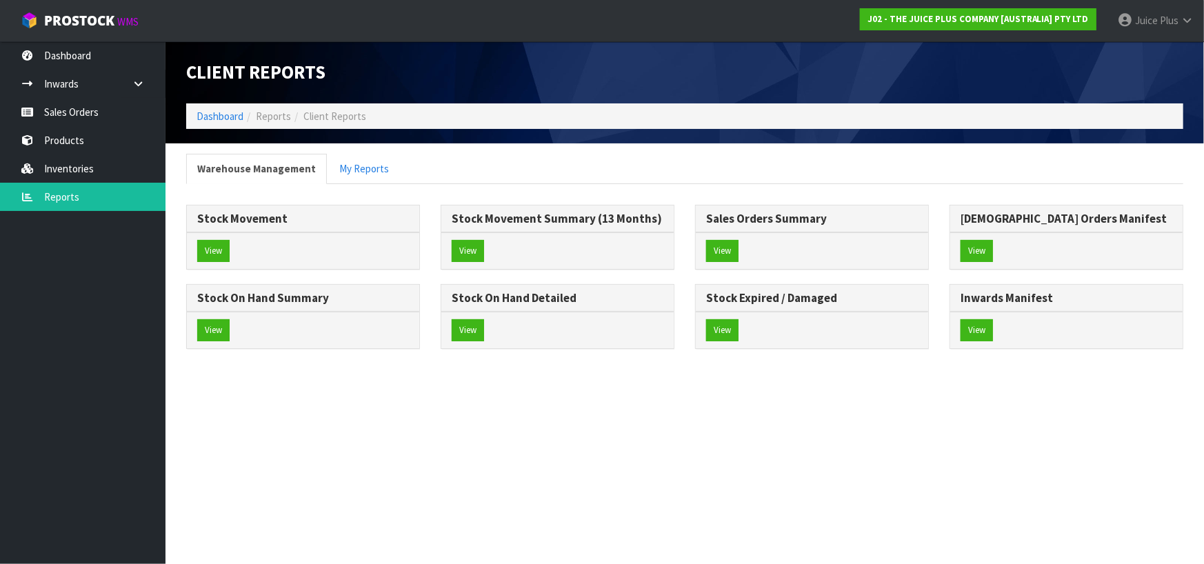
click at [270, 116] on span "Reports" at bounding box center [273, 116] width 35 height 13
click at [48, 197] on link "Reports" at bounding box center [82, 197] width 165 height 28
click at [354, 172] on link "My Reports" at bounding box center [364, 169] width 72 height 30
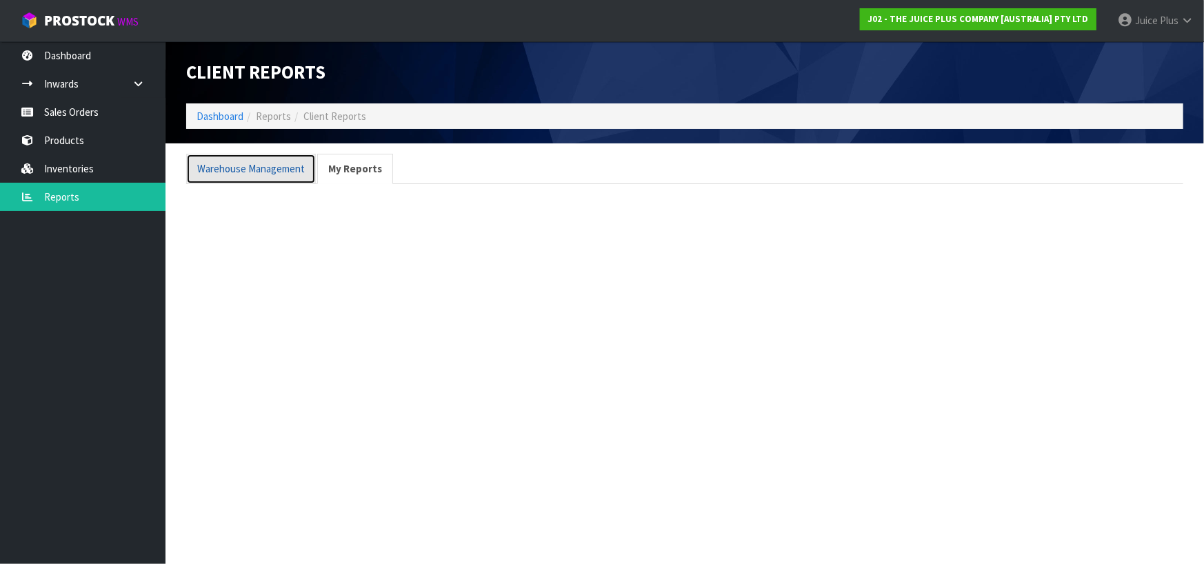
click at [230, 170] on link "Warehouse Management" at bounding box center [251, 169] width 130 height 30
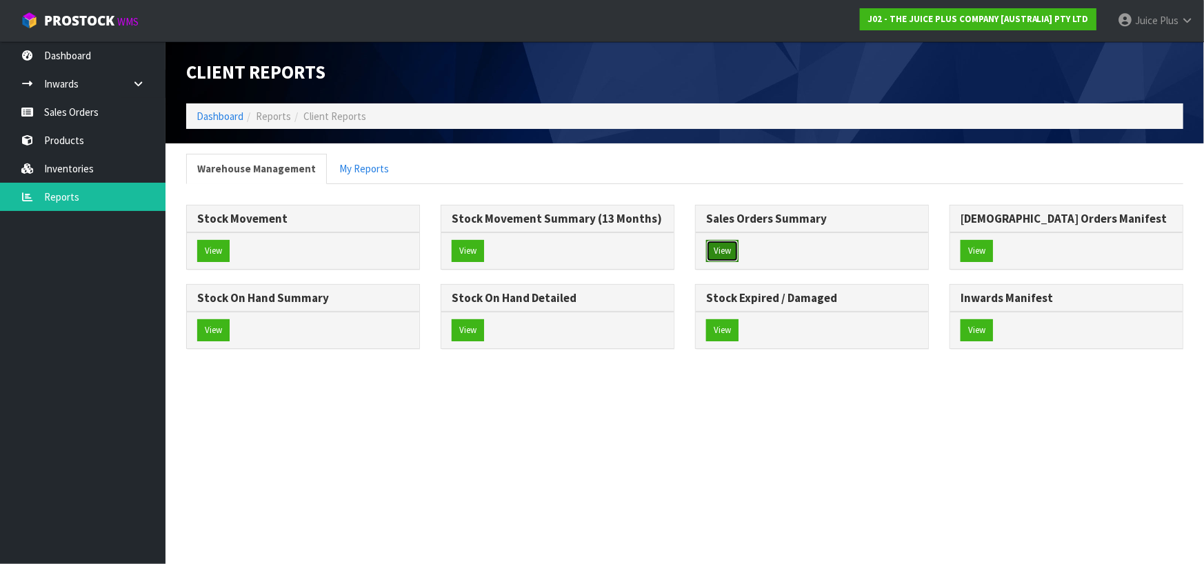
click at [715, 245] on button "View" at bounding box center [722, 251] width 32 height 22
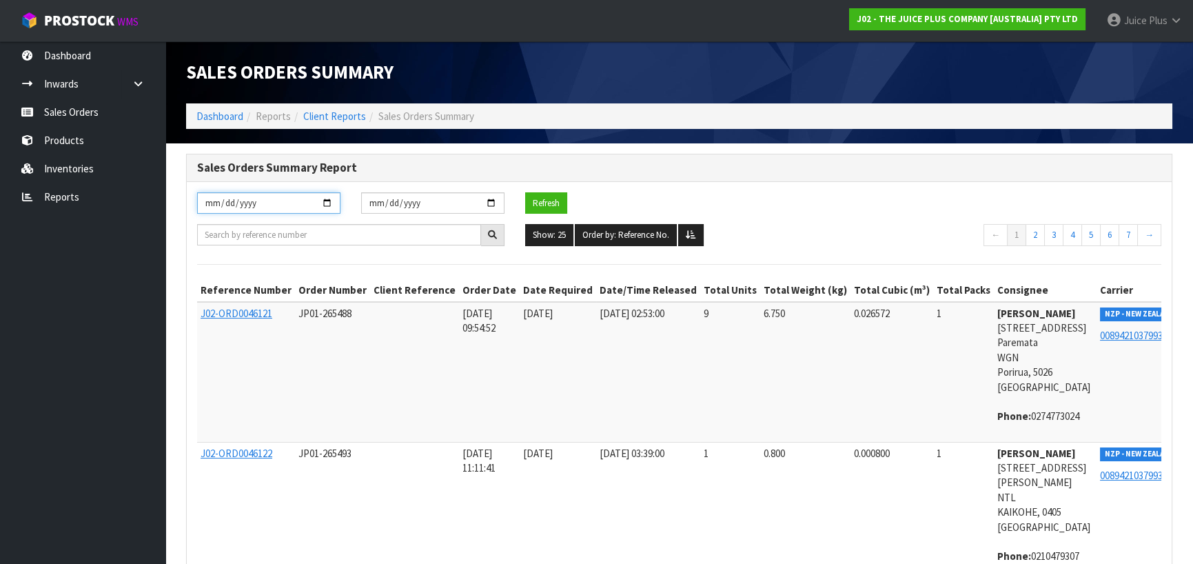
click at [330, 201] on input "[DATE]" at bounding box center [268, 202] width 143 height 21
type input "[DATE]"
click at [494, 201] on input "[DATE]" at bounding box center [432, 202] width 143 height 21
type input "[DATE]"
click at [549, 206] on button "Refresh" at bounding box center [546, 203] width 42 height 22
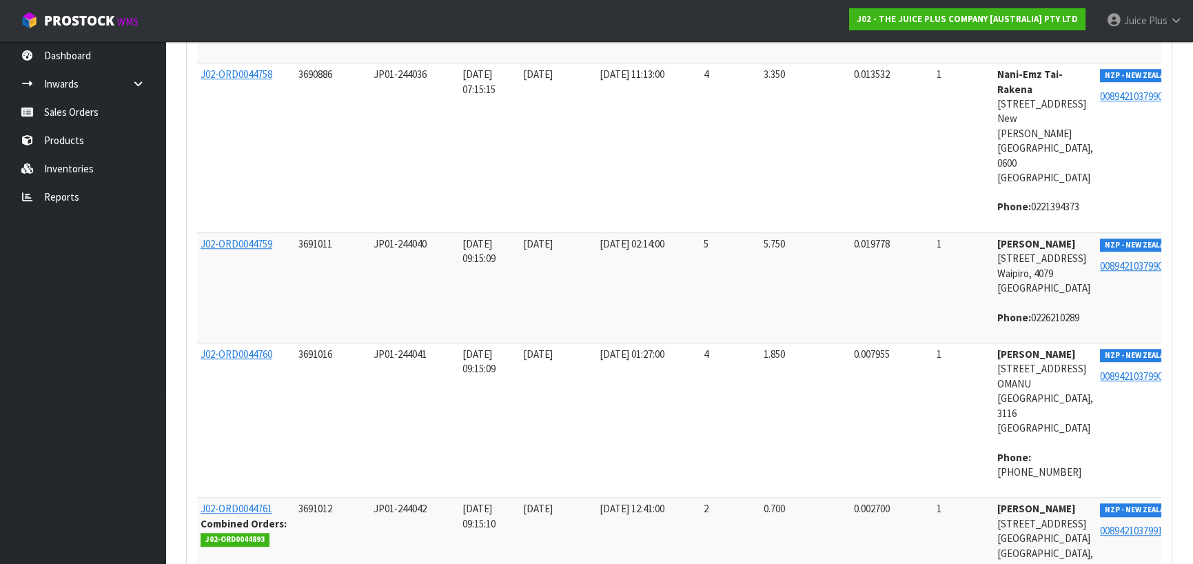
scroll to position [2865, 0]
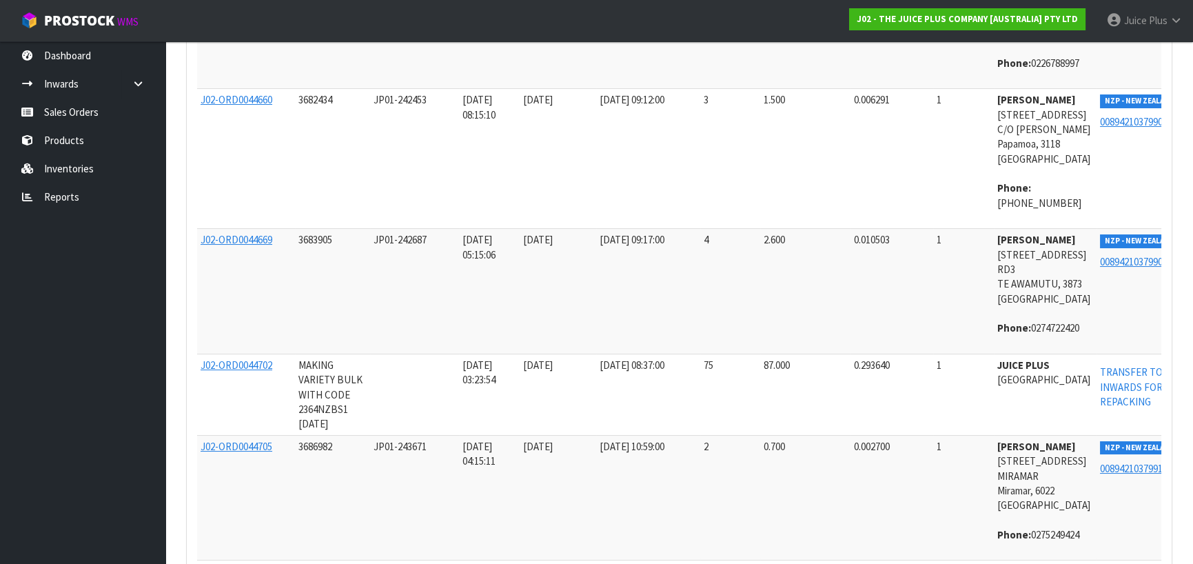
scroll to position [0, 0]
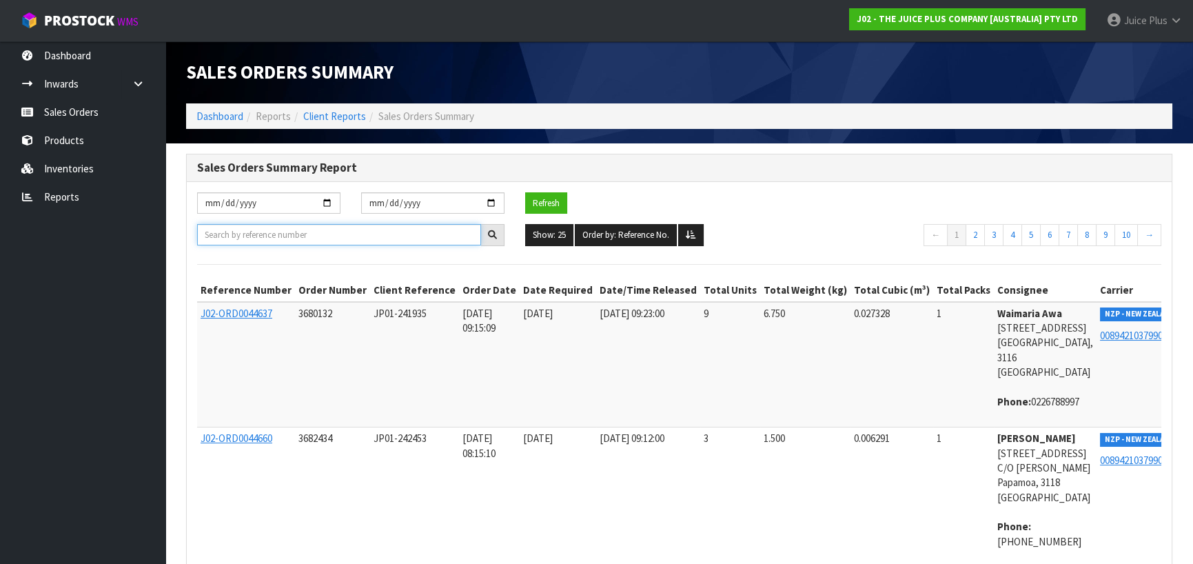
click at [278, 238] on input "text" at bounding box center [339, 234] width 284 height 21
paste input "J02-ORD0045677"
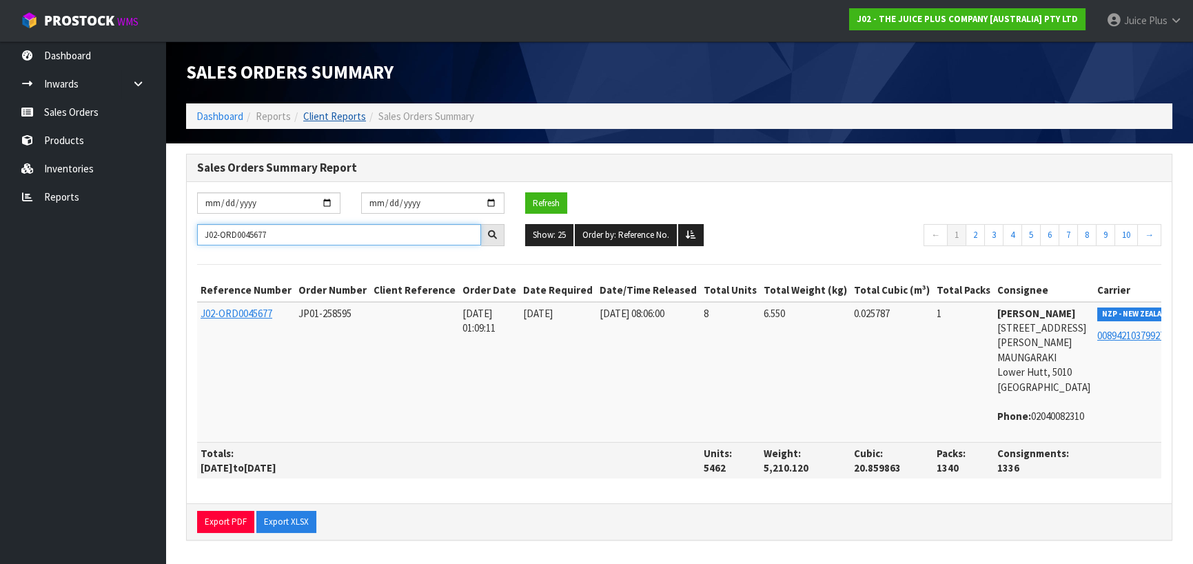
type input "J02-ORD0045677"
click at [337, 115] on link "Client Reports" at bounding box center [334, 116] width 63 height 13
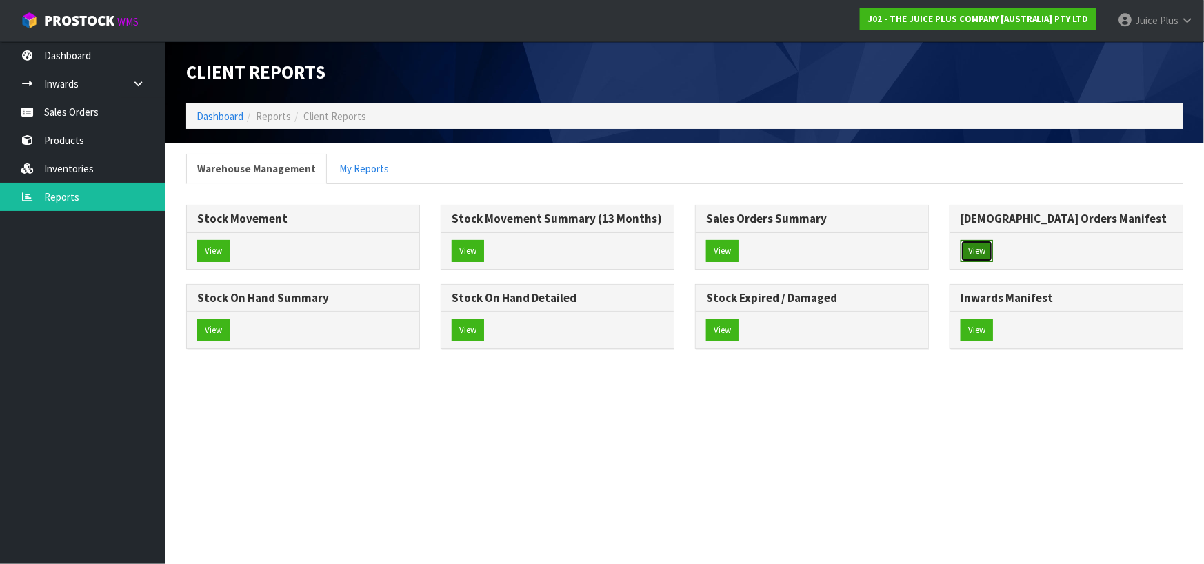
click at [971, 257] on button "View" at bounding box center [976, 251] width 32 height 22
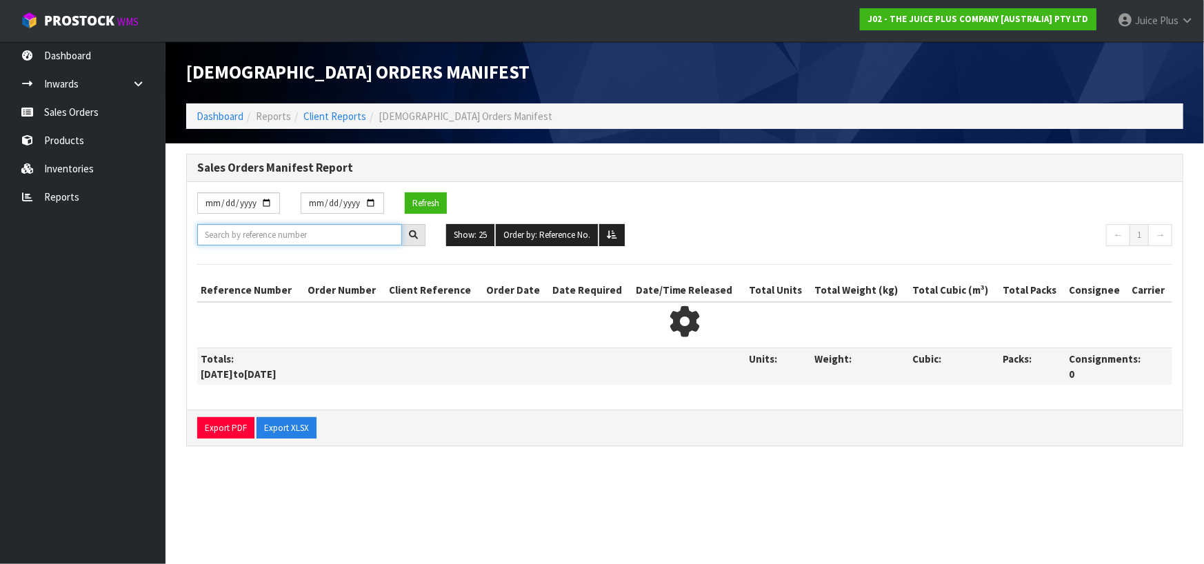
click at [292, 239] on input "text" at bounding box center [299, 234] width 205 height 21
click at [272, 203] on input "[DATE]" at bounding box center [238, 202] width 83 height 21
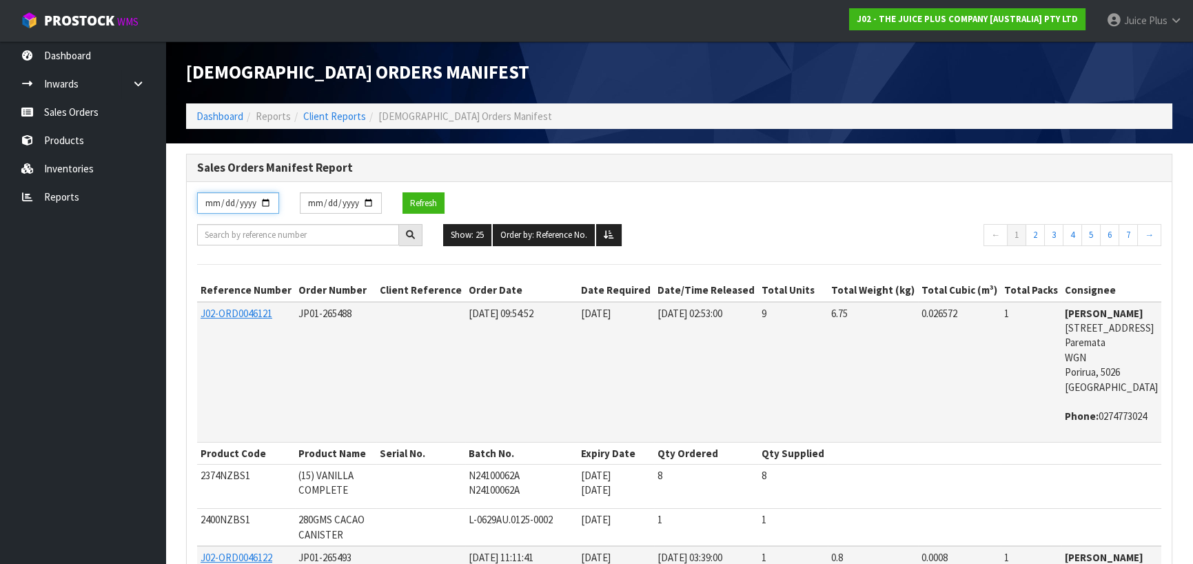
click at [260, 205] on input "[DATE]" at bounding box center [238, 202] width 82 height 21
type input "[DATE]"
click at [331, 236] on input "text" at bounding box center [298, 234] width 202 height 21
paste input "J02-ORD0045677"
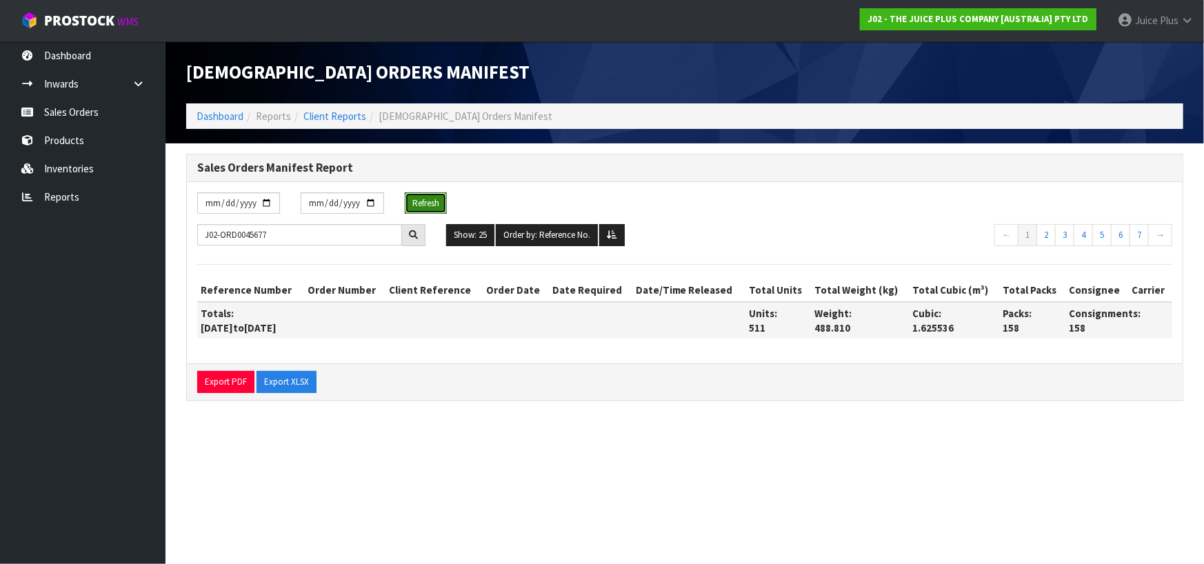
click at [427, 199] on button "Refresh" at bounding box center [426, 203] width 42 height 22
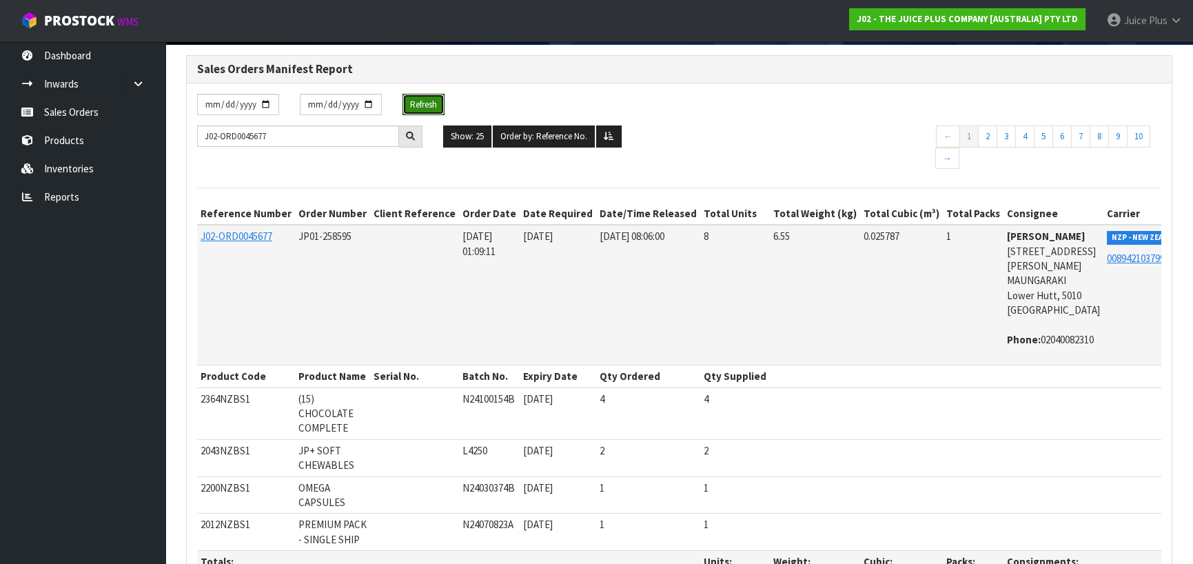
scroll to position [98, 0]
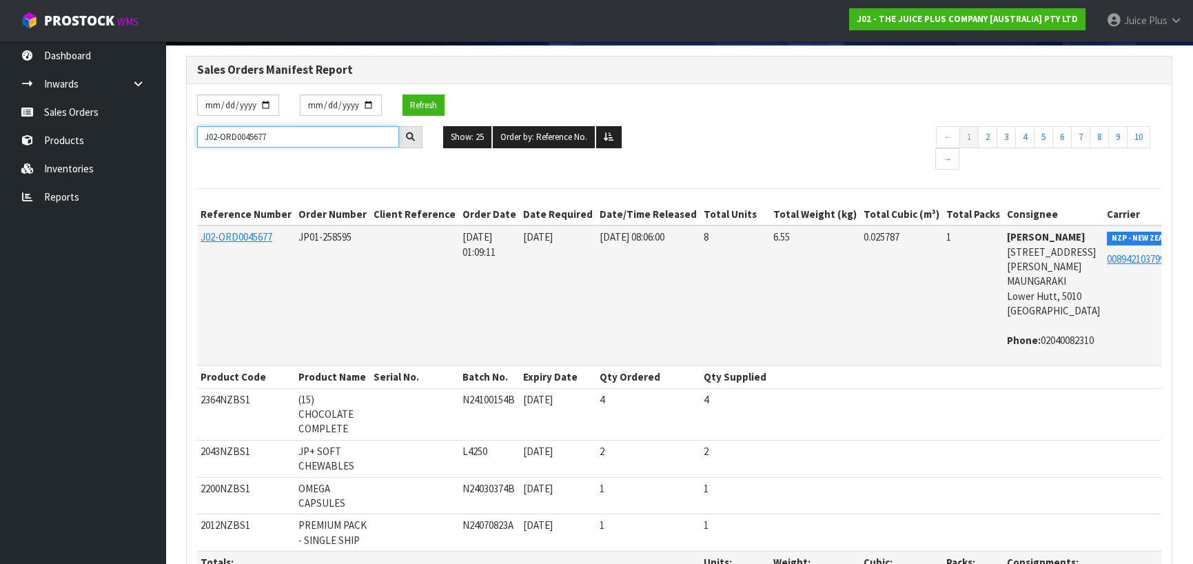
drag, startPoint x: 261, startPoint y: 130, endPoint x: 181, endPoint y: 128, distance: 79.3
click at [181, 128] on div "Sales Orders Manifest Report [DATE] [DATE] Refresh J02-ORD0045677 Show: 25 5 10…" at bounding box center [679, 360] width 1007 height 609
paste input "4849"
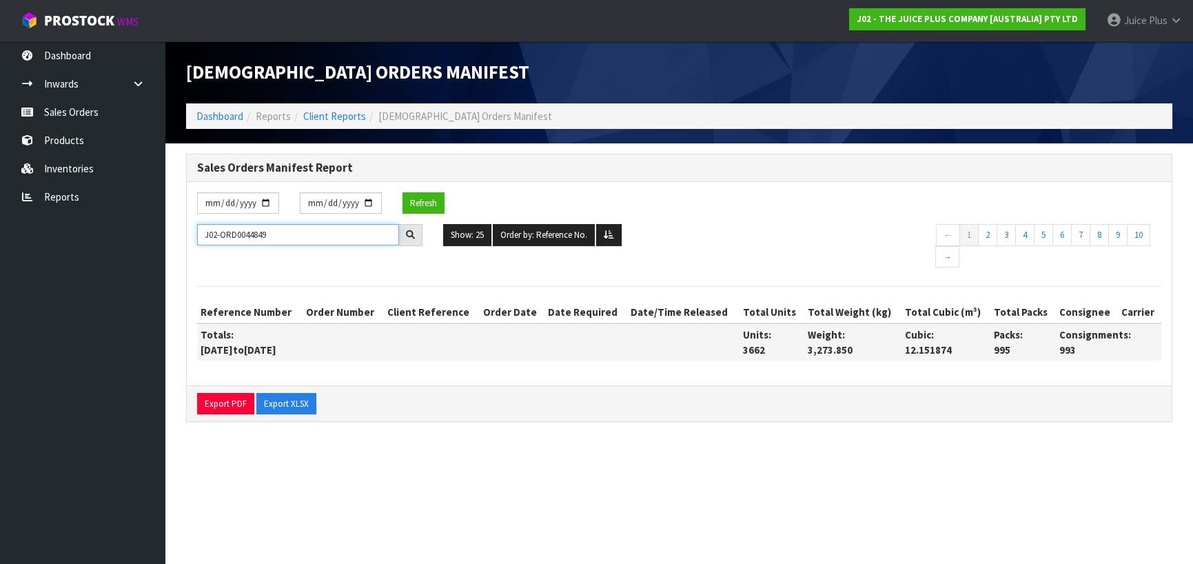
scroll to position [0, 0]
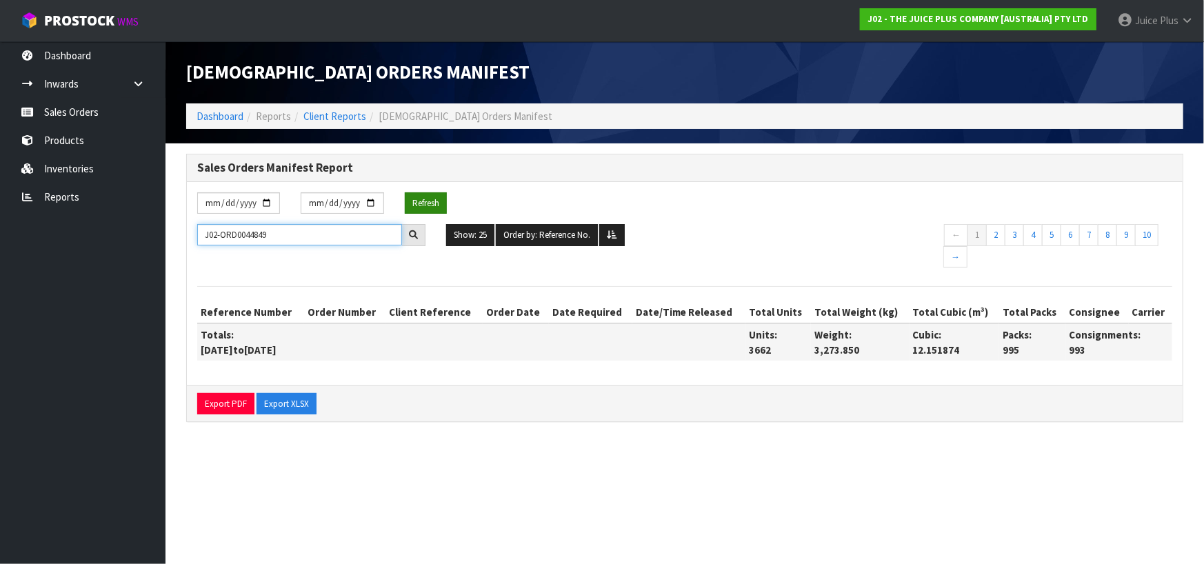
type input "J02-ORD0044849"
click at [425, 199] on button "Refresh" at bounding box center [426, 203] width 42 height 22
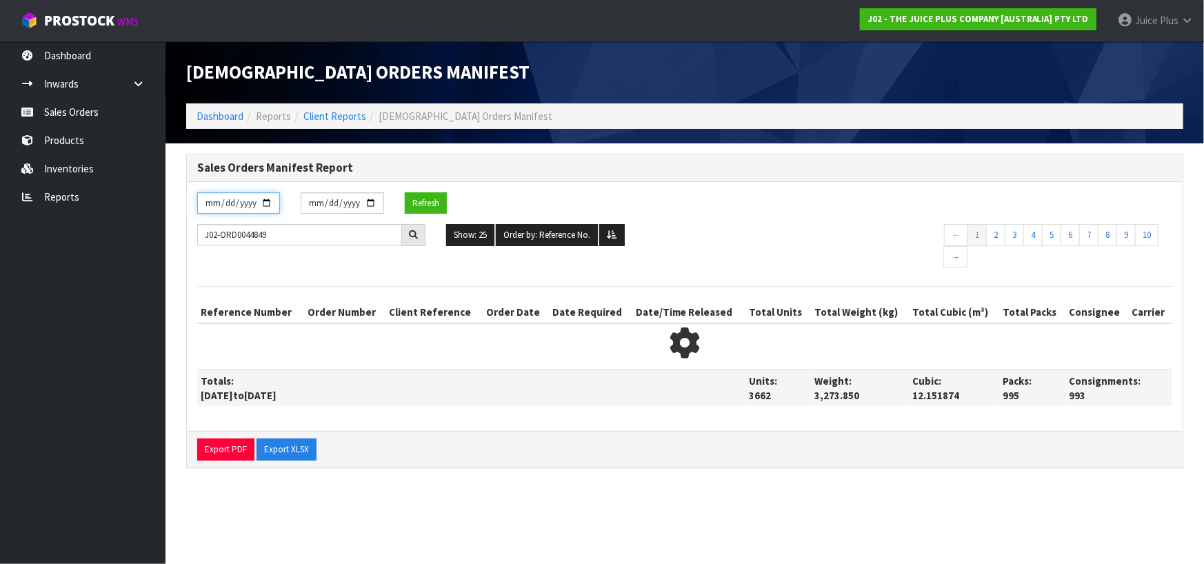
click at [273, 206] on input "[DATE]" at bounding box center [238, 202] width 83 height 21
click at [262, 202] on input "[DATE]" at bounding box center [238, 202] width 83 height 21
type input "[DATE]"
click at [425, 210] on button "Refresh" at bounding box center [426, 203] width 42 height 22
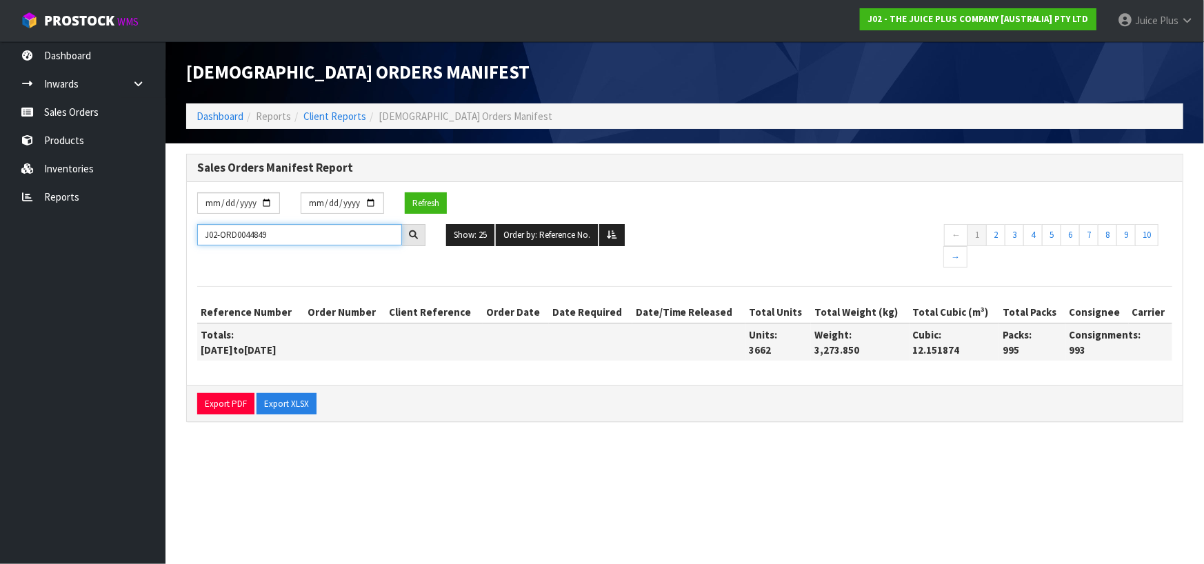
click at [290, 233] on input "J02-ORD0044849" at bounding box center [299, 234] width 205 height 21
click at [412, 233] on icon at bounding box center [413, 234] width 9 height 9
click at [427, 199] on button "Refresh" at bounding box center [426, 203] width 42 height 22
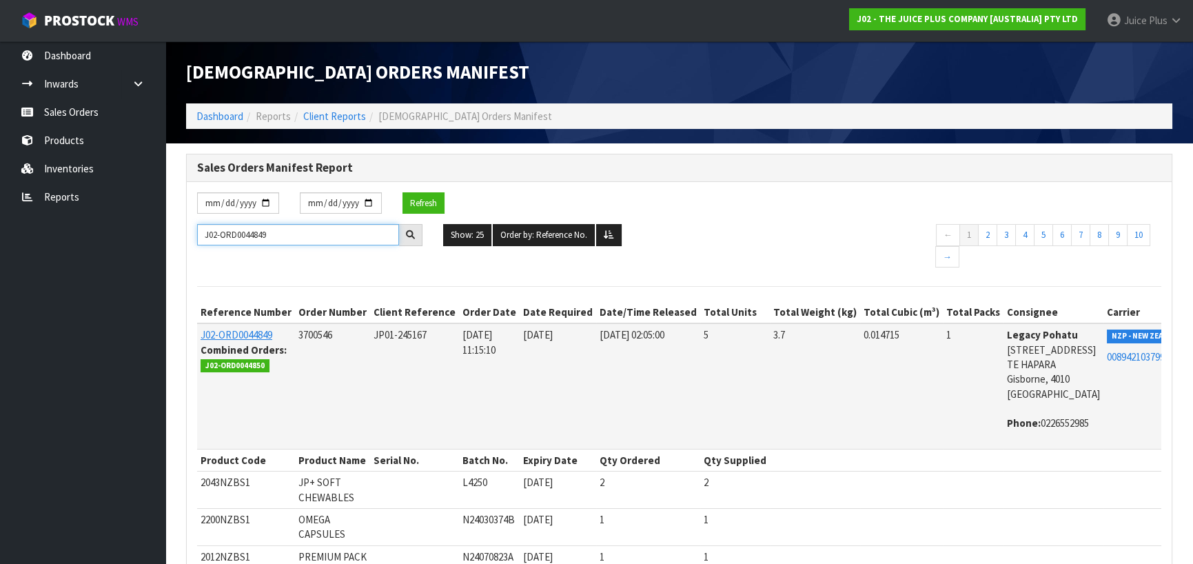
drag, startPoint x: 278, startPoint y: 226, endPoint x: 133, endPoint y: 230, distance: 145.5
click at [133, 230] on body "Toggle navigation ProStock WMS J02 - THE JUICE PLUS COMPANY [AUSTRALIA] PTY LTD…" at bounding box center [596, 282] width 1193 height 564
drag, startPoint x: 382, startPoint y: 341, endPoint x: 370, endPoint y: 340, distance: 11.7
click at [369, 340] on tr "J02-ORD0044849 Combined Orders: J02-ORD0044850 3700546 JP01-245167 [DATE] 11:15…" at bounding box center [704, 385] width 1015 height 125
drag, startPoint x: 266, startPoint y: 365, endPoint x: 199, endPoint y: 369, distance: 67.0
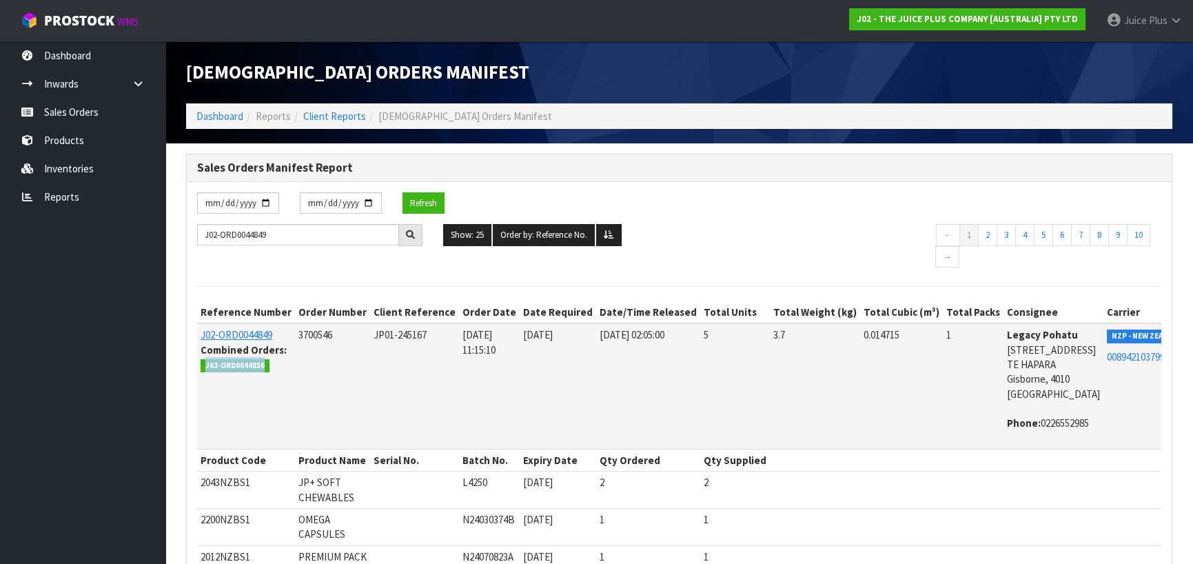
click at [199, 369] on td "J02-ORD0044849 Combined Orders: J02-ORD0044850" at bounding box center [246, 385] width 98 height 125
drag, startPoint x: 365, startPoint y: 228, endPoint x: 179, endPoint y: 227, distance: 186.8
click at [174, 227] on section "Sales Orders Manifest Report [DATE] [DATE] Refresh J02-ORD0044849 Show: 25 5 10…" at bounding box center [679, 439] width 1028 height 592
paste input "50"
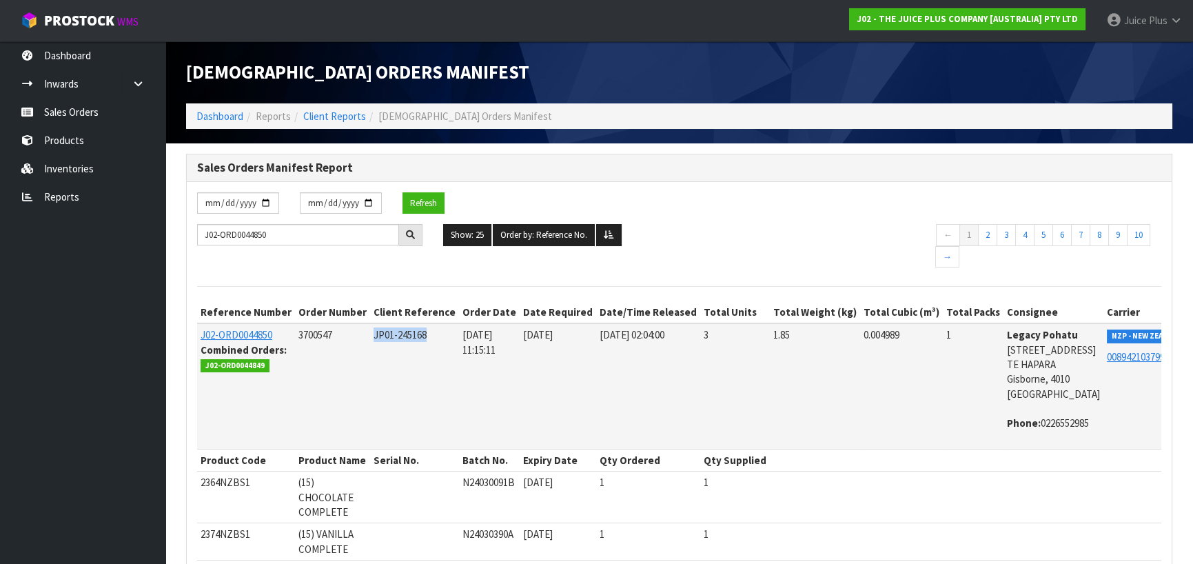
drag, startPoint x: 443, startPoint y: 340, endPoint x: 376, endPoint y: 334, distance: 67.2
click at [376, 334] on td "JP01-245168" at bounding box center [414, 385] width 89 height 125
drag, startPoint x: 283, startPoint y: 241, endPoint x: 158, endPoint y: 234, distance: 124.9
click at [157, 234] on body "Toggle navigation ProStock WMS J02 - THE JUICE PLUS COMPANY [AUSTRALIA] PTY LTD…" at bounding box center [596, 282] width 1193 height 564
paste input "93"
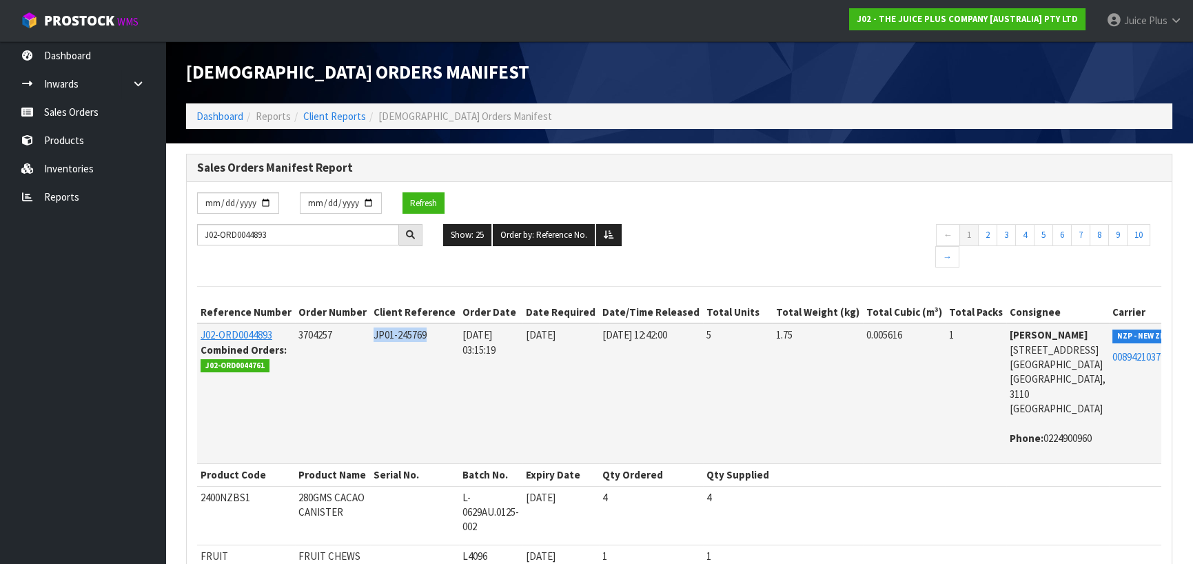
drag, startPoint x: 434, startPoint y: 343, endPoint x: 358, endPoint y: 336, distance: 75.4
click at [358, 336] on tr "J02-ORD0044893 Combined Orders: J02-ORD0044761 3704257 JP01-245769 [DATE] 03:15…" at bounding box center [707, 393] width 1020 height 140
drag, startPoint x: 245, startPoint y: 365, endPoint x: 201, endPoint y: 368, distance: 43.6
click at [201, 368] on span "J02-ORD0044761" at bounding box center [235, 366] width 69 height 14
drag, startPoint x: 285, startPoint y: 239, endPoint x: 186, endPoint y: 239, distance: 99.3
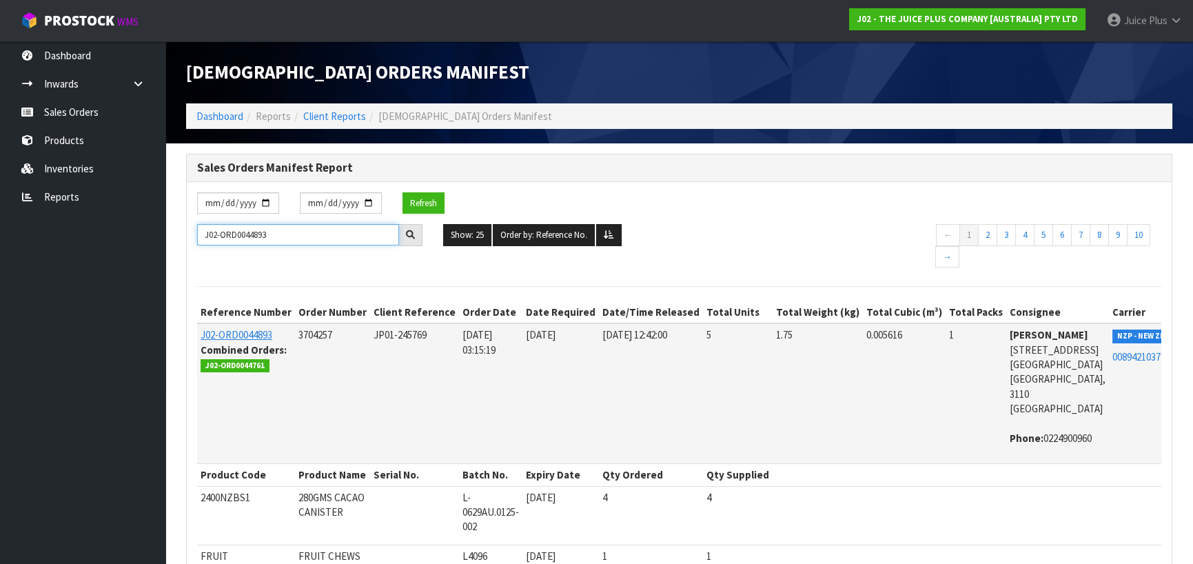
click at [186, 239] on div "Sales Orders Manifest Report [DATE] [DATE] Refresh J02-ORD0044893 Show: 25 5 10…" at bounding box center [679, 413] width 986 height 519
paste input "761"
drag, startPoint x: 434, startPoint y: 332, endPoint x: 369, endPoint y: 333, distance: 65.5
click at [369, 333] on tr "J02-ORD0044761 Combined Orders: J02-ORD0044893 3691012 JP01-244042 [DATE] 09:15…" at bounding box center [707, 393] width 1020 height 140
drag, startPoint x: 293, startPoint y: 239, endPoint x: 108, endPoint y: 232, distance: 184.9
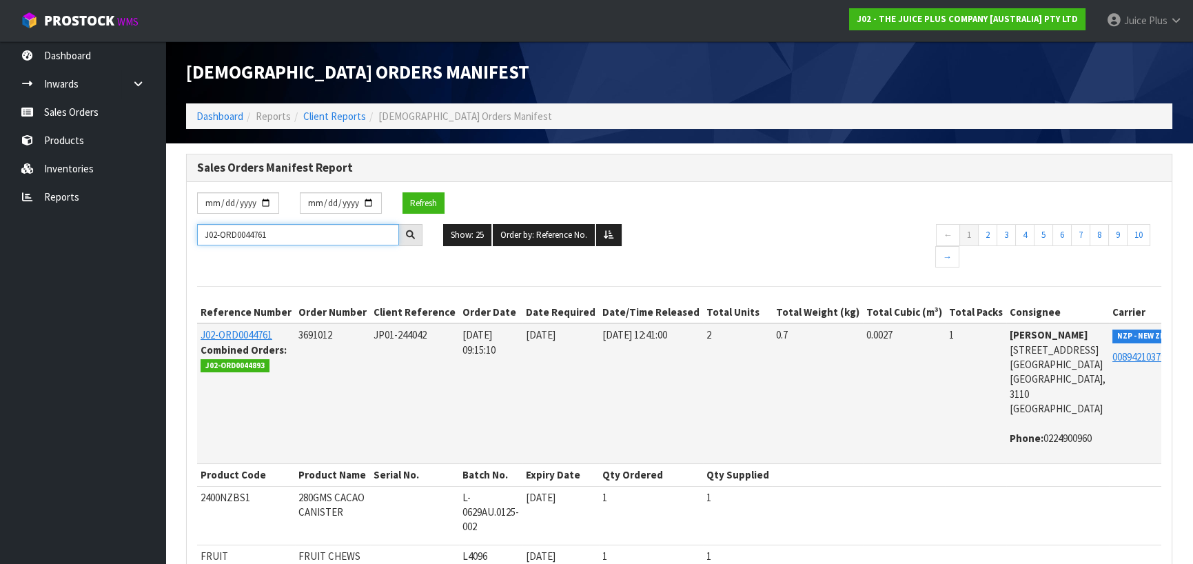
click at [108, 232] on body "Toggle navigation ProStock WMS J02 - THE JUICE PLUS COMPANY [AUSTRALIA] PTY LTD…" at bounding box center [596, 282] width 1193 height 564
paste input "5082"
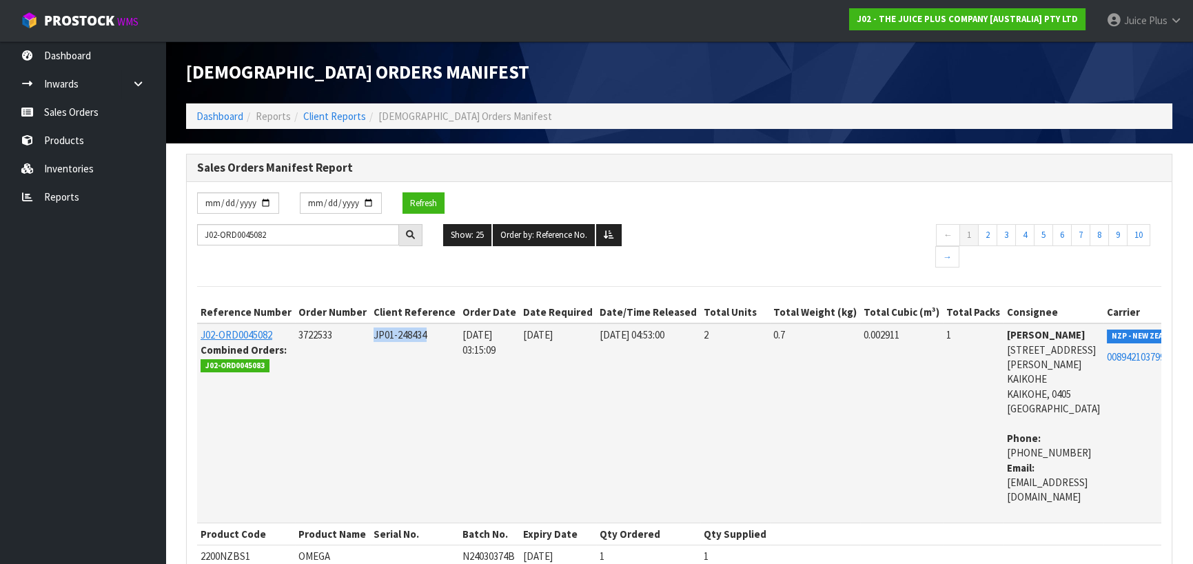
drag, startPoint x: 433, startPoint y: 344, endPoint x: 357, endPoint y: 338, distance: 76.0
click at [357, 338] on tr "J02-ORD0045082 Combined Orders: J02-ORD0045083 3722533 JP01-248434 [DATE] 03:15…" at bounding box center [704, 422] width 1015 height 199
drag, startPoint x: 265, startPoint y: 365, endPoint x: 264, endPoint y: 309, distance: 55.9
click at [205, 365] on span "J02-ORD0045083" at bounding box center [235, 366] width 69 height 14
drag, startPoint x: 270, startPoint y: 240, endPoint x: 369, endPoint y: 219, distance: 100.9
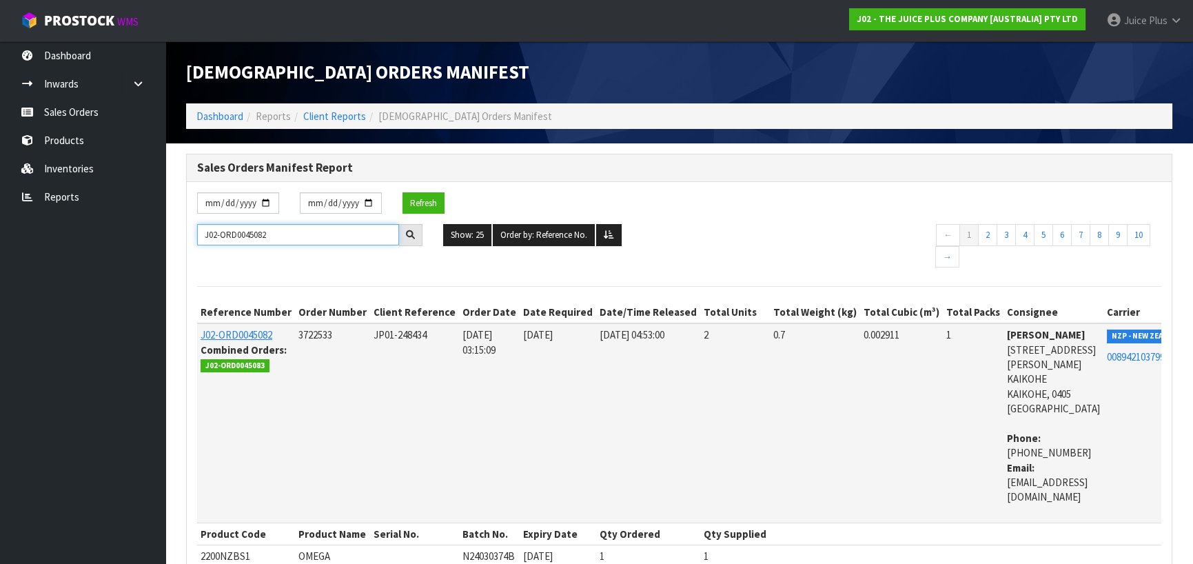
click at [158, 240] on body "Toggle navigation ProStock WMS J02 - THE JUICE PLUS COMPANY [AUSTRALIA] PTY LTD…" at bounding box center [596, 282] width 1193 height 564
paste input "3"
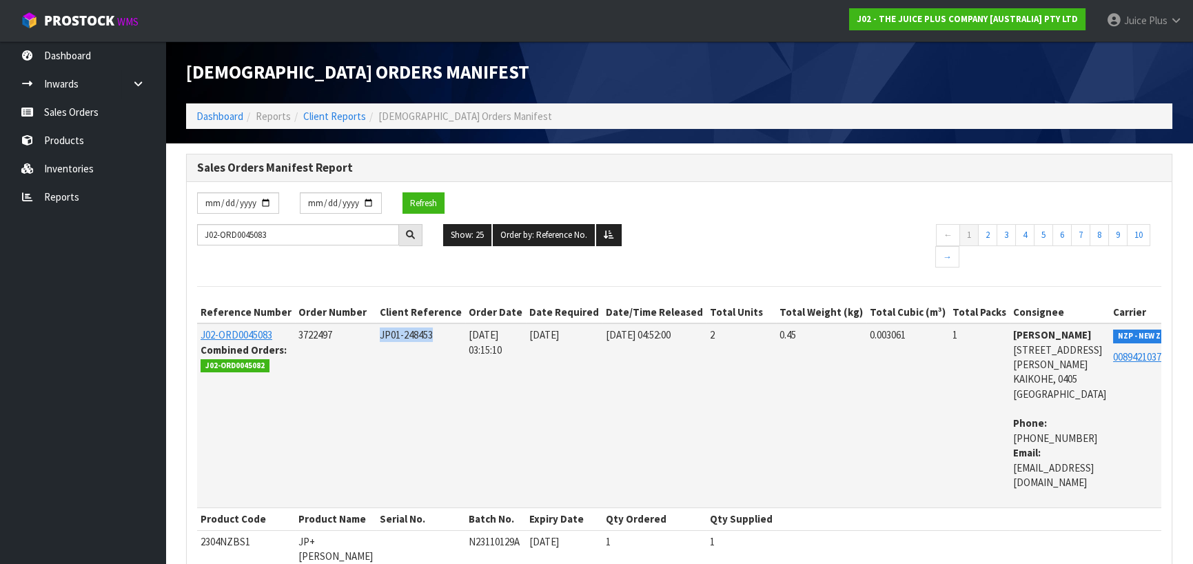
drag, startPoint x: 419, startPoint y: 337, endPoint x: 381, endPoint y: 334, distance: 38.0
click at [356, 336] on tr "J02-ORD0045083 Combined Orders: J02-ORD0045082 3722497 JP01-248453 [DATE] 03:15…" at bounding box center [707, 415] width 1021 height 185
drag, startPoint x: 313, startPoint y: 242, endPoint x: 132, endPoint y: 243, distance: 181.3
click at [110, 243] on body "Toggle navigation ProStock WMS J02 - THE JUICE PLUS COMPANY [AUSTRALIA] PTY LTD…" at bounding box center [596, 282] width 1193 height 564
paste input "324"
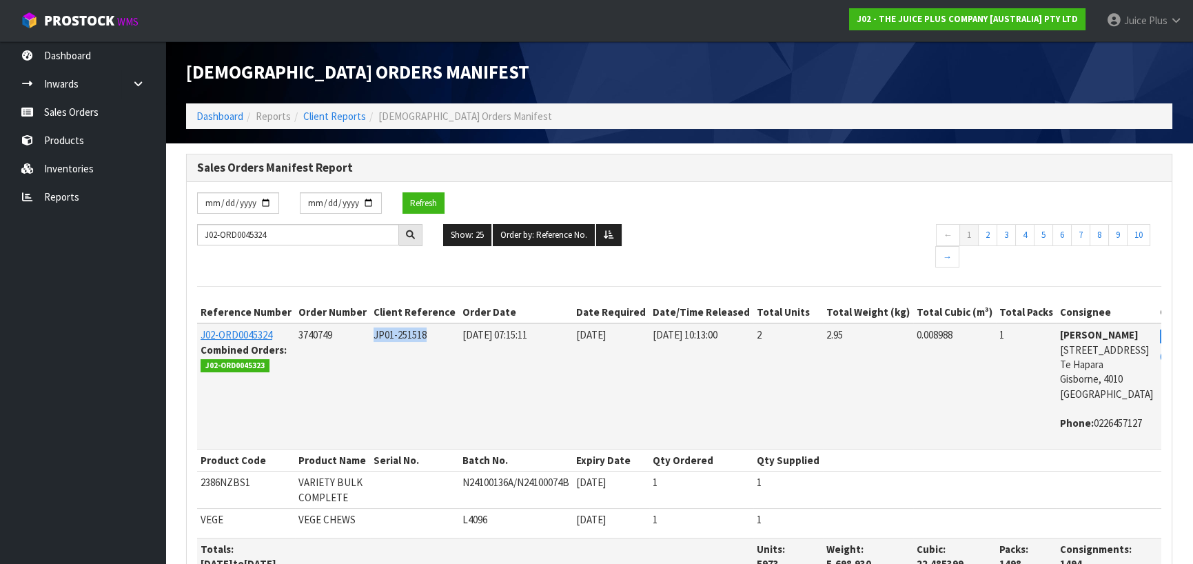
drag, startPoint x: 428, startPoint y: 343, endPoint x: 363, endPoint y: 343, distance: 64.8
click at [370, 343] on td "JP01-251518" at bounding box center [414, 385] width 89 height 125
drag, startPoint x: 268, startPoint y: 365, endPoint x: 615, endPoint y: 349, distance: 347.1
click at [200, 370] on td "J02-ORD0045324 Combined Orders: J02-ORD0045323" at bounding box center [246, 385] width 98 height 125
drag, startPoint x: 305, startPoint y: 236, endPoint x: 127, endPoint y: 226, distance: 178.8
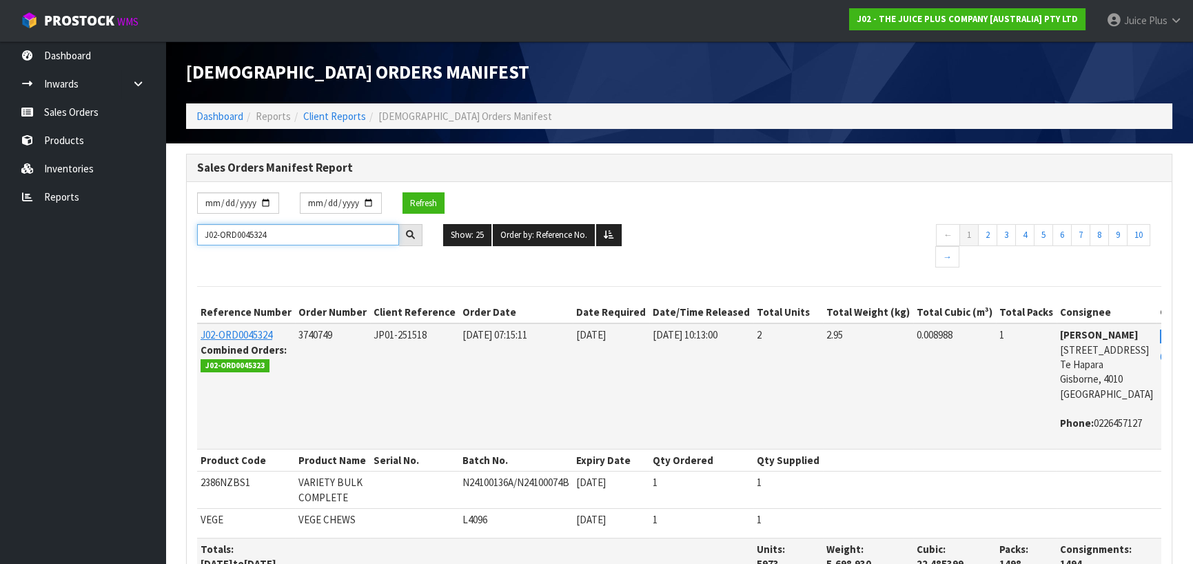
click at [127, 226] on body "Toggle navigation ProStock WMS J02 - THE JUICE PLUS COMPANY [AUSTRALIA] PTY LTD…" at bounding box center [596, 282] width 1193 height 564
paste input "3"
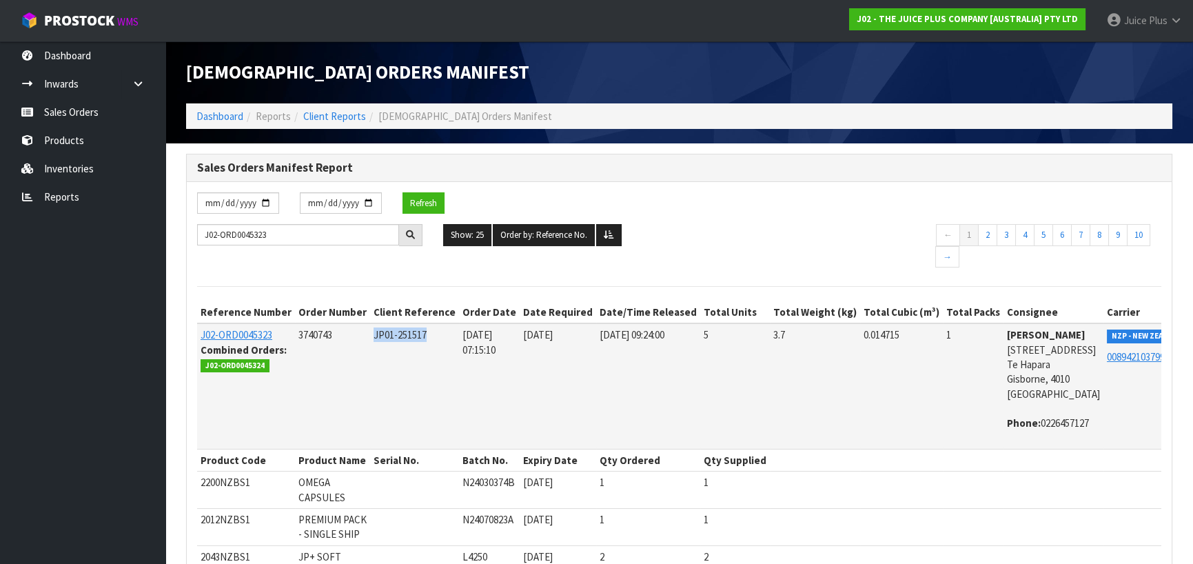
drag, startPoint x: 436, startPoint y: 334, endPoint x: 378, endPoint y: 335, distance: 57.9
click at [378, 335] on td "JP01-251517" at bounding box center [414, 385] width 89 height 125
drag, startPoint x: 312, startPoint y: 241, endPoint x: 254, endPoint y: 230, distance: 59.6
click at [254, 230] on div "J02-ORD0045323 Show: 25 5 10 25 50 100 ALL Order by: Reference No. Reference No…" at bounding box center [679, 247] width 985 height 47
drag, startPoint x: 274, startPoint y: 233, endPoint x: 208, endPoint y: 259, distance: 71.2
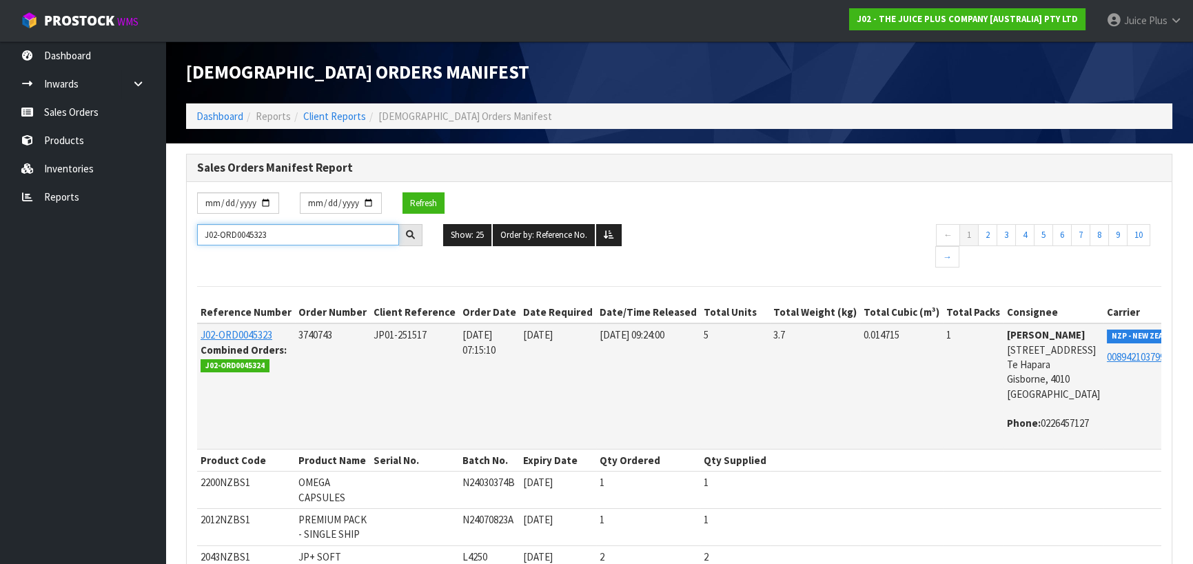
click at [154, 239] on body "Toggle navigation ProStock WMS J02 - THE JUICE PLUS COMPANY [AUSTRALIA] PTY LTD…" at bounding box center [596, 282] width 1193 height 564
paste input "49"
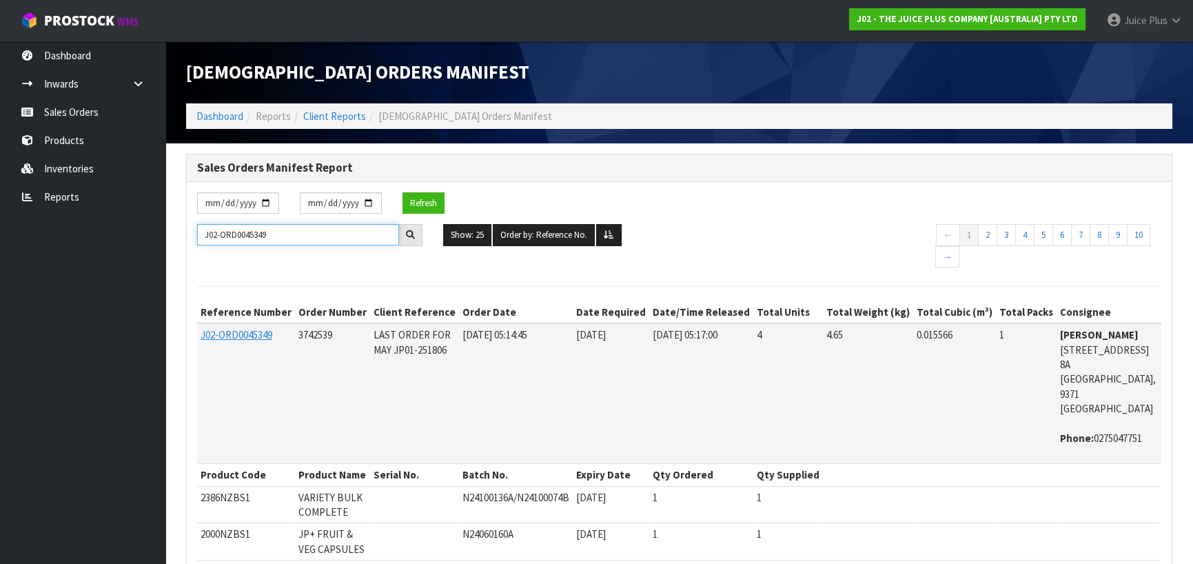
type input "J02-ORD0045349"
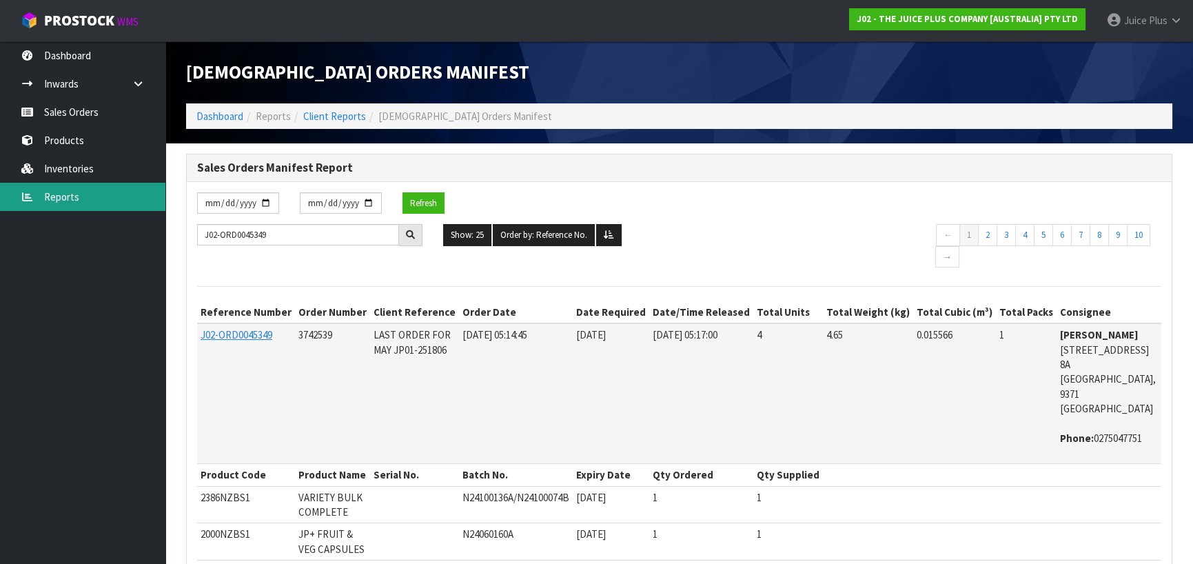
click at [75, 203] on link "Reports" at bounding box center [82, 197] width 165 height 28
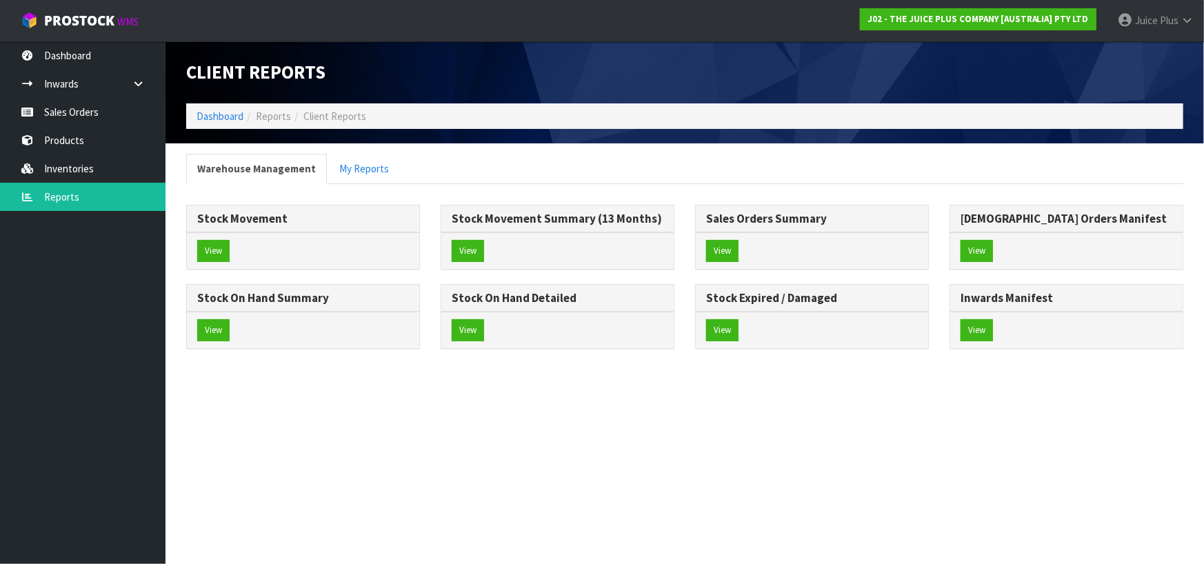
drag, startPoint x: 962, startPoint y: 365, endPoint x: 910, endPoint y: 337, distance: 58.9
click at [962, 365] on section "Warehouse Management My Reports Stock Movement View Stock Movement Summary (13 …" at bounding box center [684, 258] width 1038 height 230
click at [725, 245] on button "View" at bounding box center [722, 251] width 32 height 22
